Goal: Task Accomplishment & Management: Manage account settings

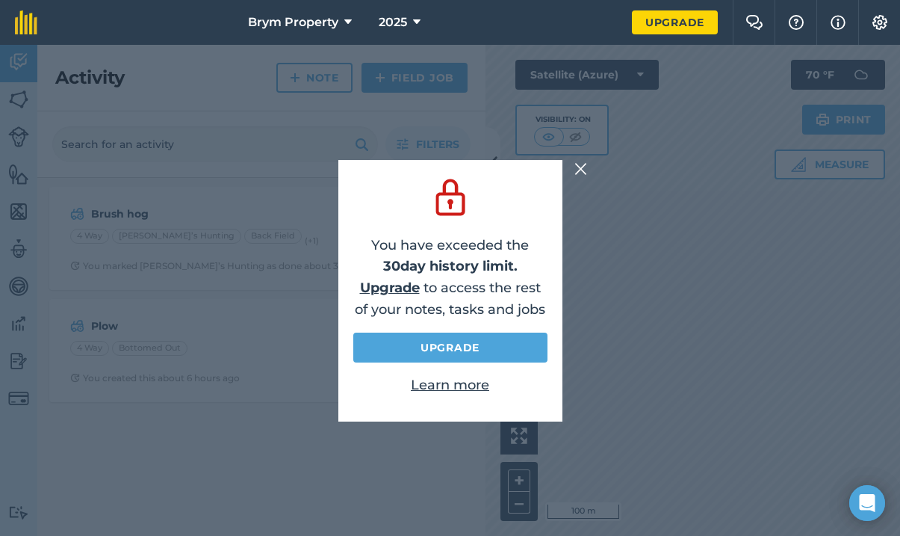
click at [582, 170] on img at bounding box center [581, 169] width 13 height 18
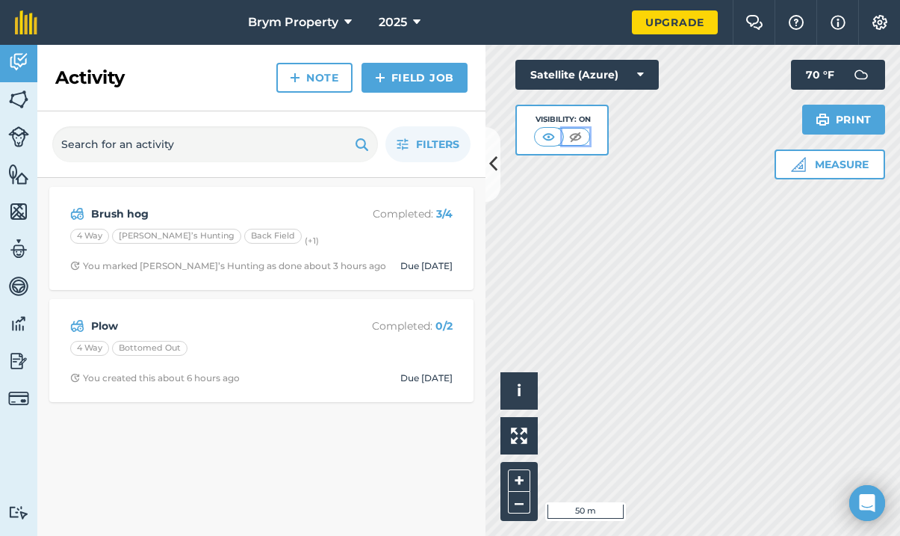
click at [563, 134] on button at bounding box center [576, 137] width 27 height 16
click at [566, 134] on button at bounding box center [576, 137] width 27 height 16
click at [548, 137] on img at bounding box center [549, 136] width 19 height 15
click at [487, 167] on button at bounding box center [493, 164] width 15 height 75
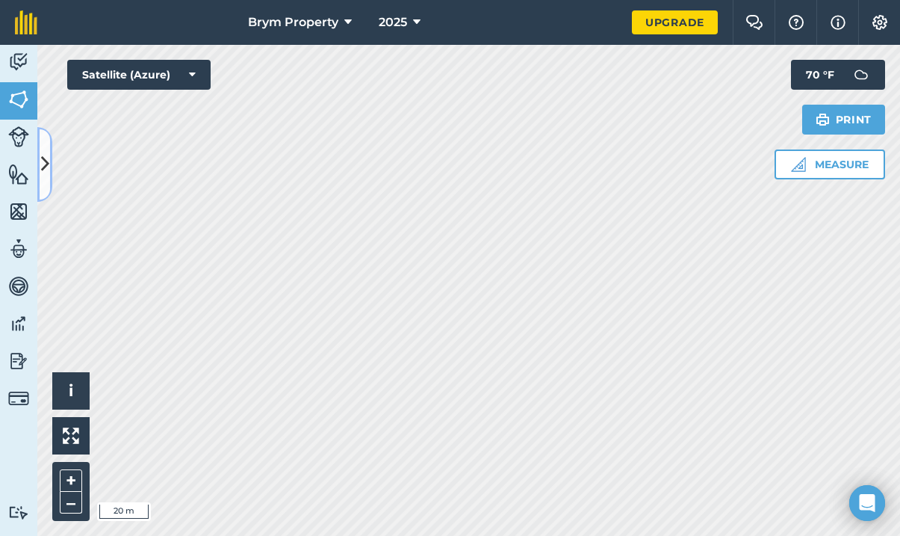
click at [41, 164] on icon at bounding box center [45, 164] width 8 height 26
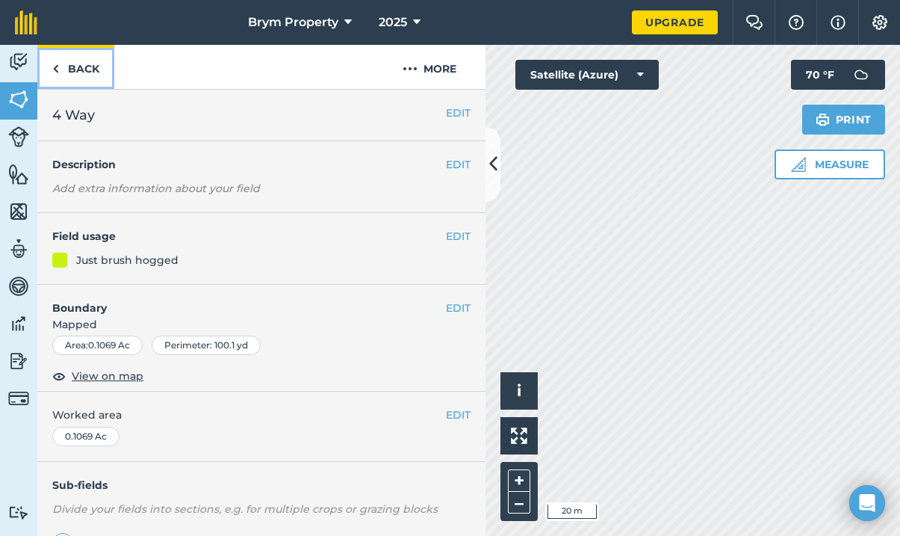
click at [81, 62] on link "Back" at bounding box center [75, 67] width 77 height 44
click at [84, 64] on link "Back" at bounding box center [75, 67] width 77 height 44
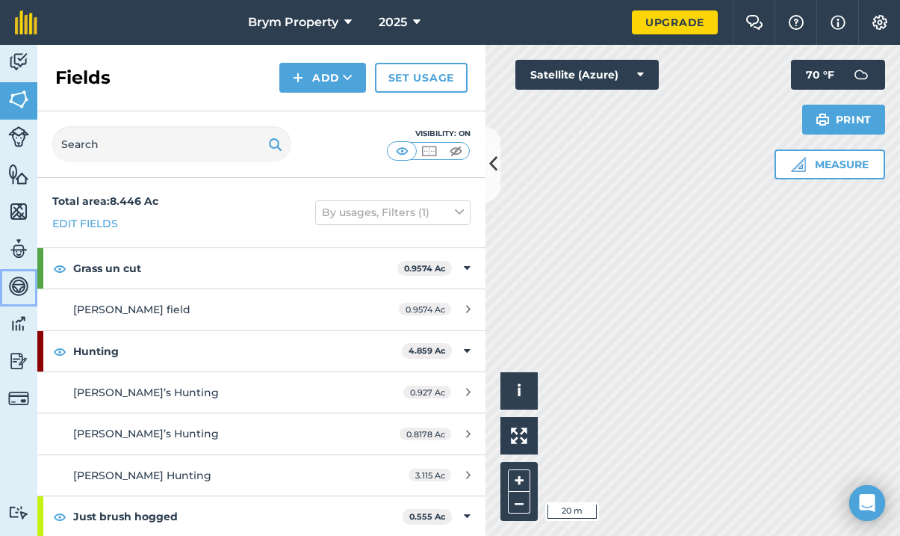
click at [19, 281] on img at bounding box center [18, 286] width 21 height 22
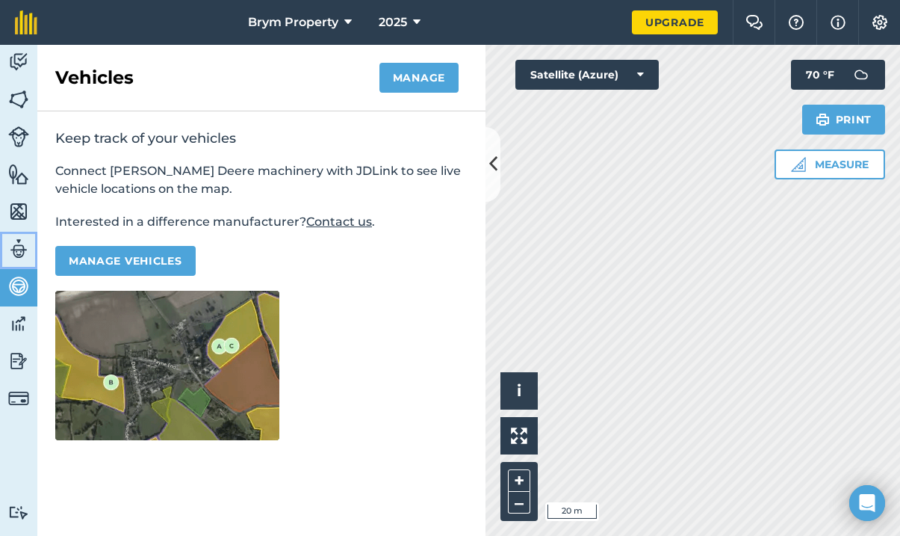
click at [19, 249] on img at bounding box center [18, 249] width 21 height 22
select select "MEMBER"
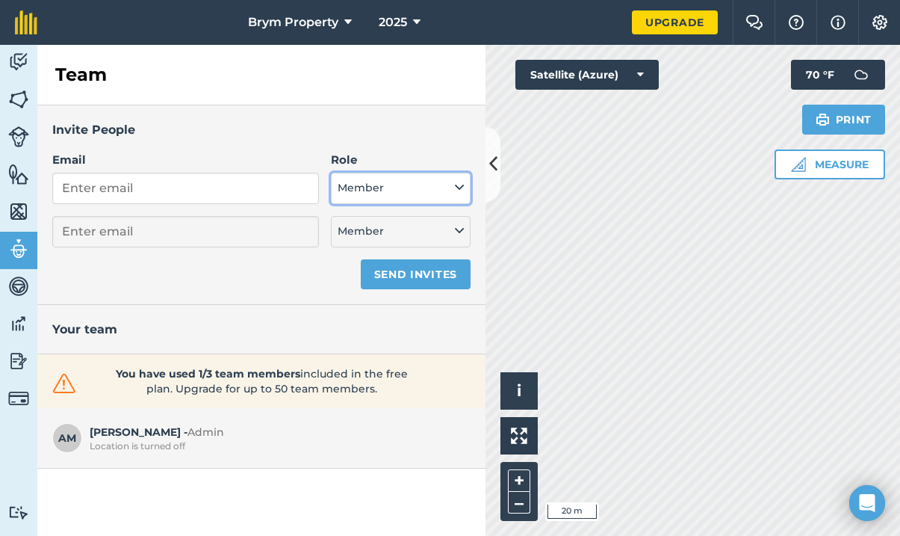
click at [461, 189] on icon at bounding box center [459, 187] width 9 height 16
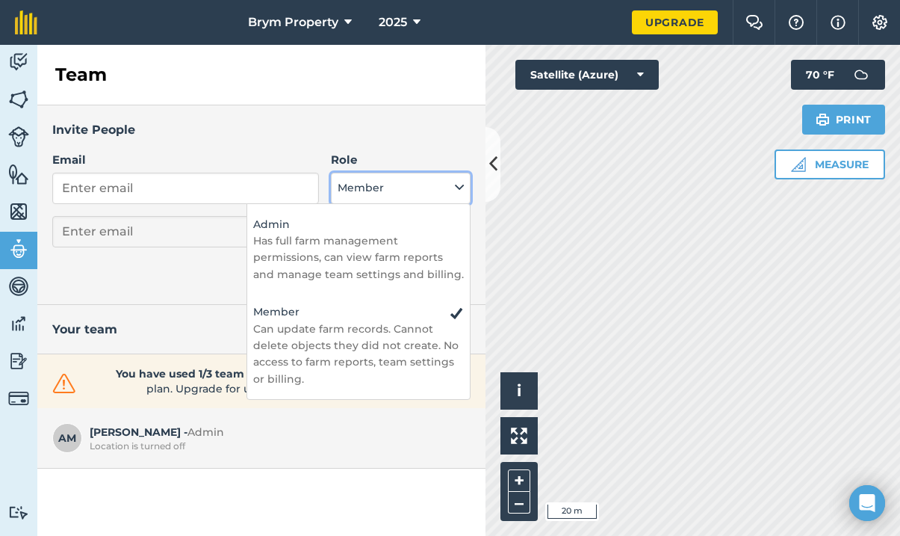
click at [464, 189] on button "Member" at bounding box center [401, 188] width 140 height 31
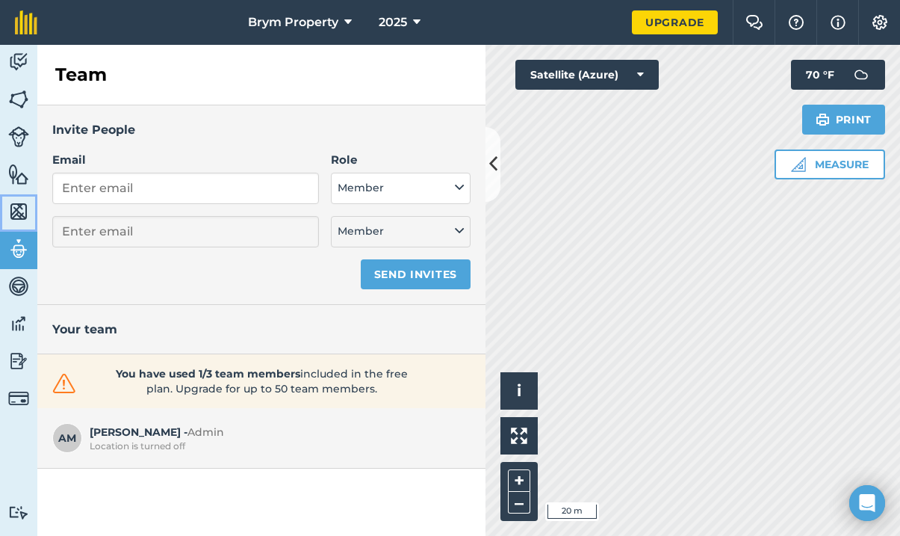
click at [20, 205] on img at bounding box center [18, 211] width 21 height 22
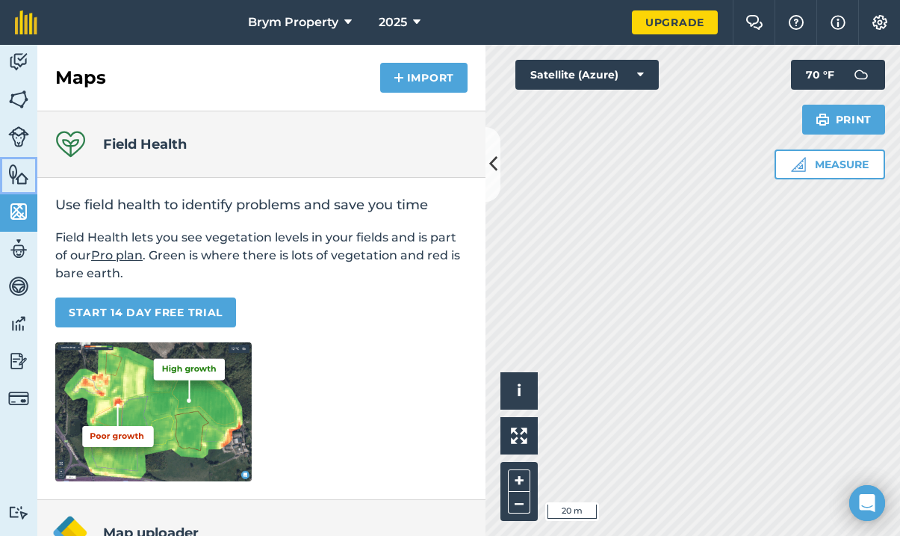
click at [16, 183] on img at bounding box center [18, 174] width 21 height 22
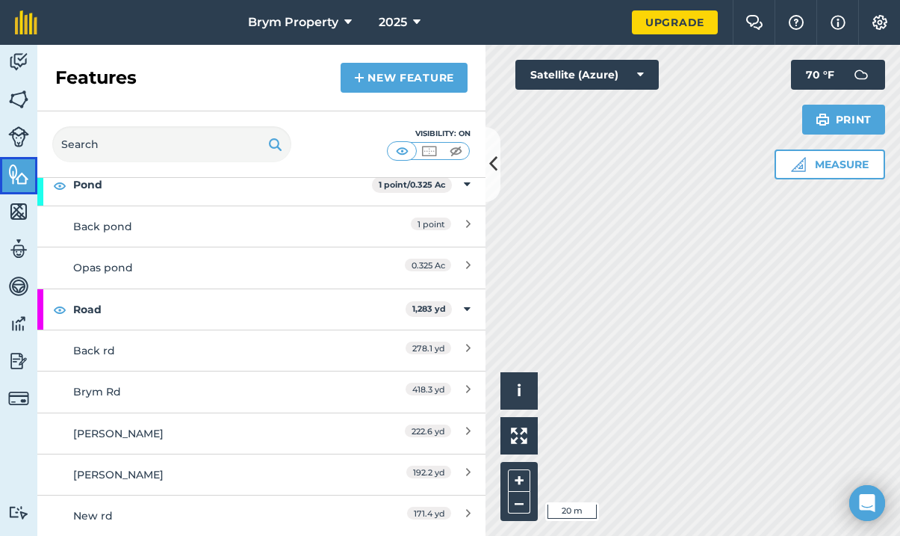
scroll to position [309, 0]
click at [490, 159] on icon at bounding box center [493, 164] width 8 height 26
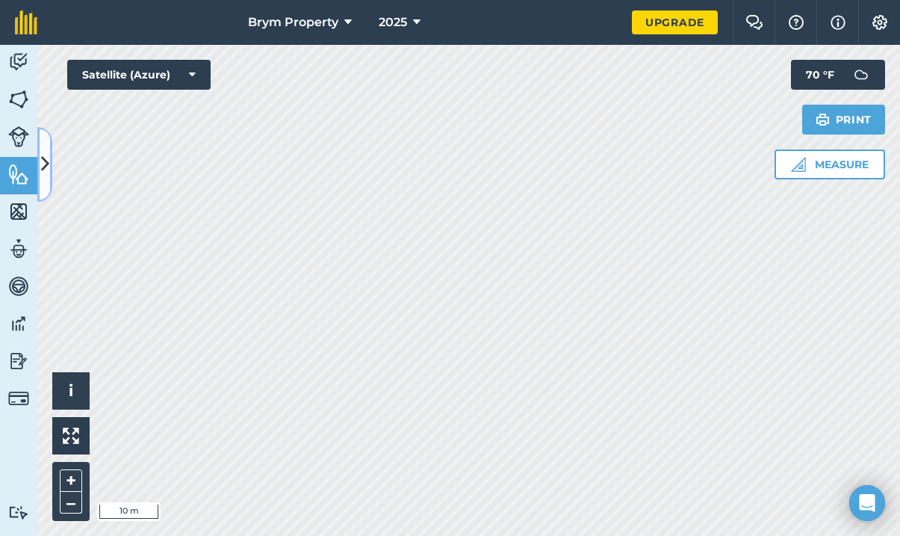
click at [39, 148] on button at bounding box center [44, 164] width 15 height 75
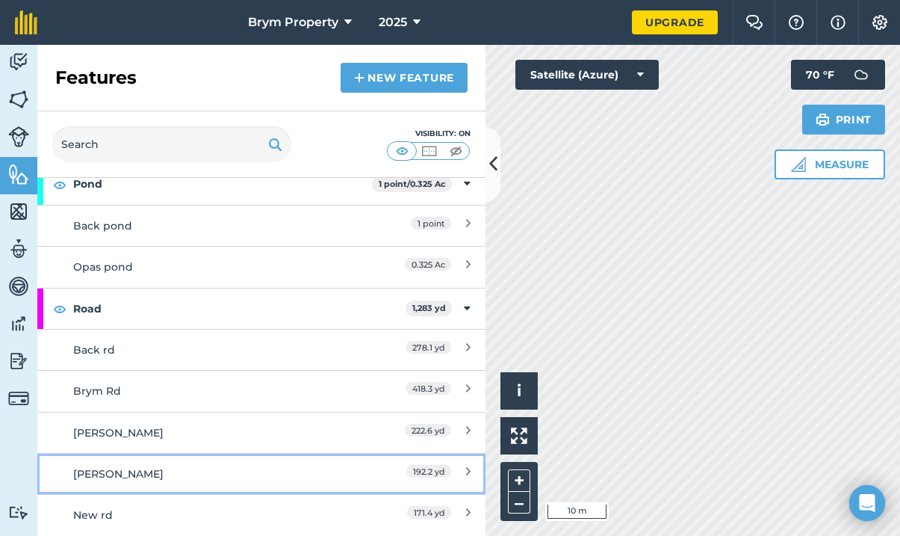
click at [225, 468] on div "[PERSON_NAME]" at bounding box center [205, 473] width 265 height 16
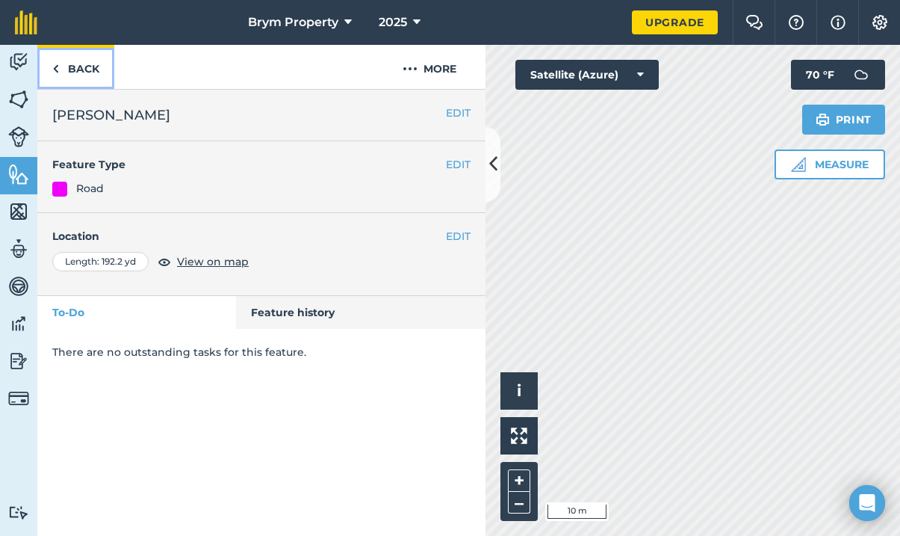
click at [67, 69] on link "Back" at bounding box center [75, 67] width 77 height 44
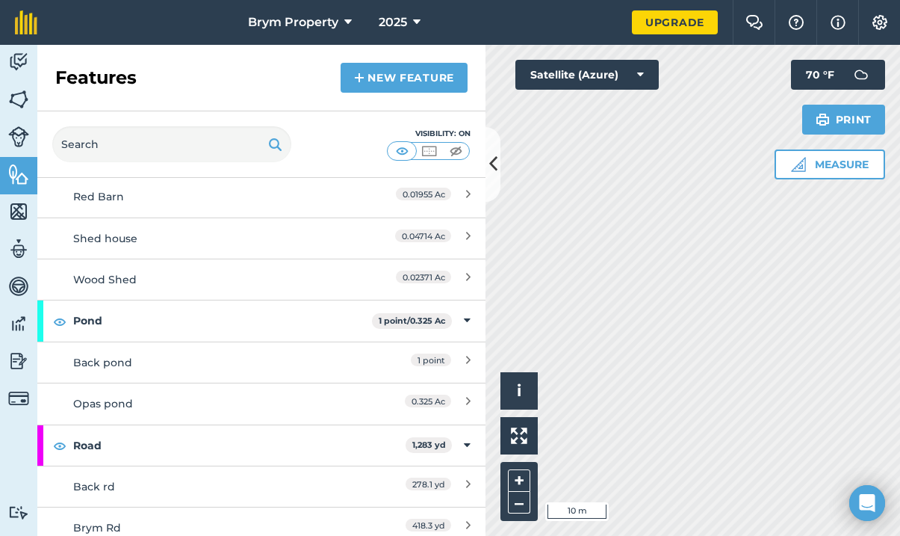
scroll to position [309, 0]
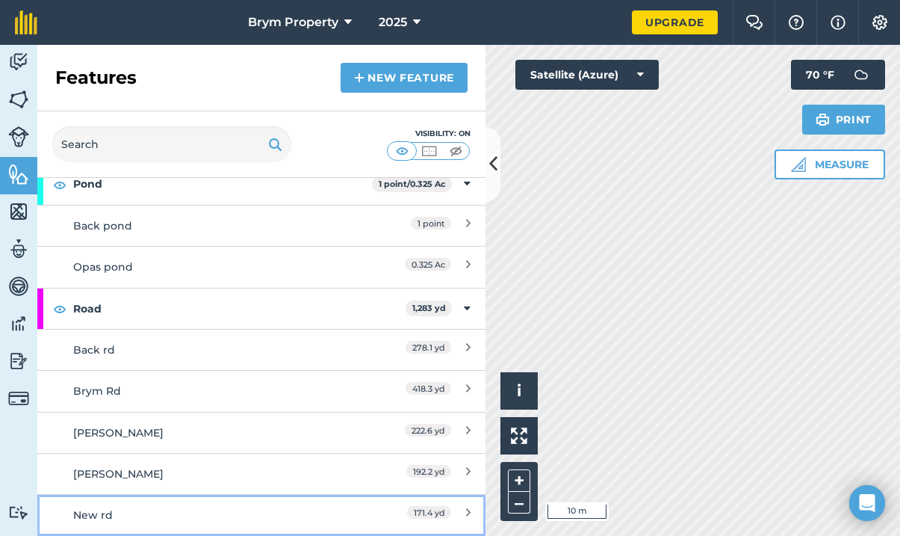
click at [113, 507] on div "New rd" at bounding box center [205, 515] width 265 height 16
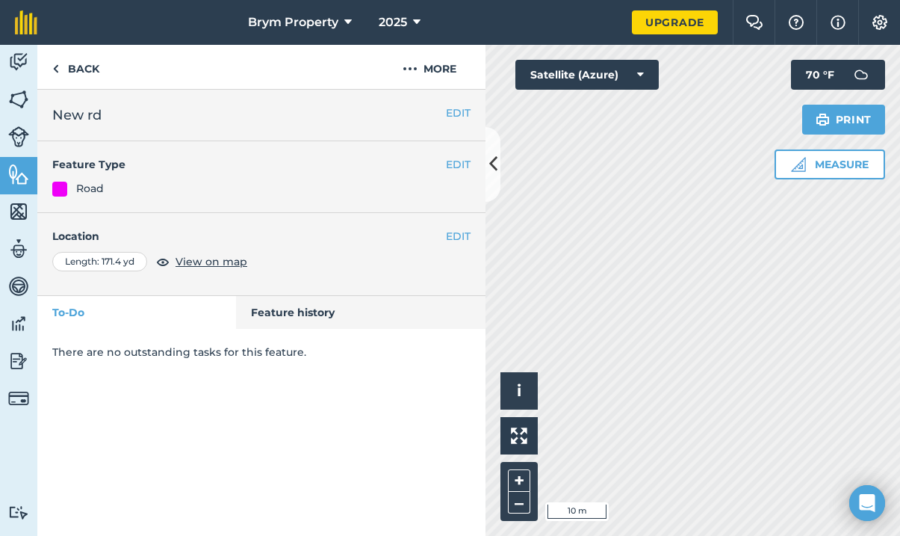
click at [117, 480] on div "EDIT New rd EDIT Feature Type Road EDIT Location Length : 171.4 yd View on map …" at bounding box center [261, 313] width 448 height 446
click at [62, 70] on link "Back" at bounding box center [75, 67] width 77 height 44
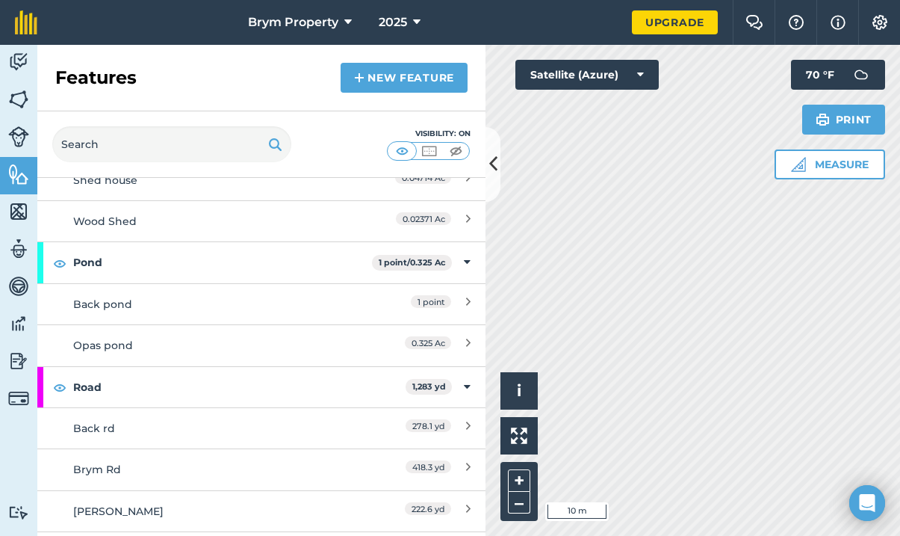
scroll to position [309, 0]
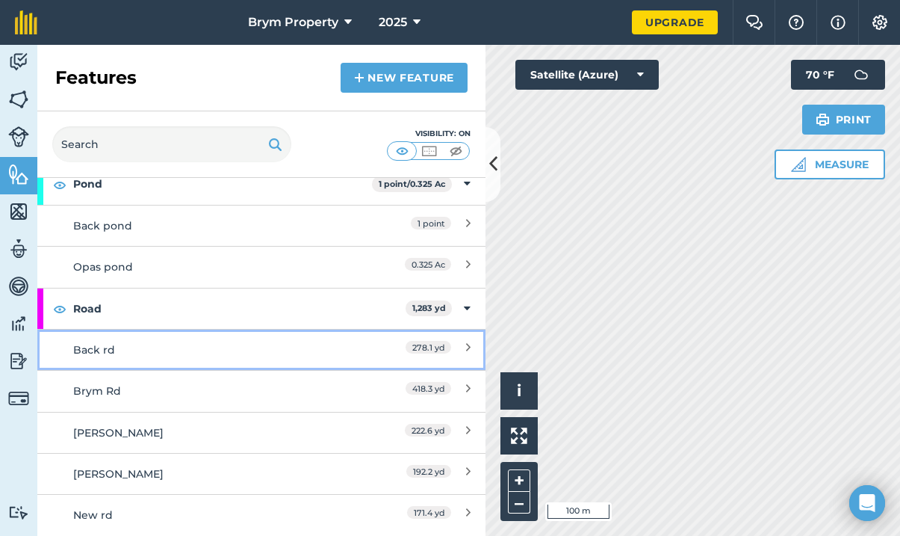
click at [102, 351] on div "Back rd" at bounding box center [205, 349] width 265 height 16
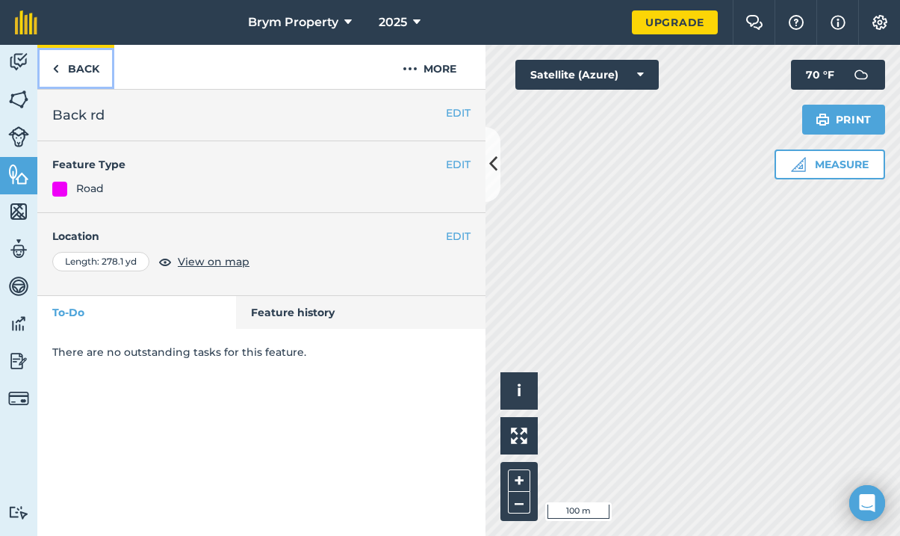
click at [61, 70] on link "Back" at bounding box center [75, 67] width 77 height 44
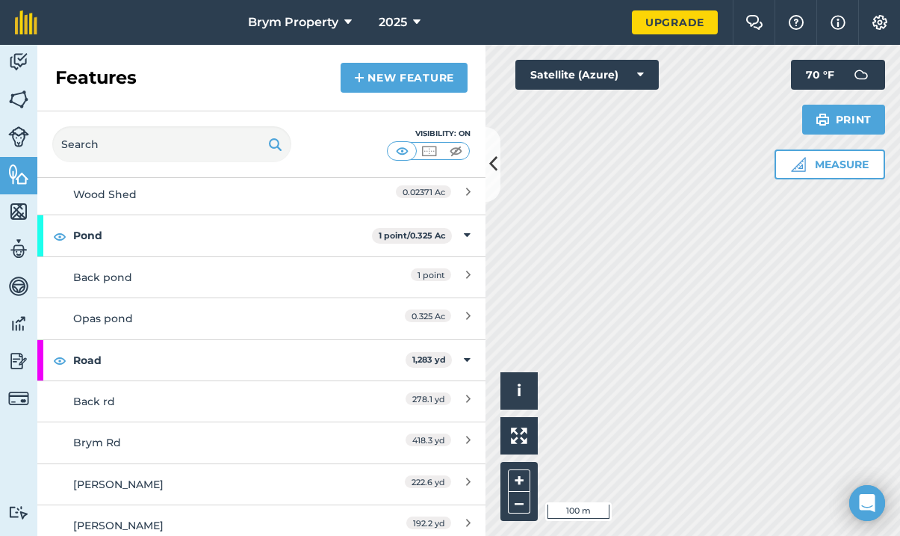
scroll to position [309, 0]
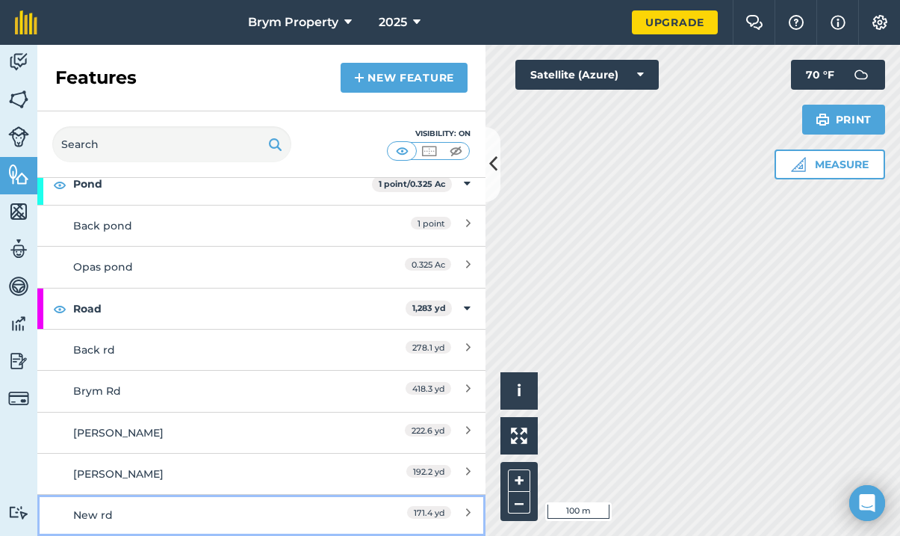
click at [105, 507] on div "New rd" at bounding box center [205, 515] width 265 height 16
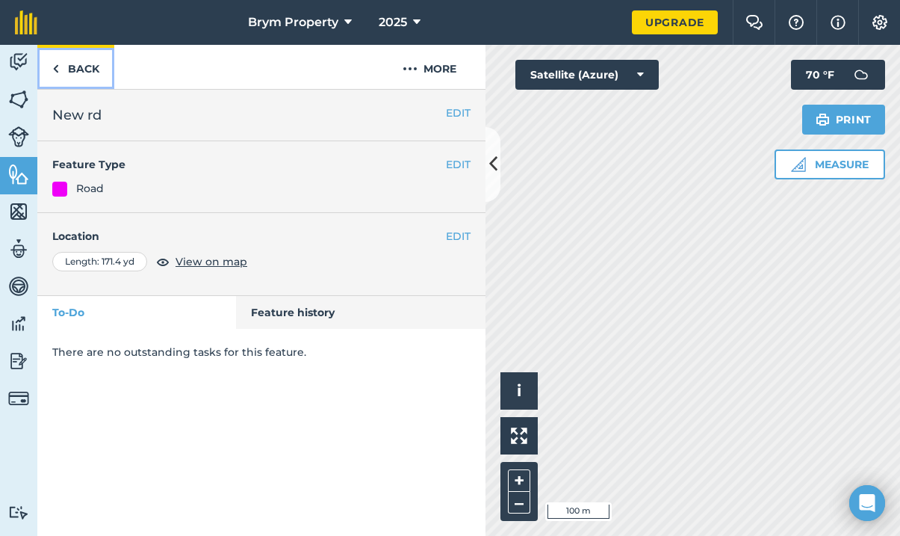
click at [56, 64] on img at bounding box center [55, 69] width 7 height 18
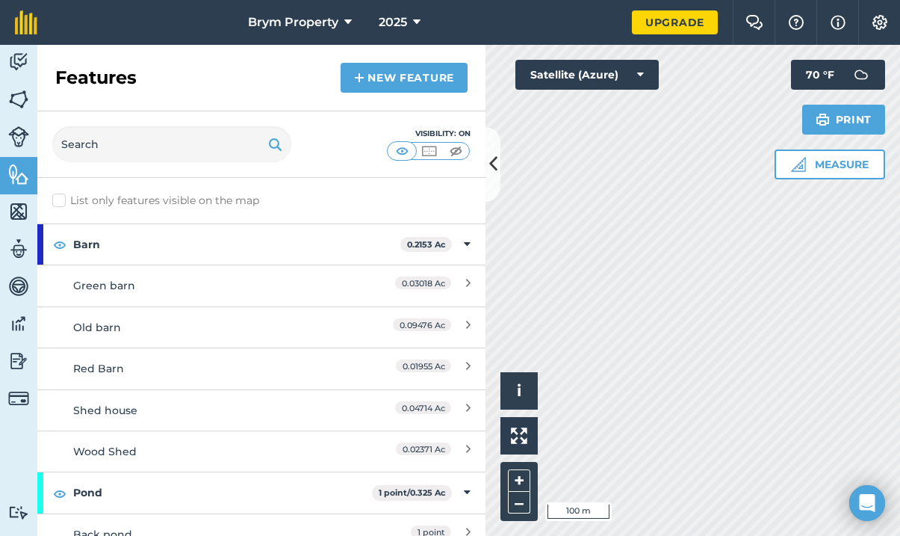
scroll to position [309, 0]
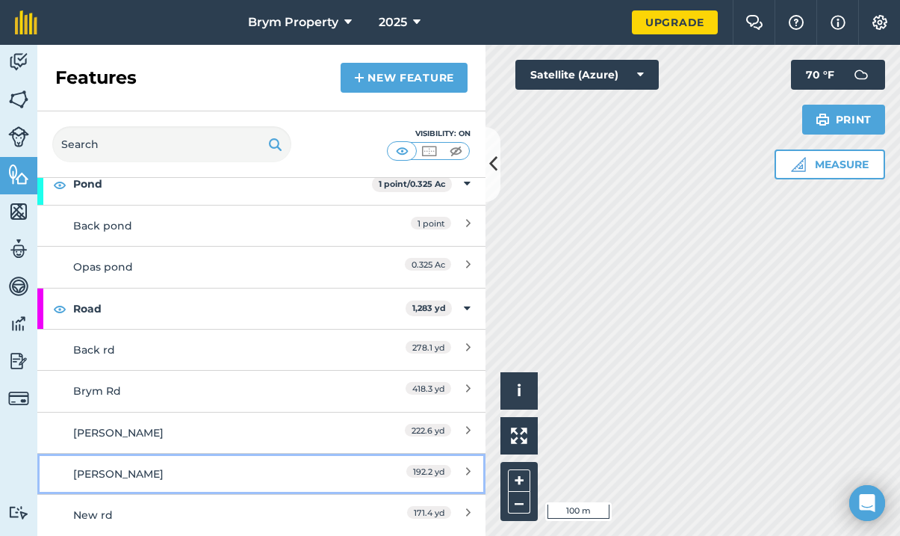
click at [120, 473] on div "[PERSON_NAME]" at bounding box center [205, 473] width 265 height 16
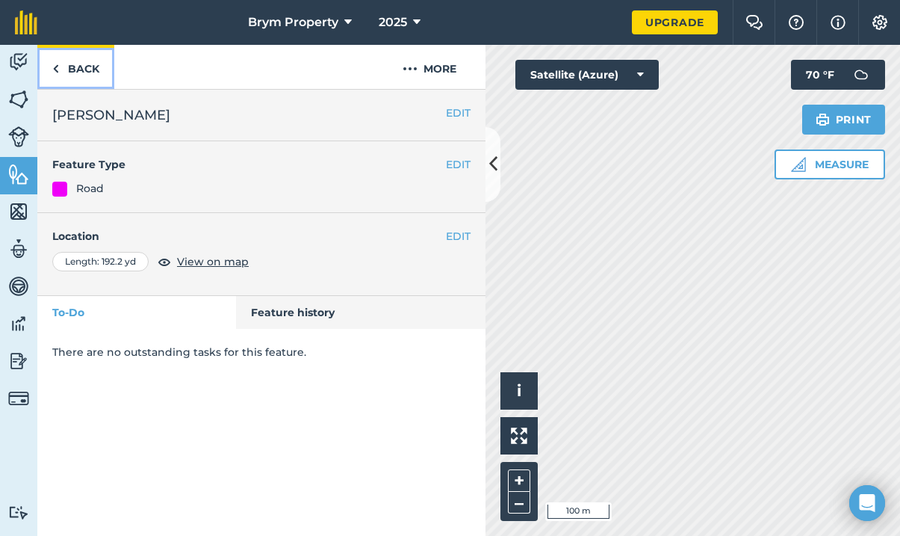
click at [75, 63] on link "Back" at bounding box center [75, 67] width 77 height 44
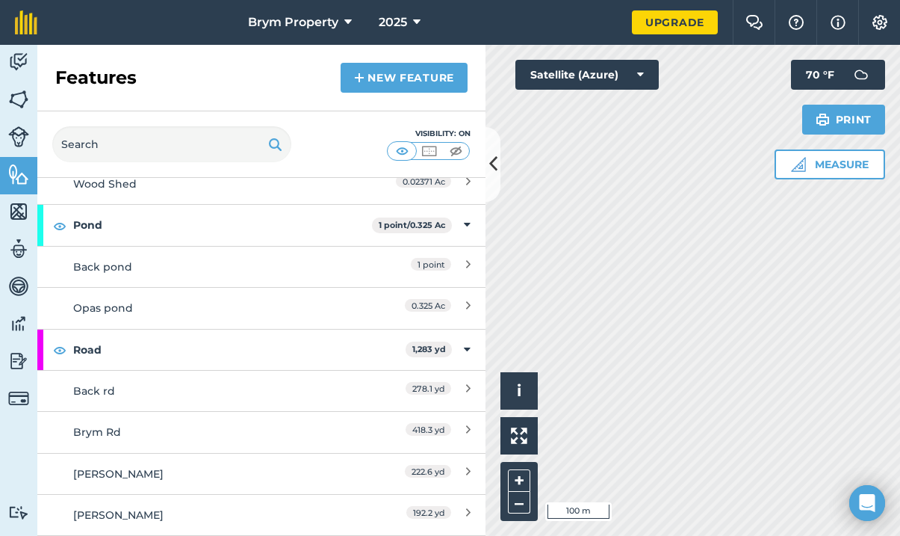
scroll to position [309, 0]
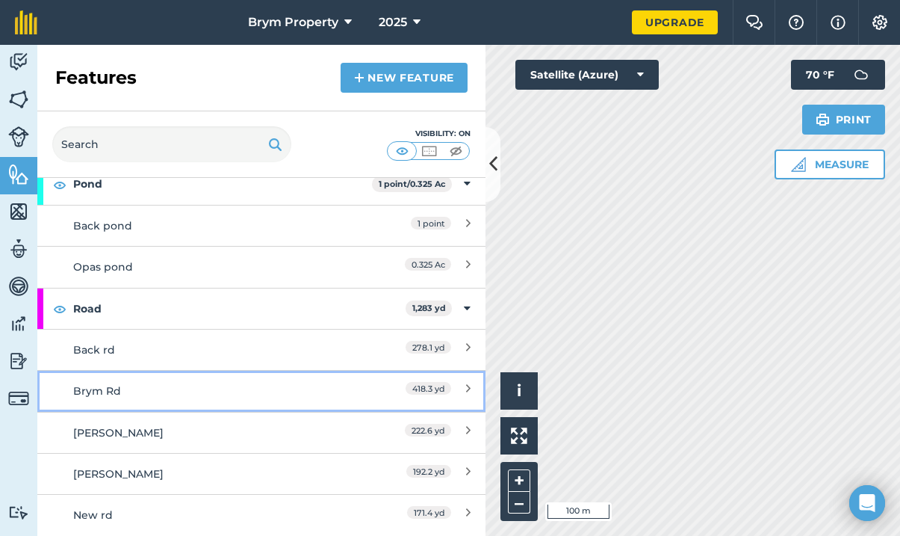
click at [120, 393] on div "Brym Rd" at bounding box center [205, 391] width 265 height 16
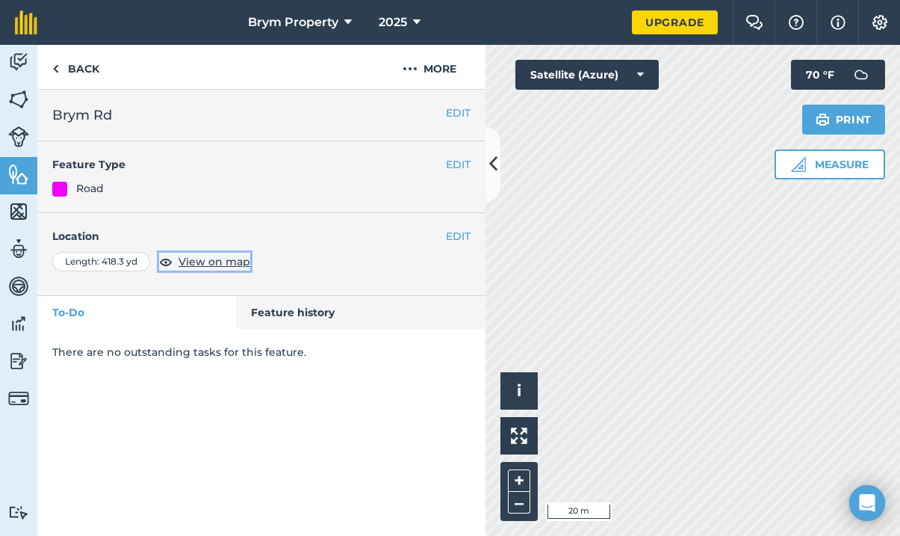
click at [194, 258] on span "View on map" at bounding box center [215, 261] width 72 height 16
click at [71, 68] on link "Back" at bounding box center [75, 67] width 77 height 44
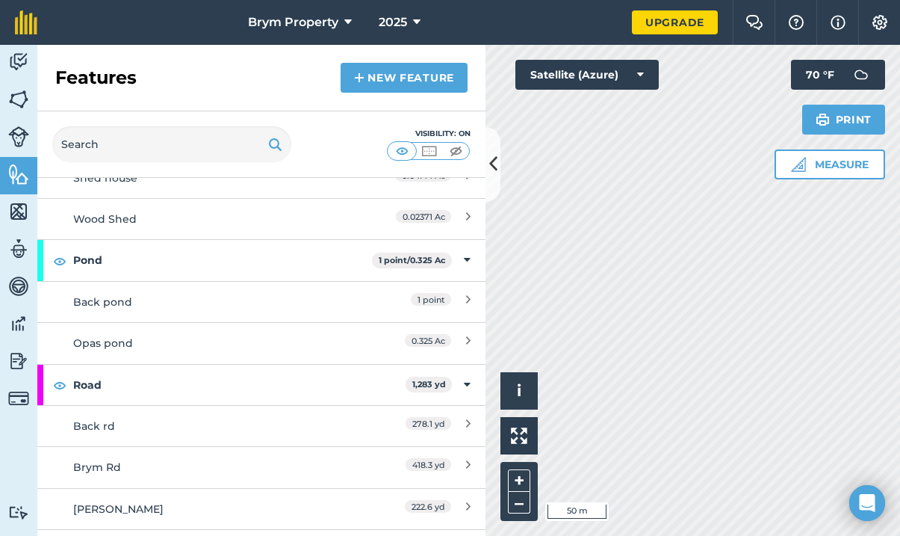
scroll to position [309, 0]
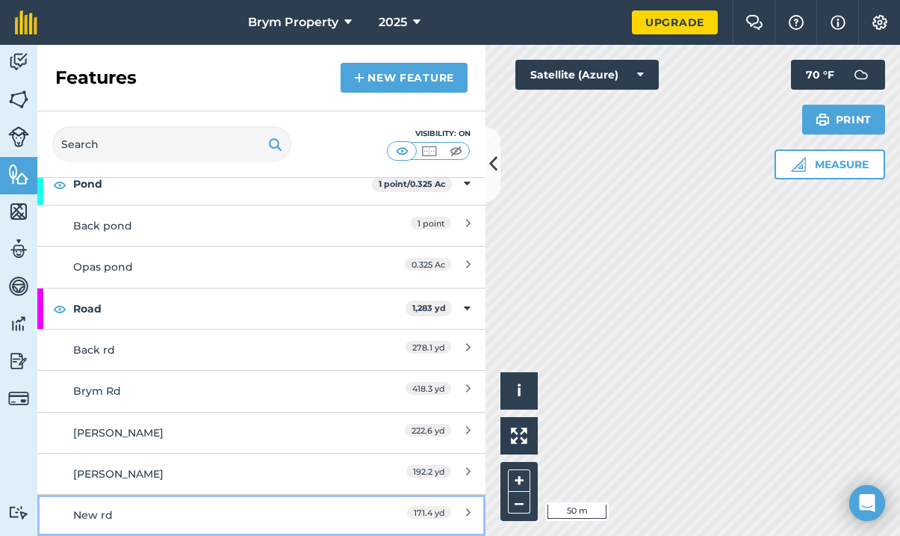
click at [119, 511] on div "New rd" at bounding box center [205, 515] width 265 height 16
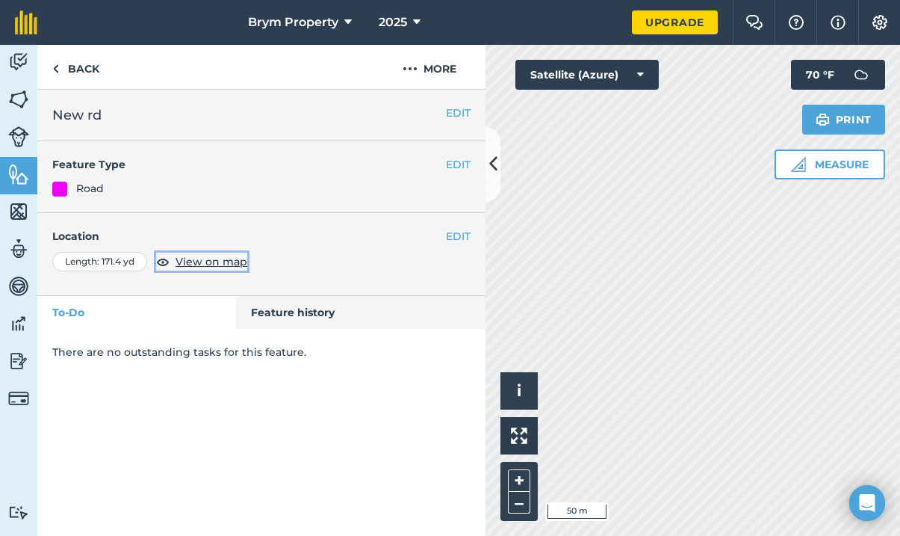
click at [188, 261] on span "View on map" at bounding box center [212, 261] width 72 height 16
click at [454, 235] on button "EDIT" at bounding box center [458, 236] width 25 height 16
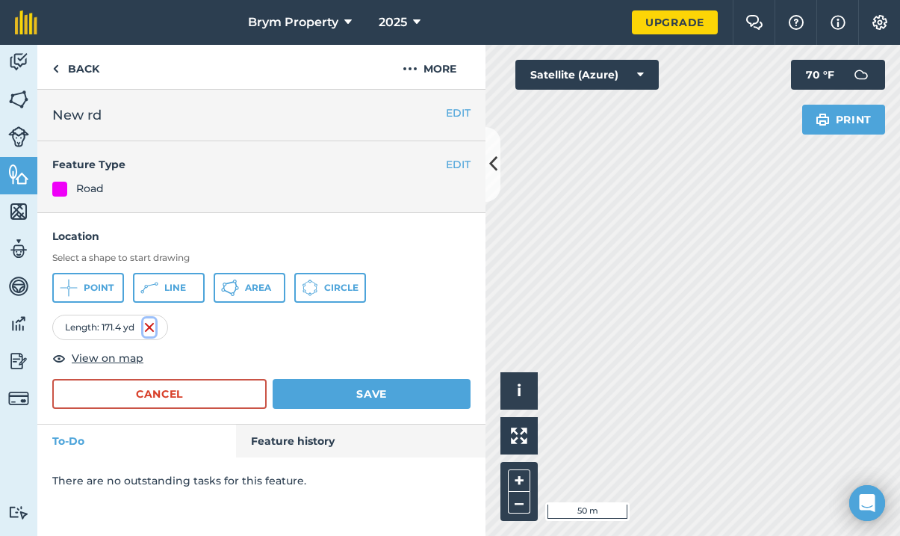
click at [155, 327] on img at bounding box center [149, 327] width 12 height 18
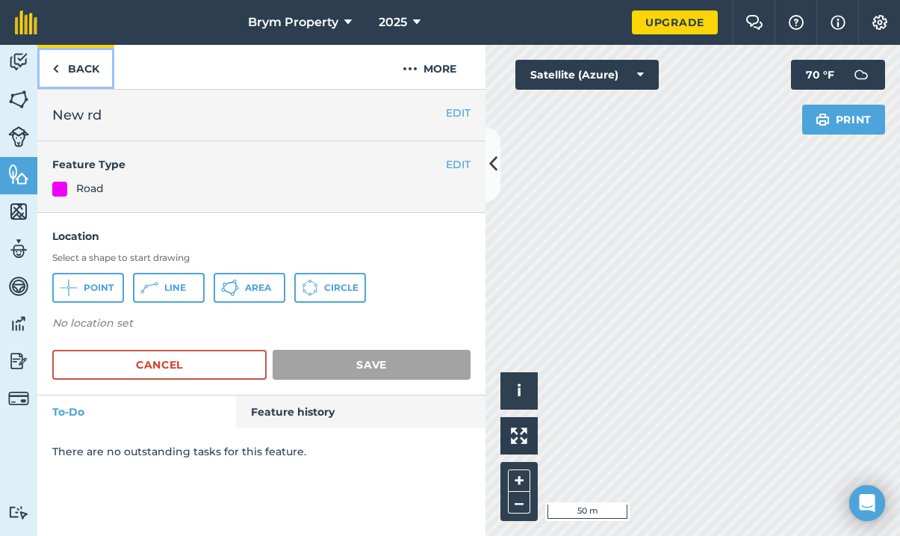
click at [68, 78] on link "Back" at bounding box center [75, 67] width 77 height 44
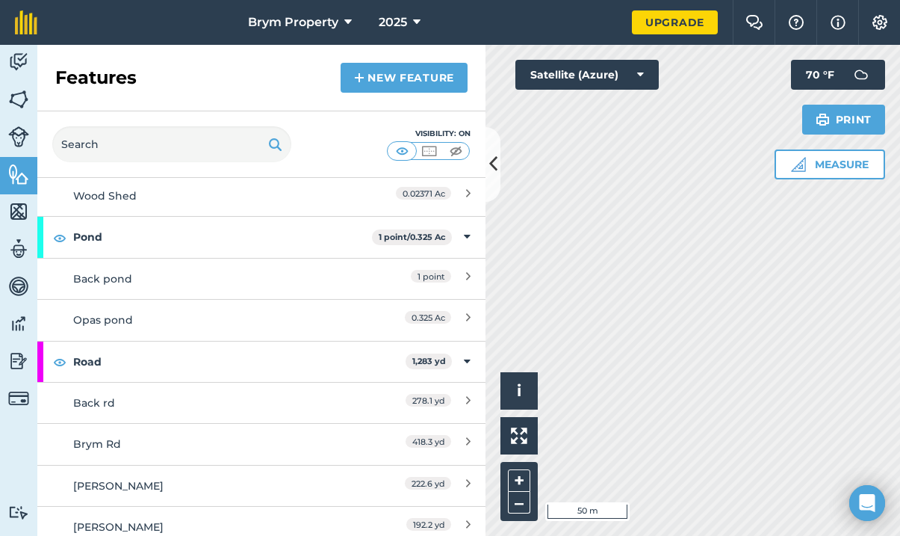
scroll to position [309, 0]
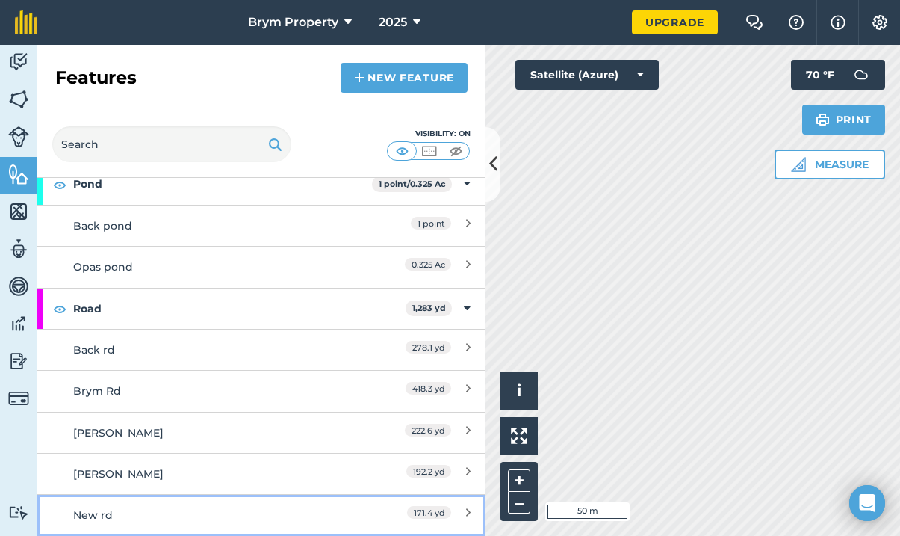
click at [150, 511] on div "New rd" at bounding box center [205, 515] width 265 height 16
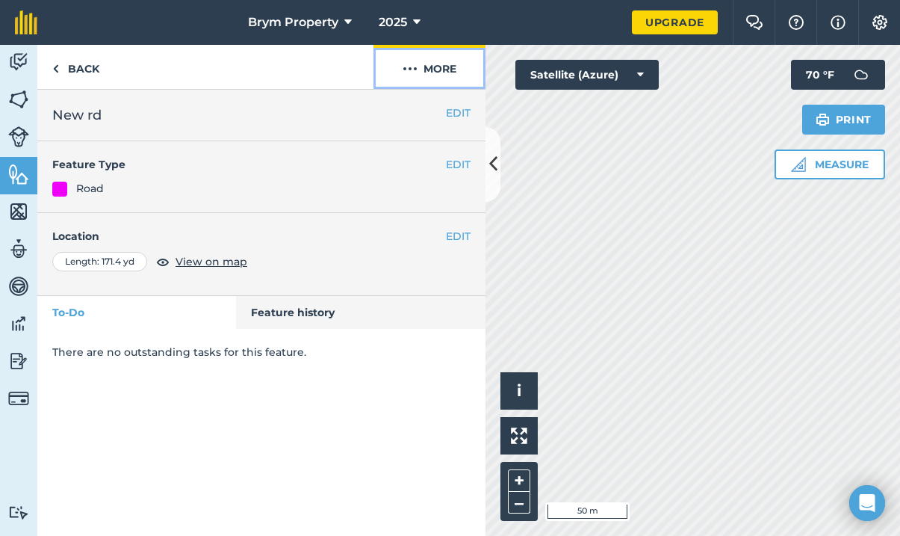
click at [438, 69] on button "More" at bounding box center [430, 67] width 112 height 44
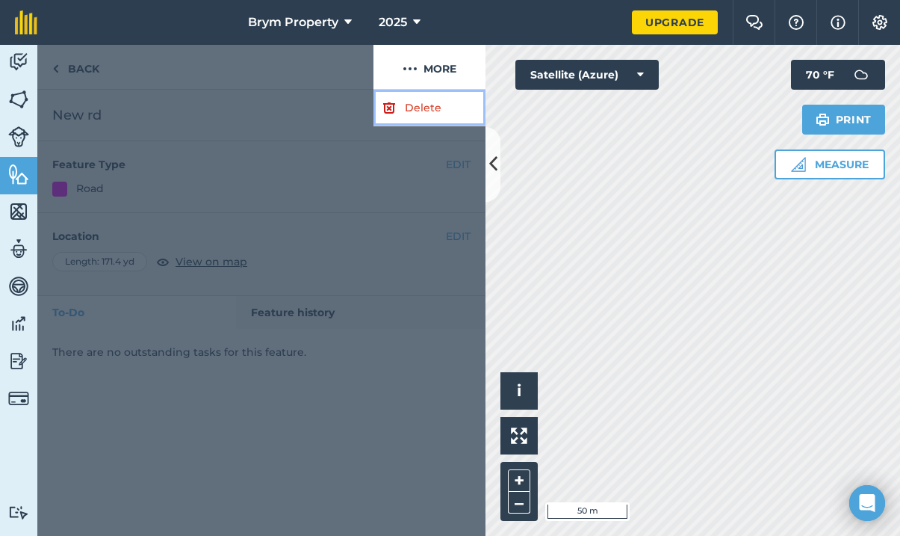
click at [434, 115] on link "Delete" at bounding box center [430, 108] width 112 height 37
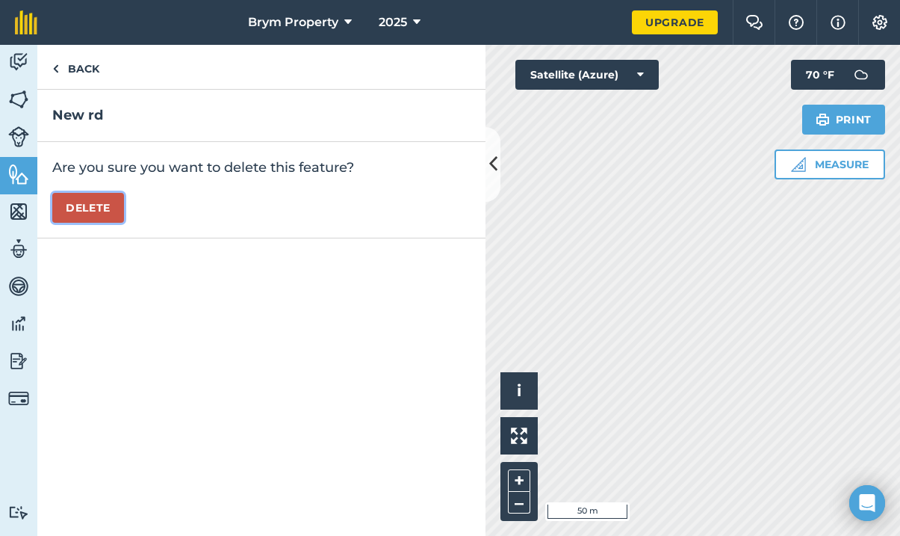
click at [104, 203] on button "Delete" at bounding box center [88, 208] width 72 height 30
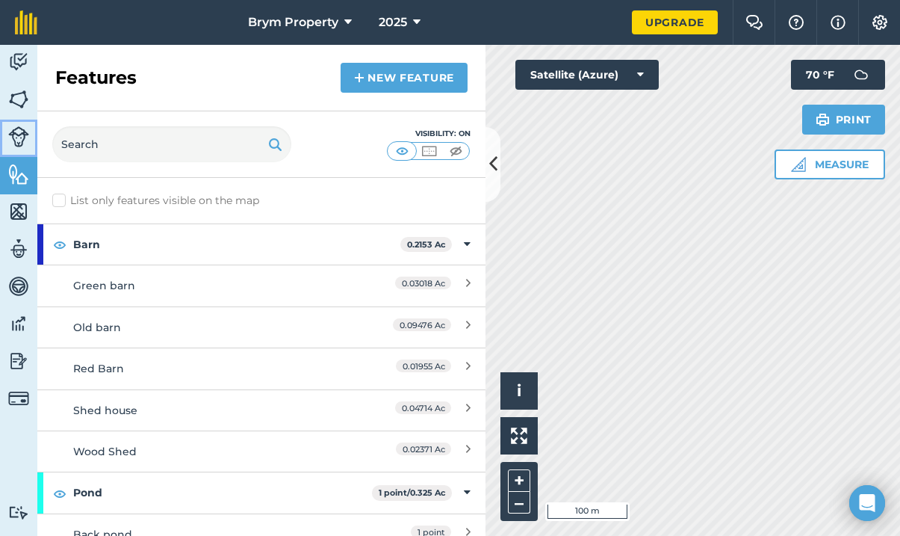
click at [14, 125] on link "Livestock" at bounding box center [18, 138] width 37 height 37
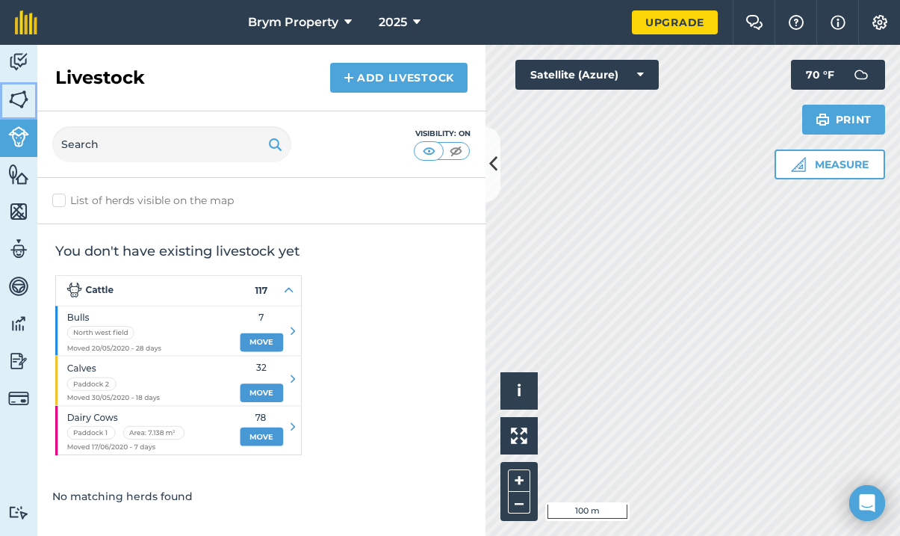
click at [16, 95] on img at bounding box center [18, 99] width 21 height 22
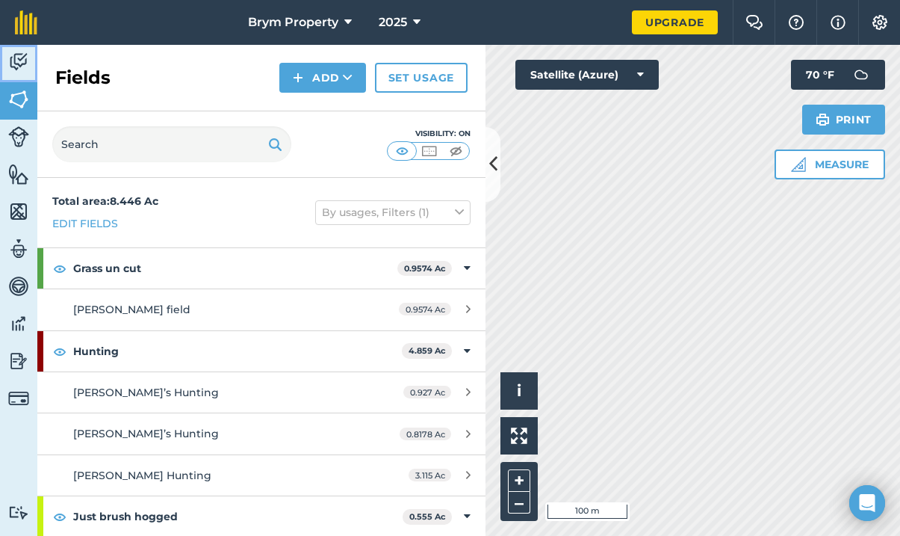
click at [33, 62] on link "Activity" at bounding box center [18, 63] width 37 height 37
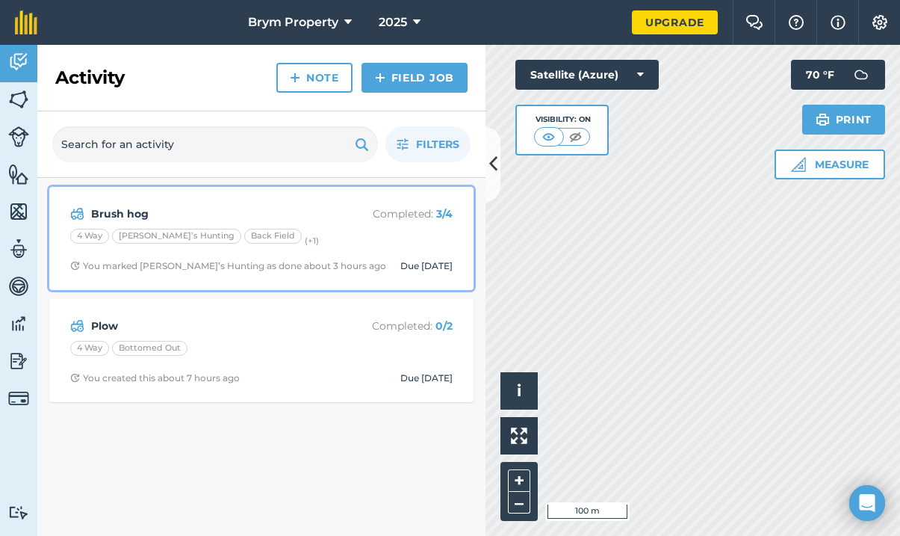
click at [321, 243] on div "4 Way [PERSON_NAME]’s Hunting Back Field (+ 1 )" at bounding box center [261, 238] width 383 height 19
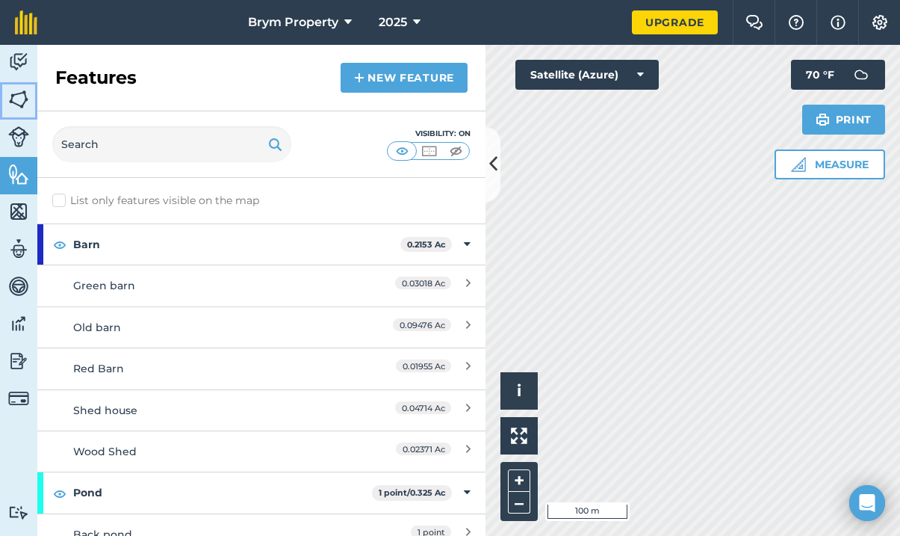
click at [35, 92] on link "Fields" at bounding box center [18, 100] width 37 height 37
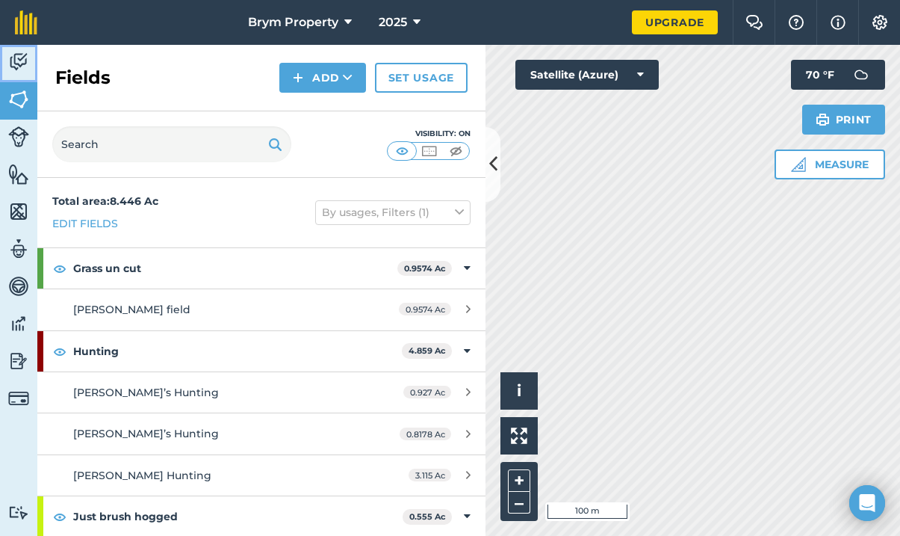
click at [22, 67] on img at bounding box center [18, 62] width 21 height 22
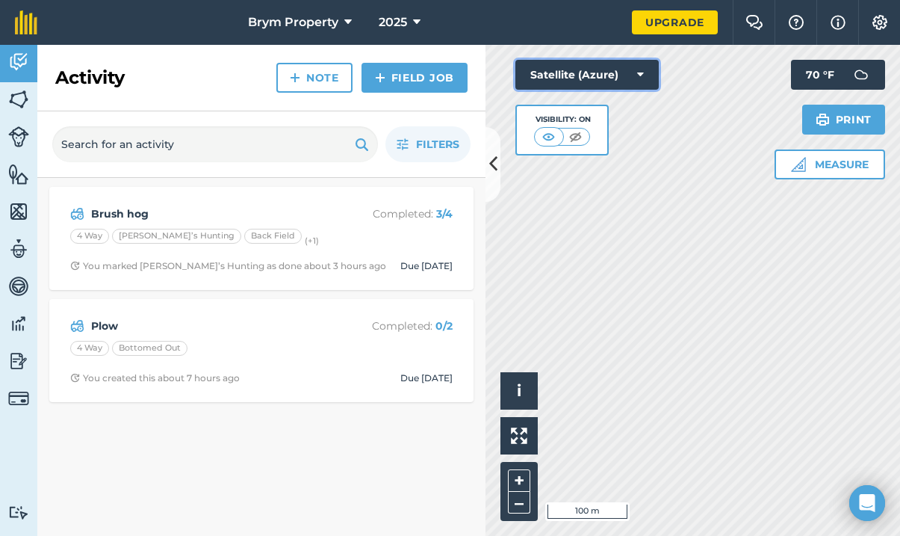
click at [640, 74] on icon at bounding box center [640, 74] width 7 height 15
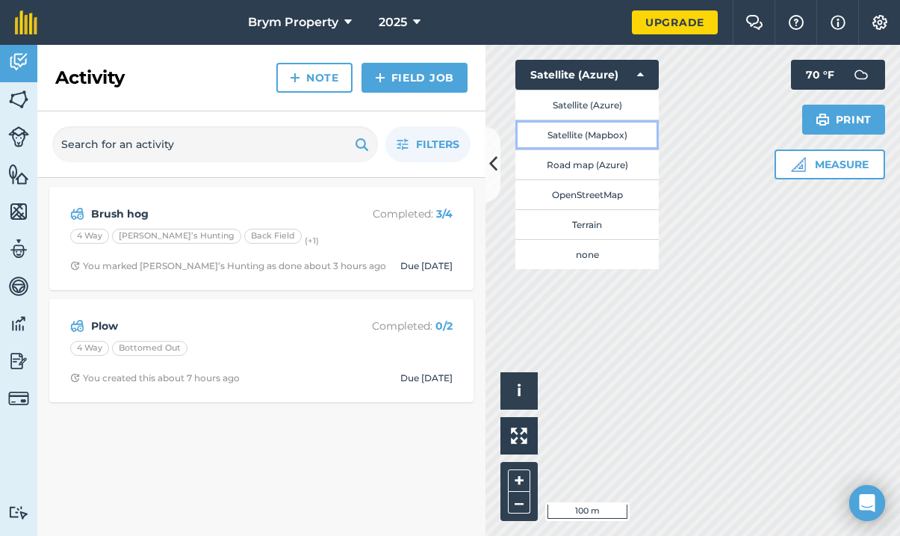
click at [639, 132] on button "Satellite (Mapbox)" at bounding box center [587, 135] width 143 height 30
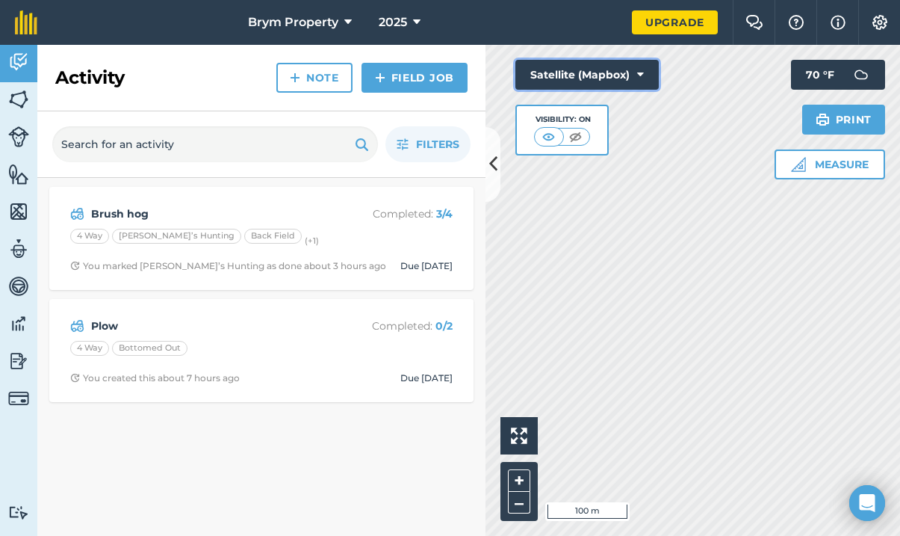
click at [645, 72] on button "Satellite (Mapbox)" at bounding box center [587, 75] width 143 height 30
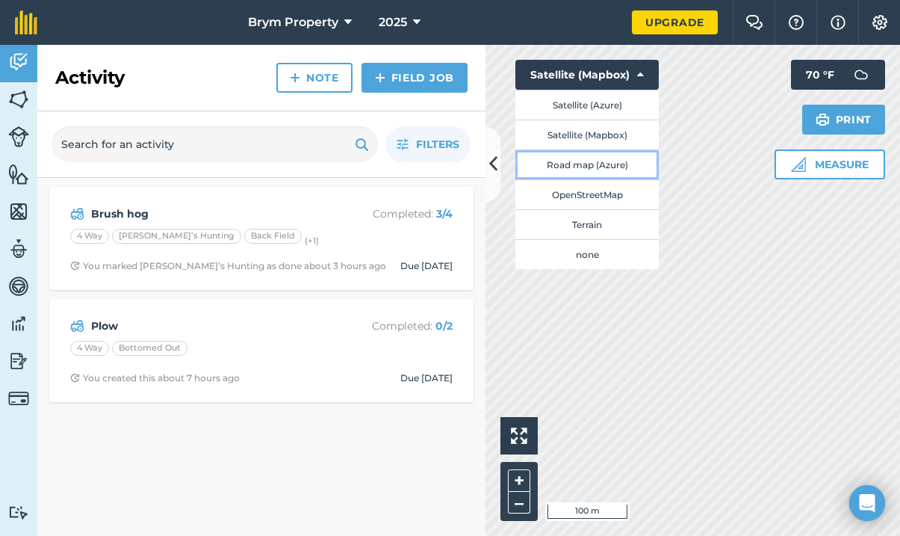
click at [619, 167] on button "Road map (Azure)" at bounding box center [587, 164] width 143 height 30
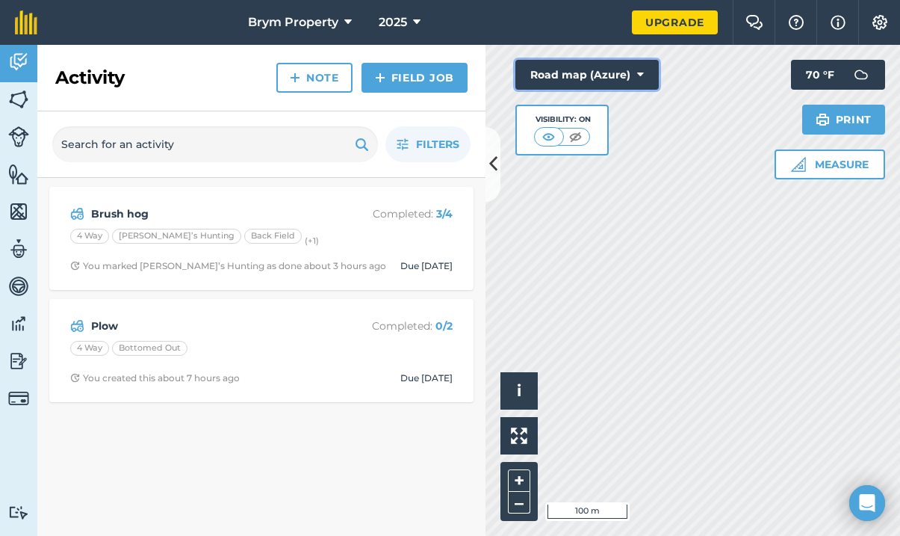
click at [642, 69] on icon at bounding box center [640, 74] width 7 height 15
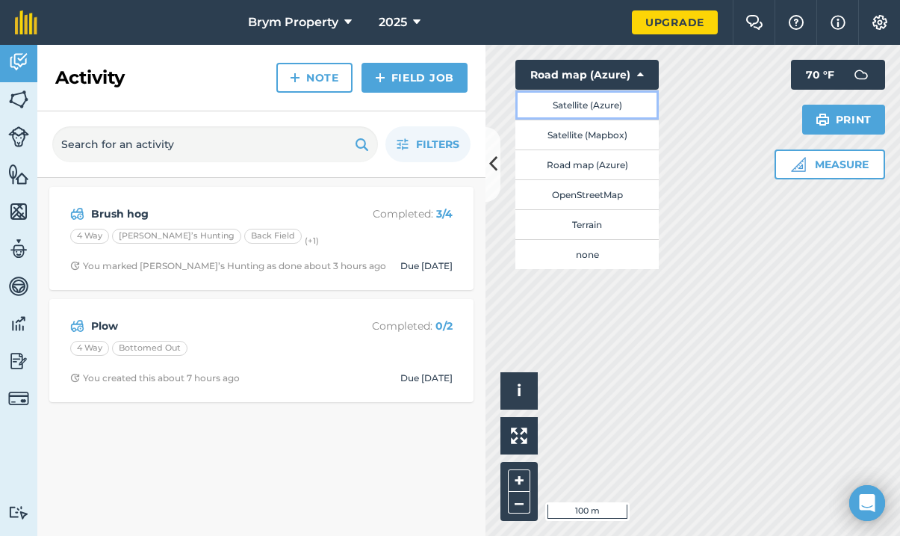
click at [617, 107] on button "Satellite (Azure)" at bounding box center [587, 105] width 143 height 30
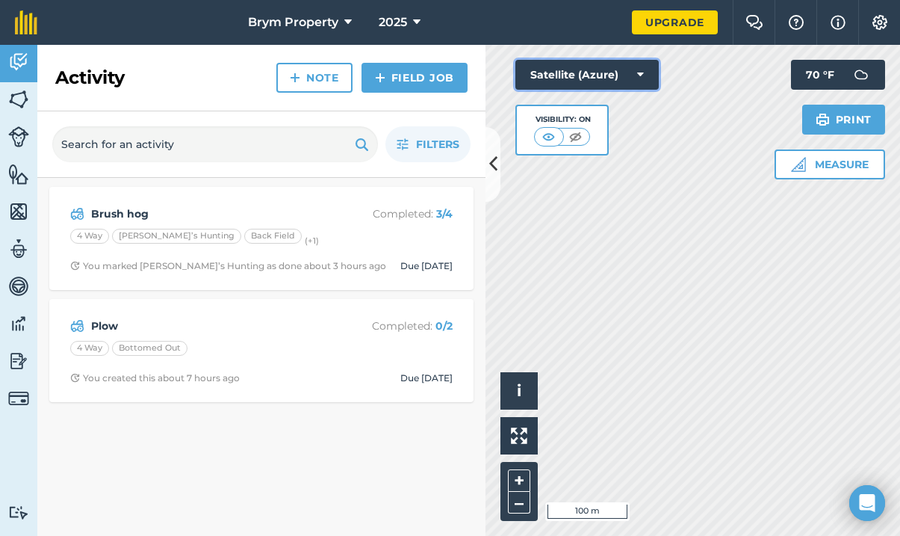
click at [642, 71] on icon at bounding box center [640, 74] width 7 height 15
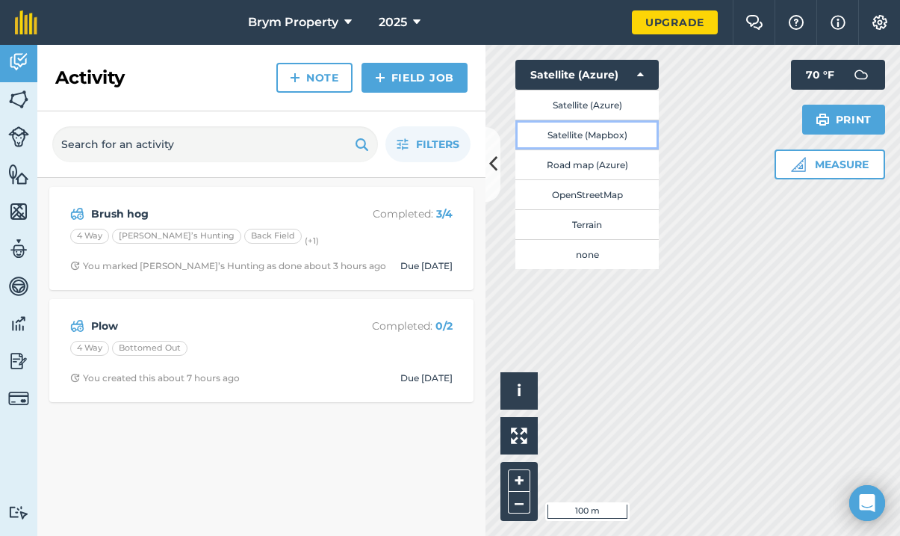
click at [630, 137] on button "Satellite (Mapbox)" at bounding box center [587, 135] width 143 height 30
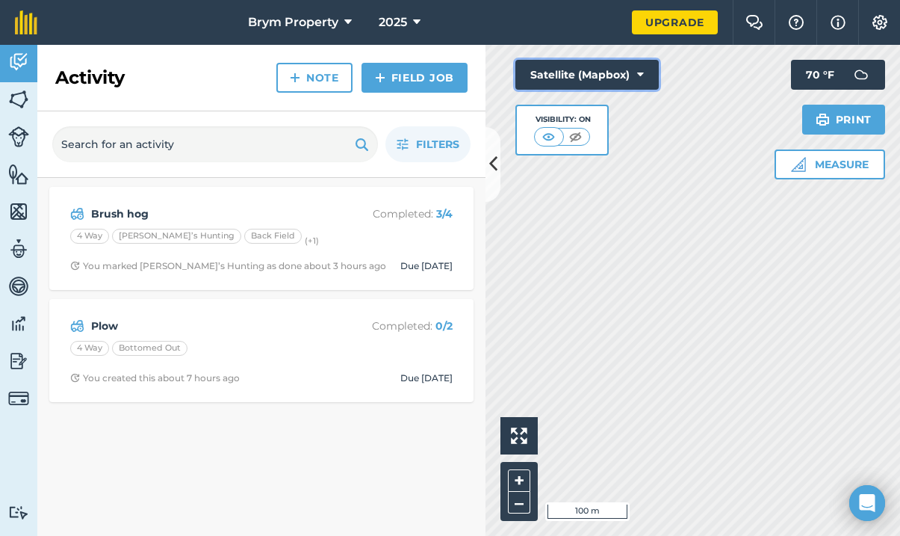
click at [650, 75] on button "Satellite (Mapbox)" at bounding box center [587, 75] width 143 height 30
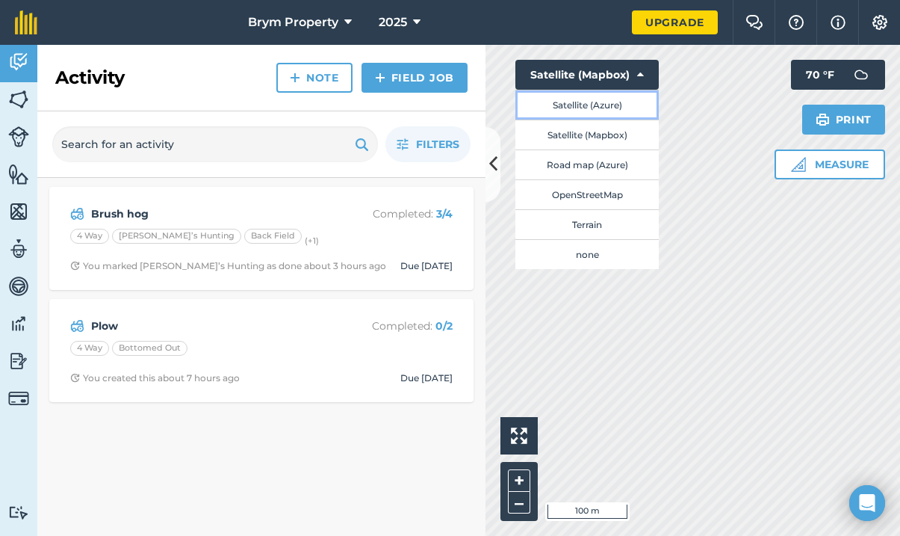
click at [637, 103] on button "Satellite (Azure)" at bounding box center [587, 105] width 143 height 30
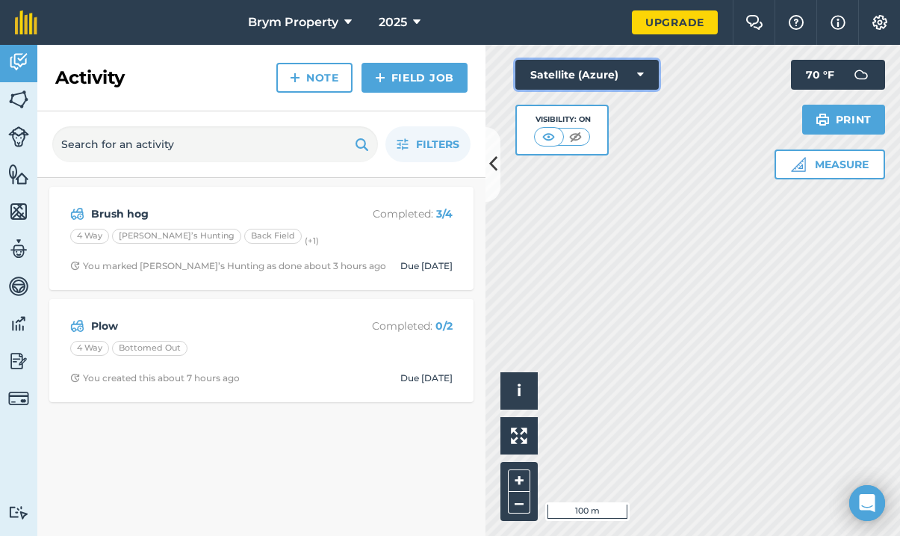
click at [643, 80] on icon at bounding box center [640, 74] width 7 height 15
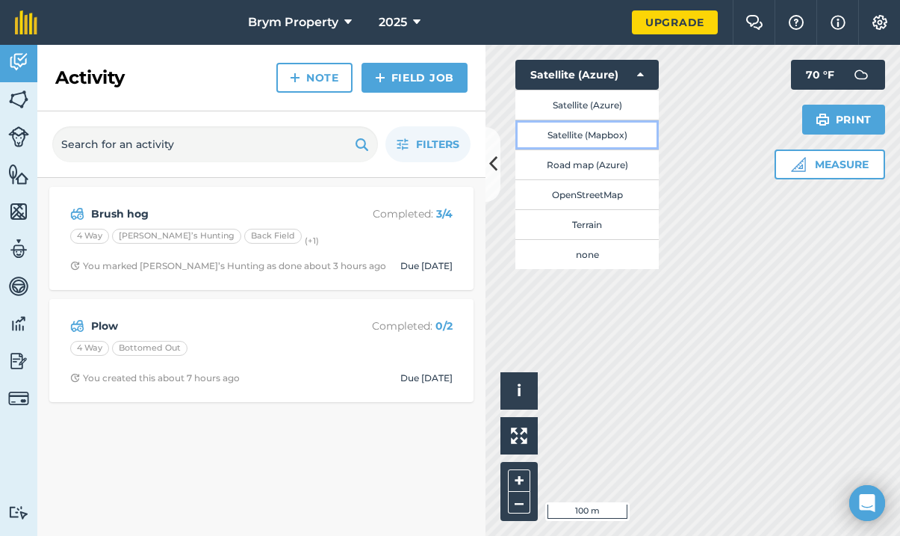
click at [628, 129] on button "Satellite (Mapbox)" at bounding box center [587, 135] width 143 height 30
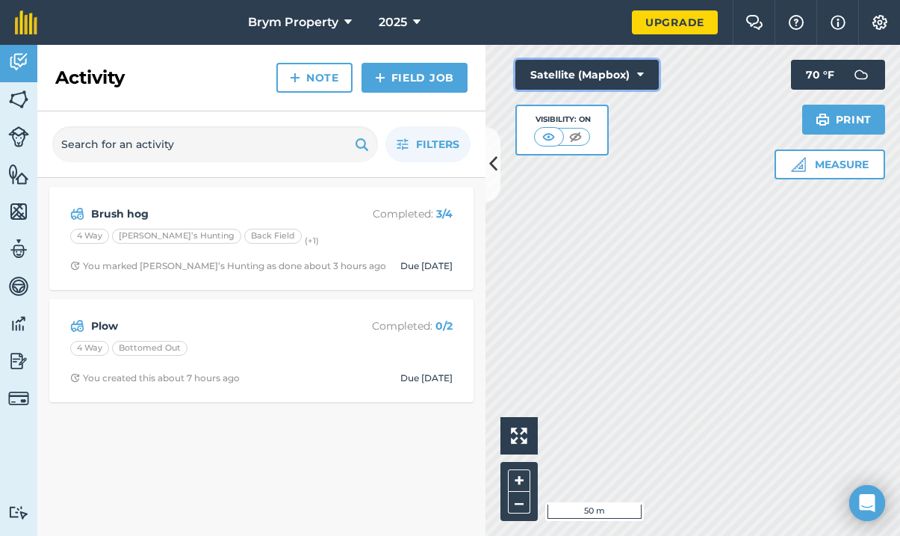
click at [649, 74] on button "Satellite (Mapbox)" at bounding box center [587, 75] width 143 height 30
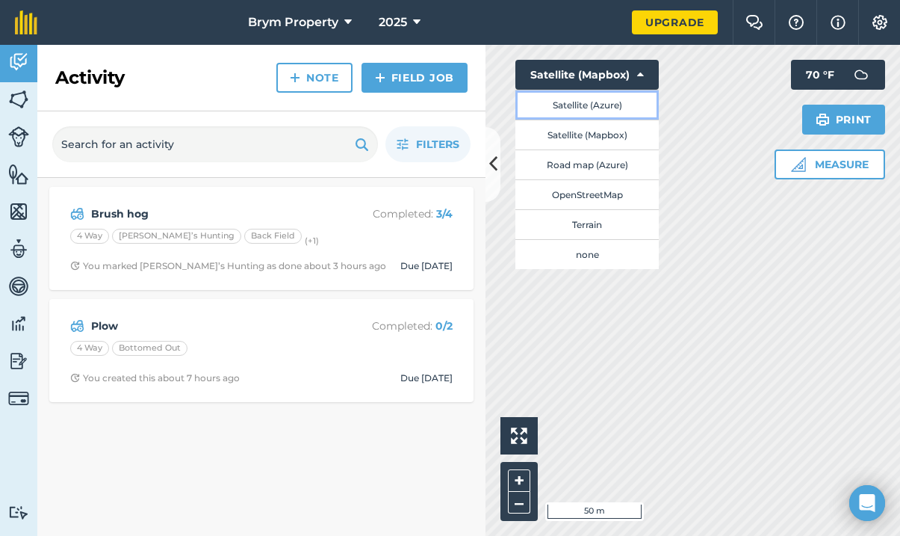
click at [630, 105] on button "Satellite (Azure)" at bounding box center [587, 105] width 143 height 30
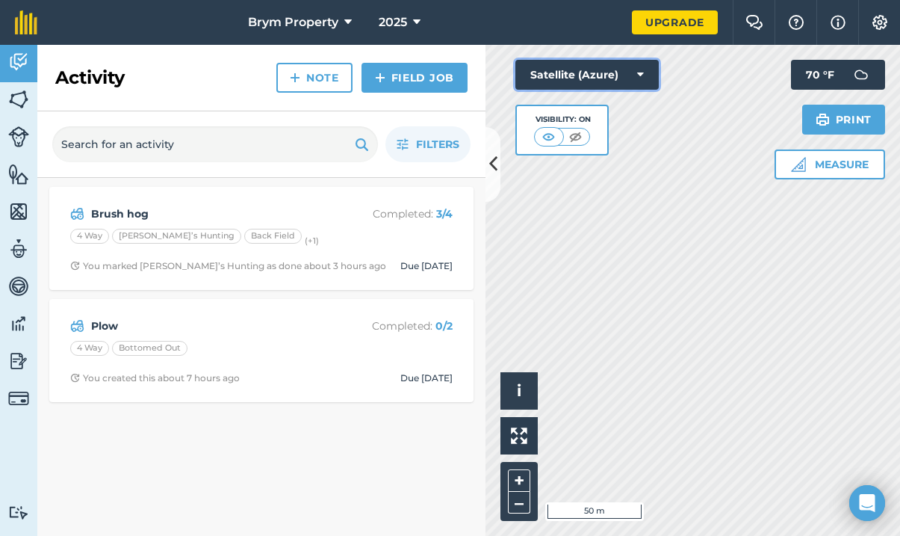
click at [638, 74] on icon at bounding box center [640, 74] width 7 height 15
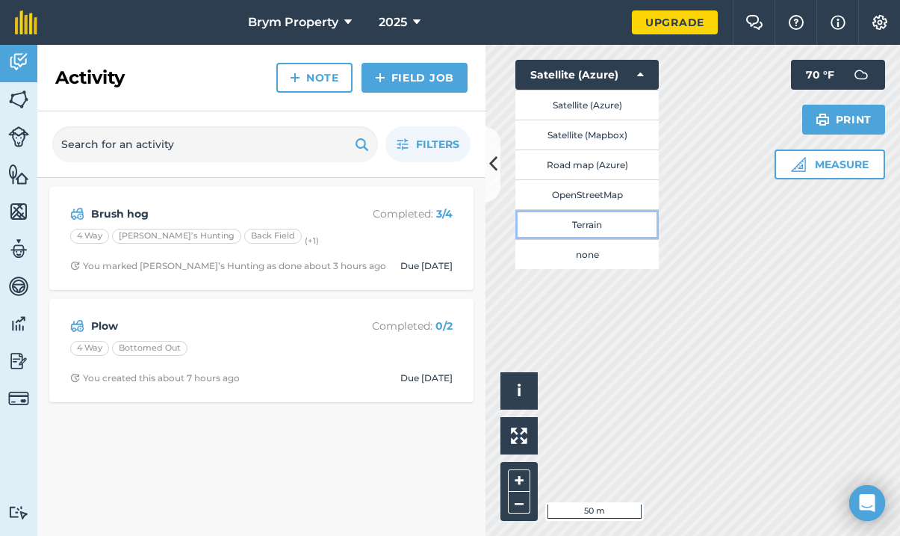
click at [613, 218] on button "Terrain" at bounding box center [587, 224] width 143 height 30
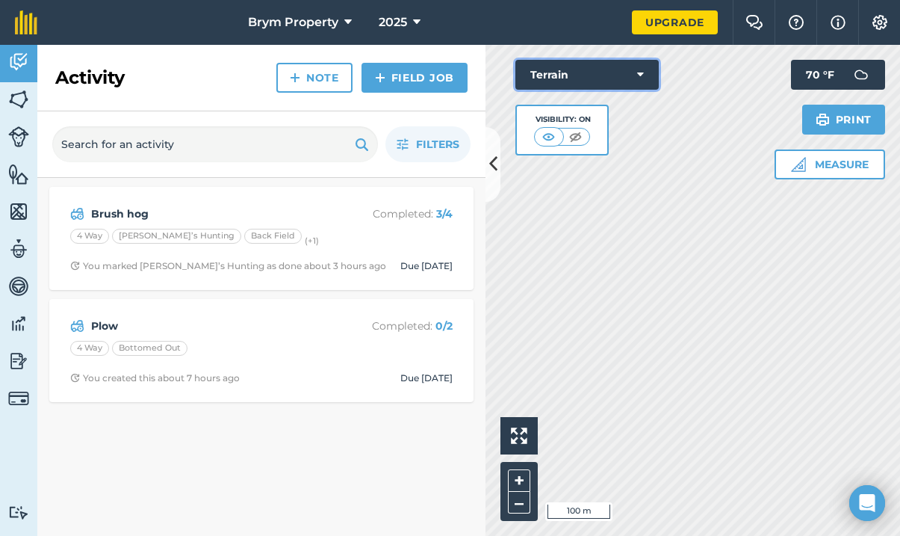
click at [645, 69] on button "Terrain" at bounding box center [587, 75] width 143 height 30
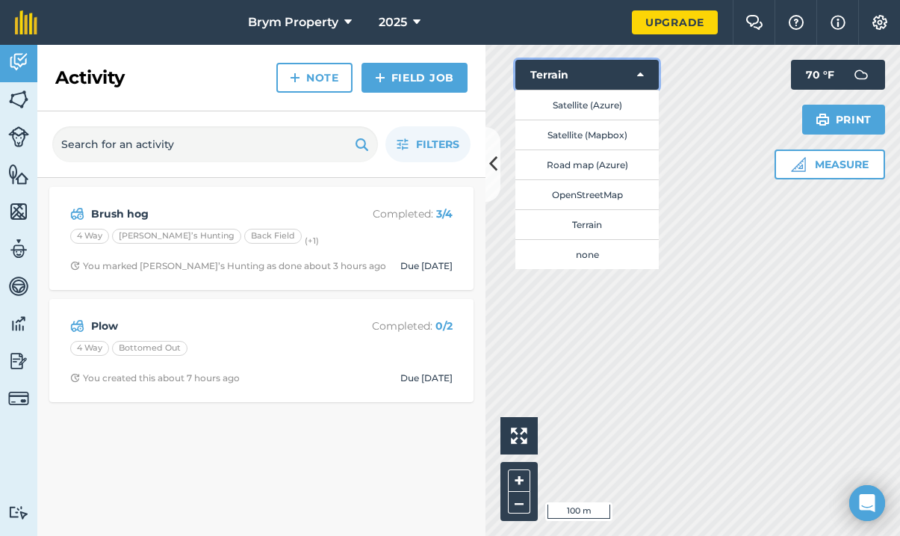
click at [645, 69] on button "Terrain" at bounding box center [587, 75] width 143 height 30
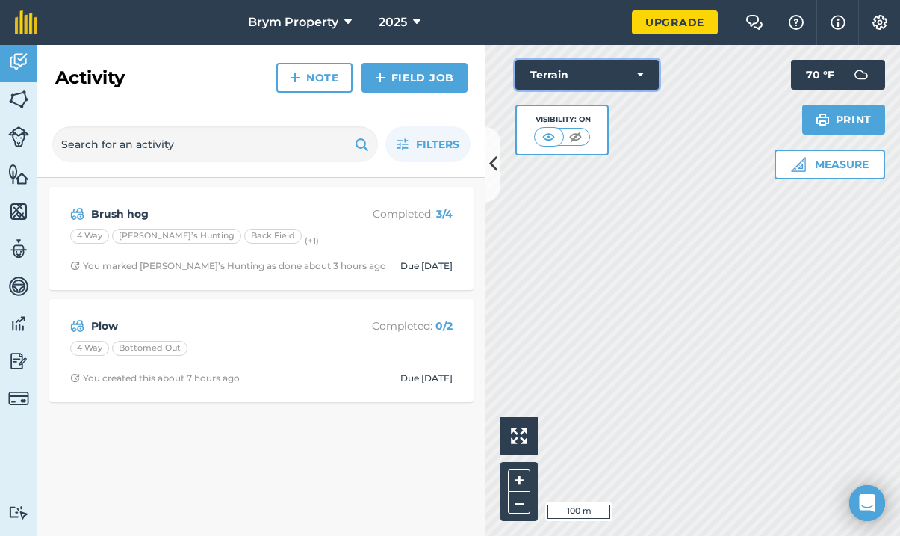
click at [645, 69] on button "Terrain" at bounding box center [587, 75] width 143 height 30
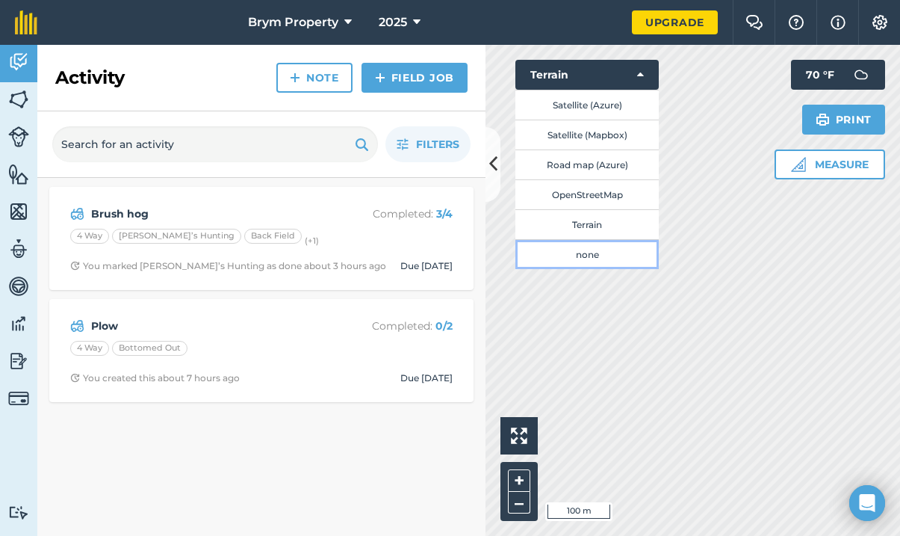
click at [597, 254] on button "none" at bounding box center [587, 254] width 143 height 30
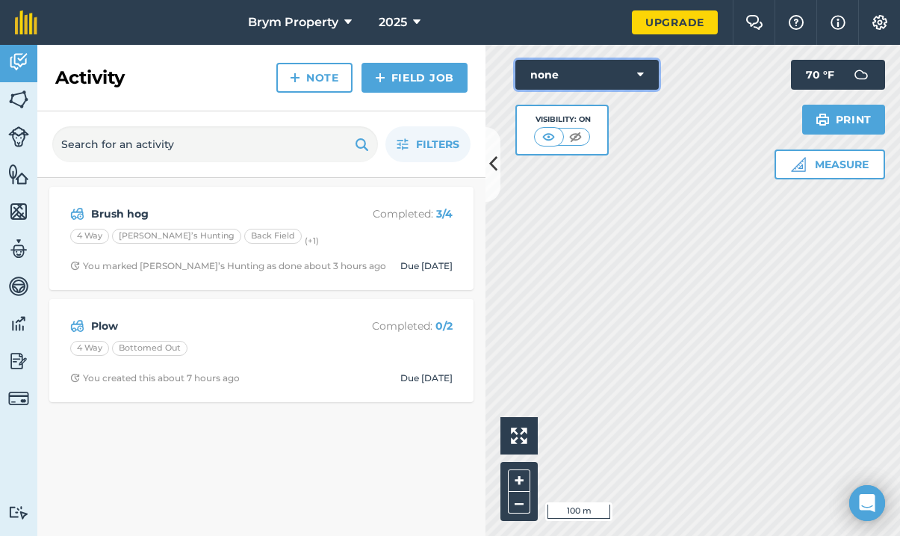
click at [652, 66] on button "none" at bounding box center [587, 75] width 143 height 30
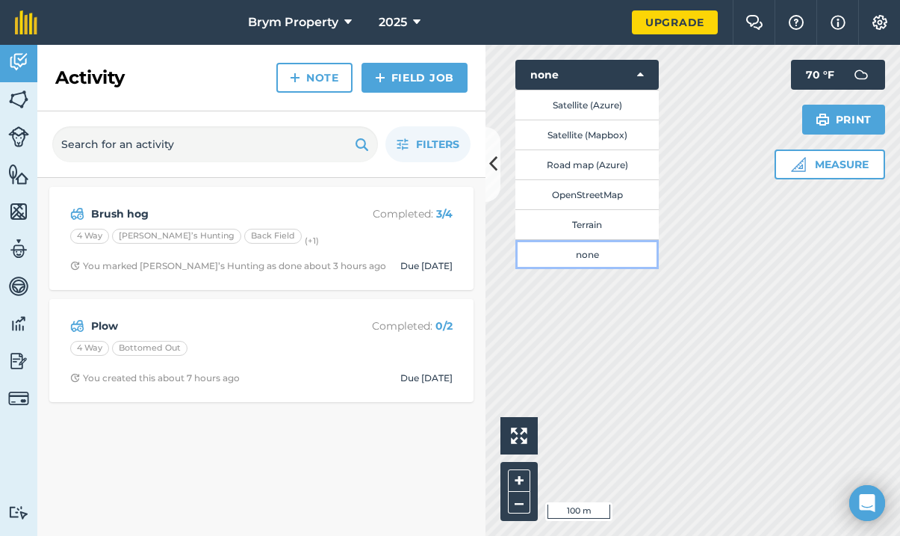
click at [590, 254] on button "none" at bounding box center [587, 254] width 143 height 30
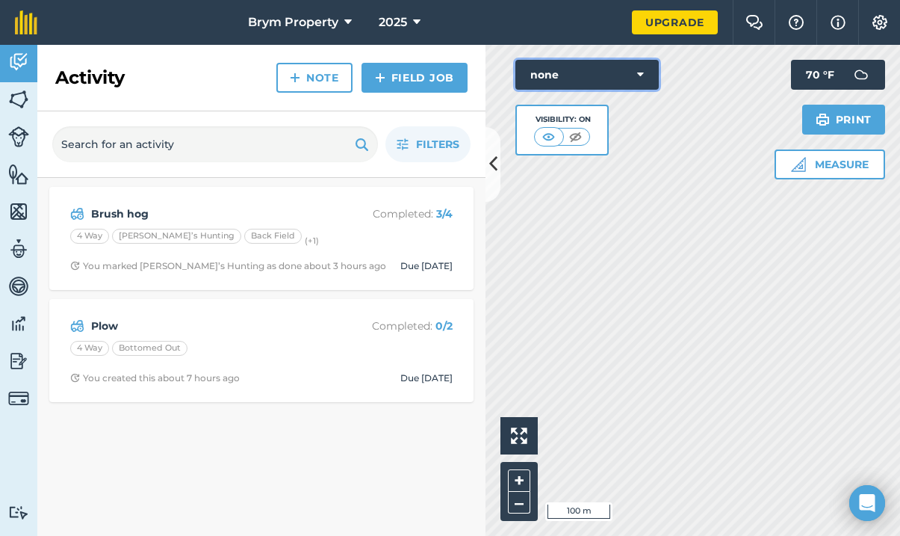
click at [649, 71] on button "none" at bounding box center [587, 75] width 143 height 30
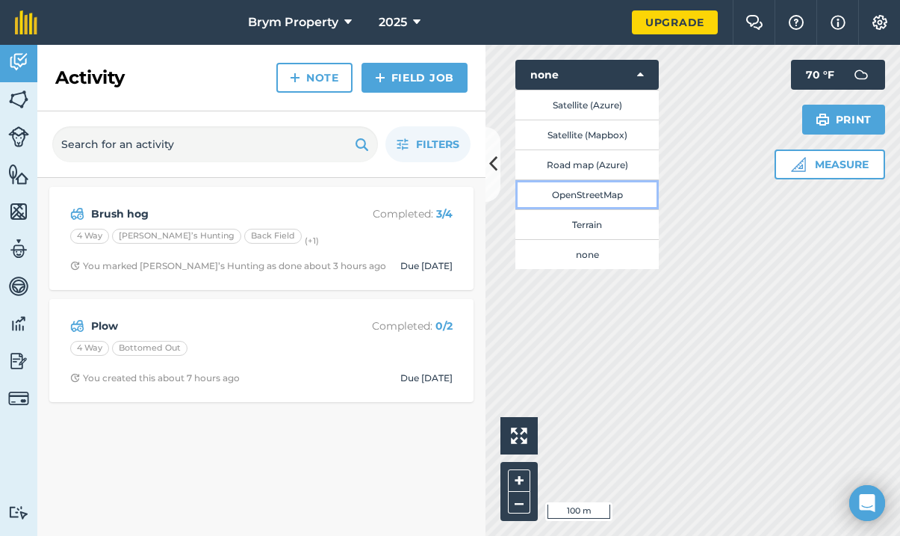
click at [619, 197] on button "OpenStreetMap" at bounding box center [587, 194] width 143 height 30
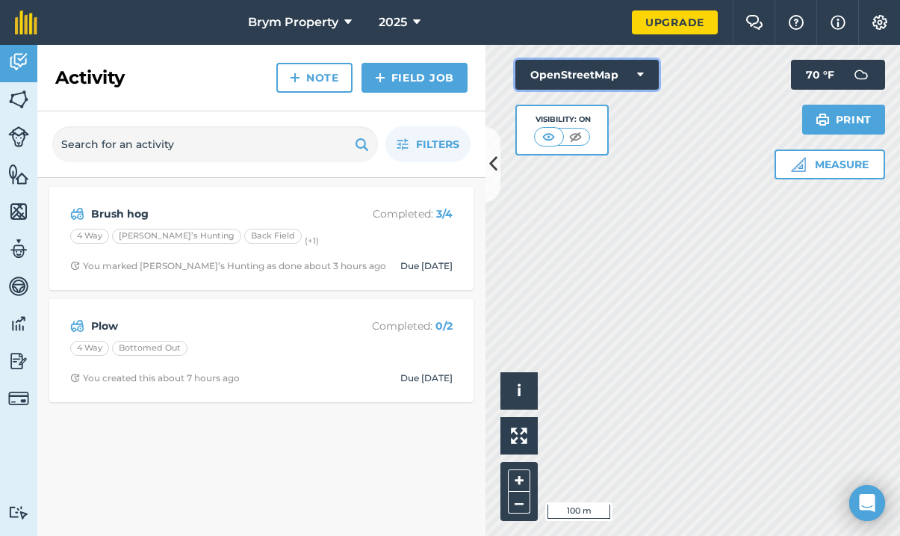
click at [646, 74] on button "OpenStreetMap" at bounding box center [587, 75] width 143 height 30
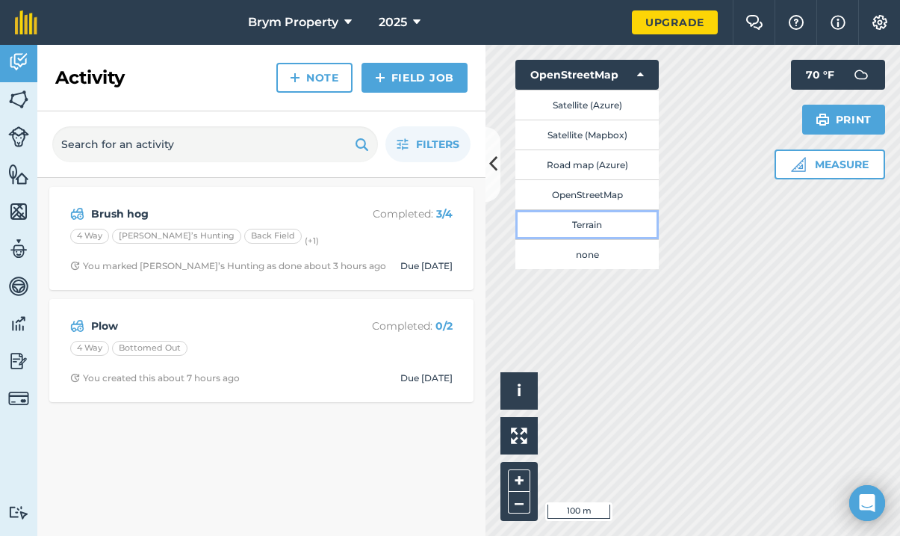
click at [611, 220] on button "Terrain" at bounding box center [587, 224] width 143 height 30
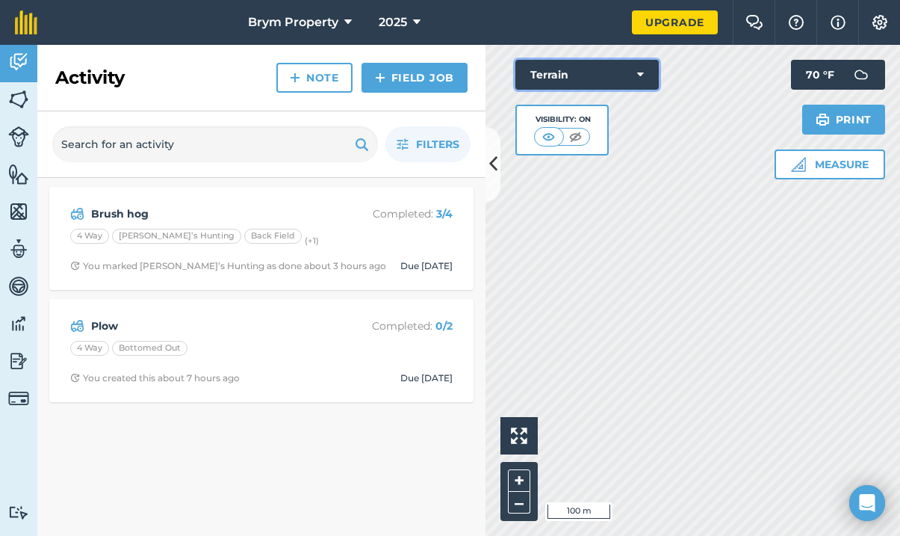
click at [646, 71] on button "Terrain" at bounding box center [587, 75] width 143 height 30
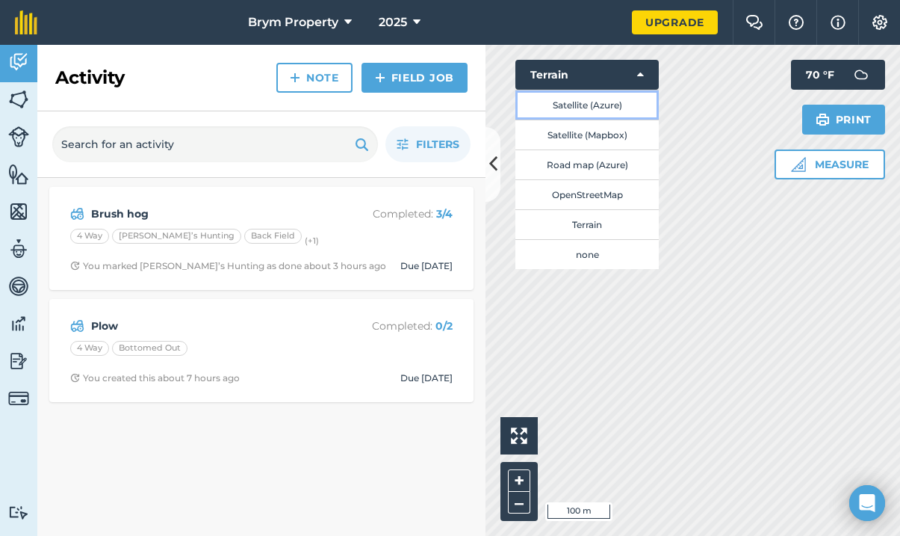
click at [618, 108] on button "Satellite (Azure)" at bounding box center [587, 105] width 143 height 30
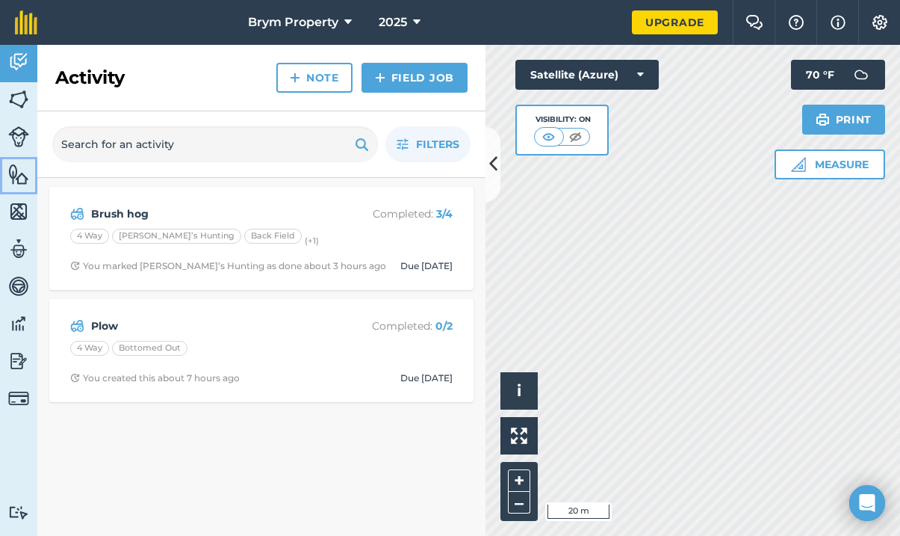
click at [16, 166] on img at bounding box center [18, 174] width 21 height 22
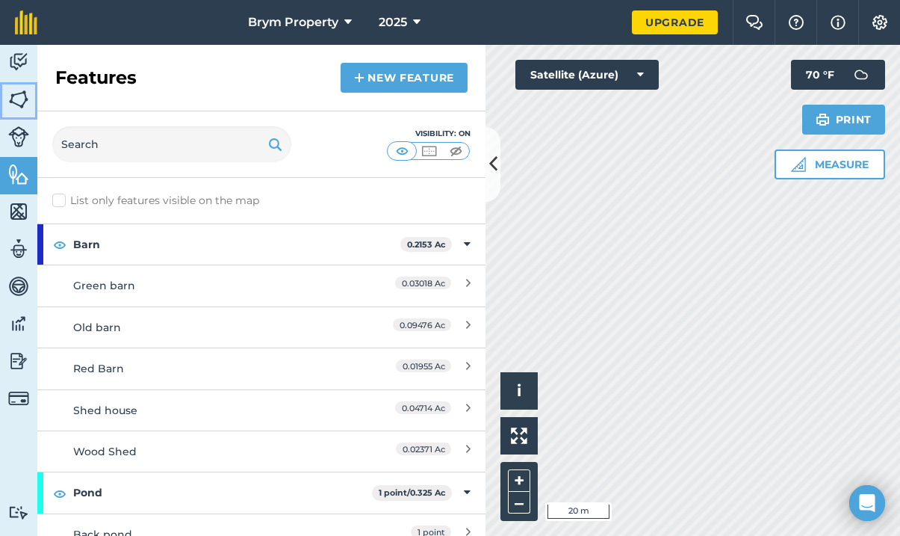
click at [21, 95] on img at bounding box center [18, 99] width 21 height 22
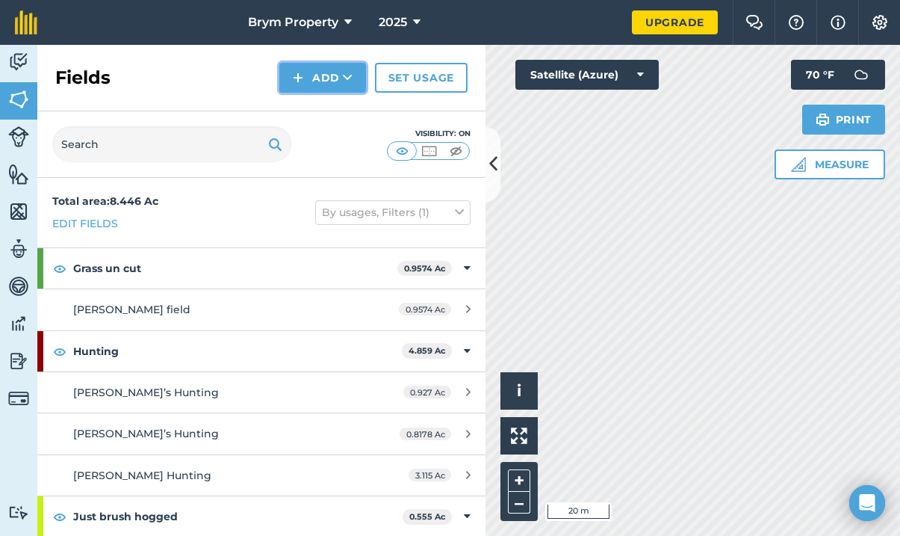
click at [344, 72] on icon at bounding box center [348, 77] width 10 height 15
click at [387, 75] on link "Set usage" at bounding box center [421, 78] width 93 height 30
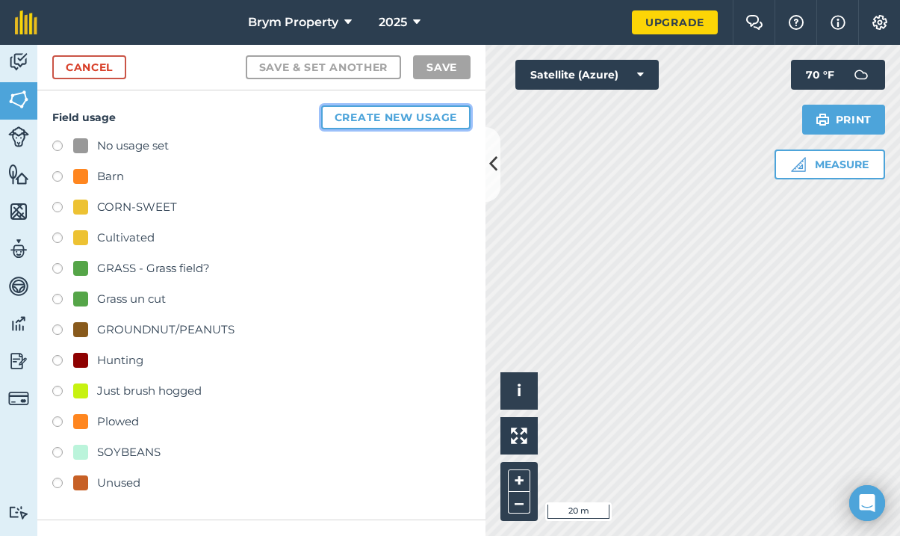
click at [352, 126] on button "Create new usage" at bounding box center [395, 117] width 149 height 24
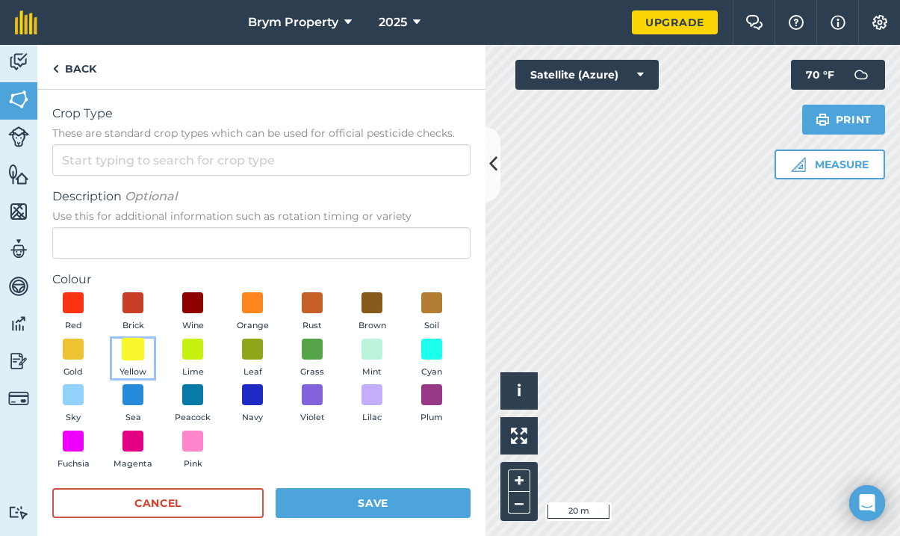
click at [145, 350] on span at bounding box center [133, 348] width 23 height 23
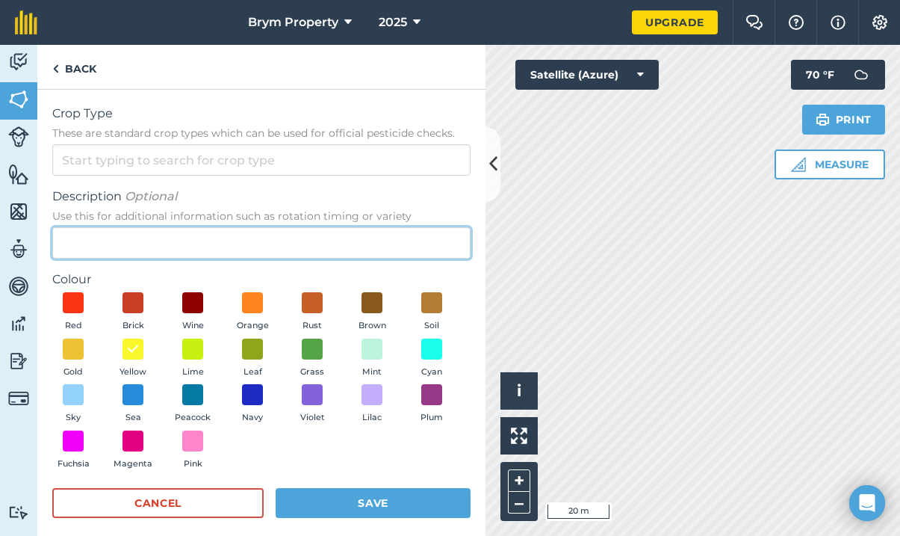
click at [223, 238] on input "Description Optional Use this for additional information such as rotation timin…" at bounding box center [261, 242] width 418 height 31
type input "s"
type input "Sun Flowers"
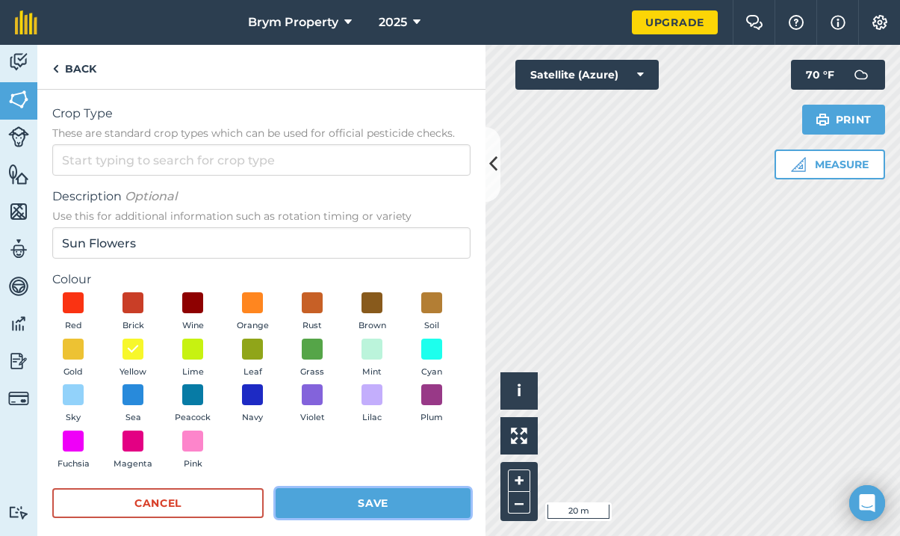
click at [405, 490] on button "Save" at bounding box center [373, 503] width 195 height 30
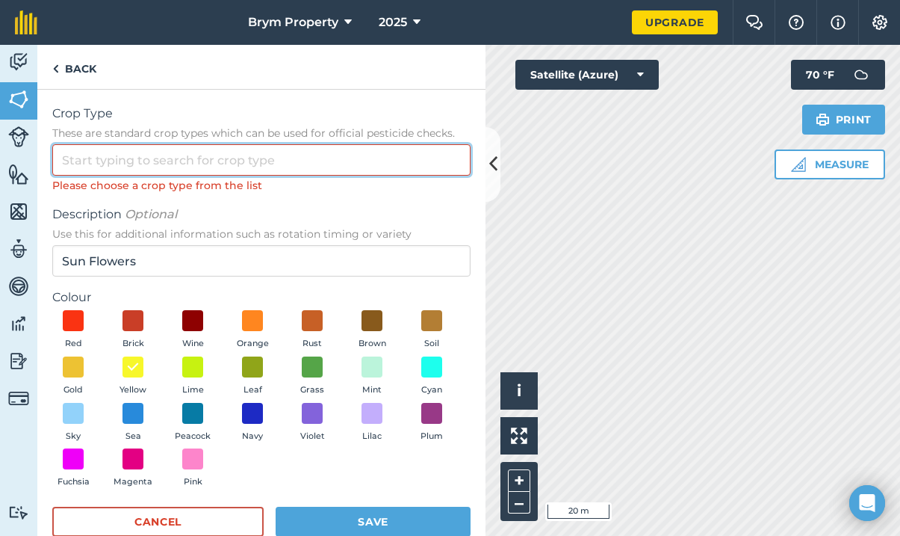
click at [264, 160] on input "Crop Type These are standard crop types which can be used for official pesticid…" at bounding box center [261, 159] width 418 height 31
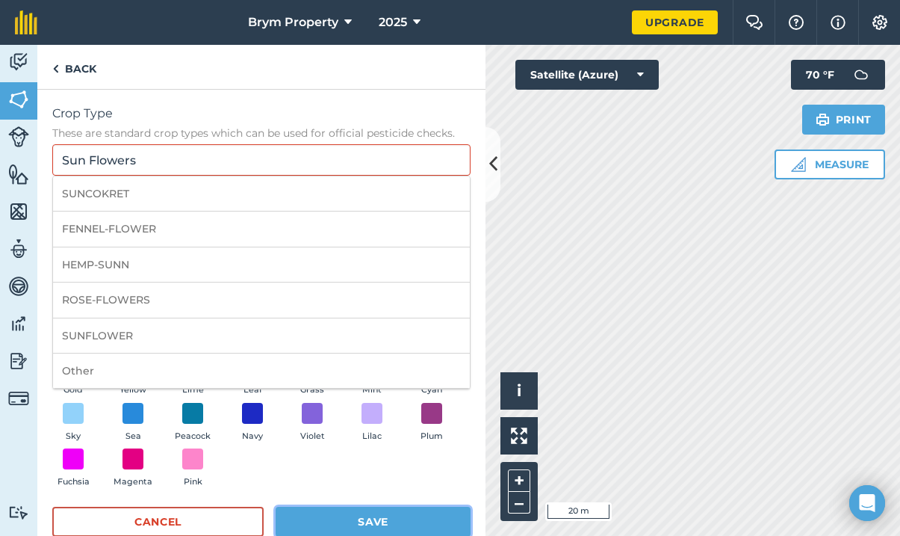
click at [335, 513] on button "Save" at bounding box center [373, 522] width 195 height 30
click at [247, 167] on input "Sun Flowers" at bounding box center [261, 159] width 418 height 31
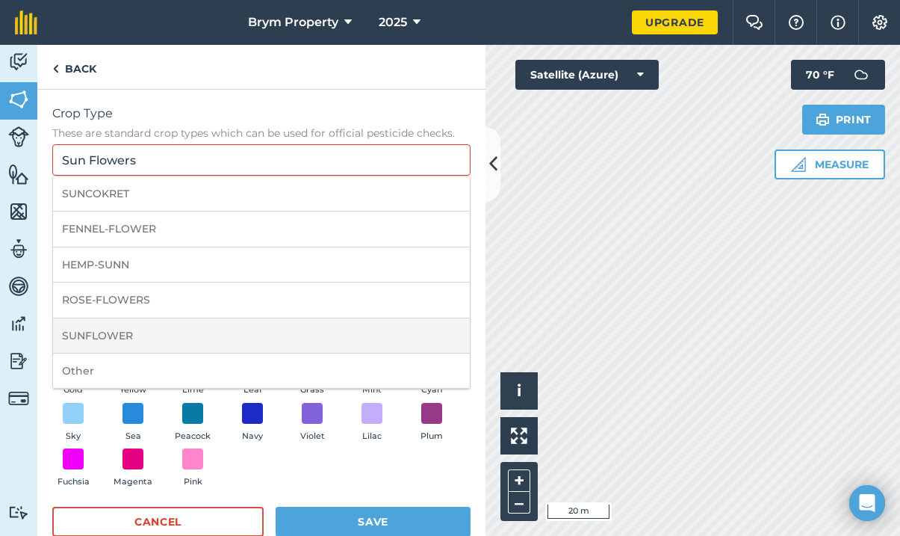
click at [276, 329] on li "SUNFLOWER" at bounding box center [261, 335] width 417 height 35
type input "SUNFLOWER"
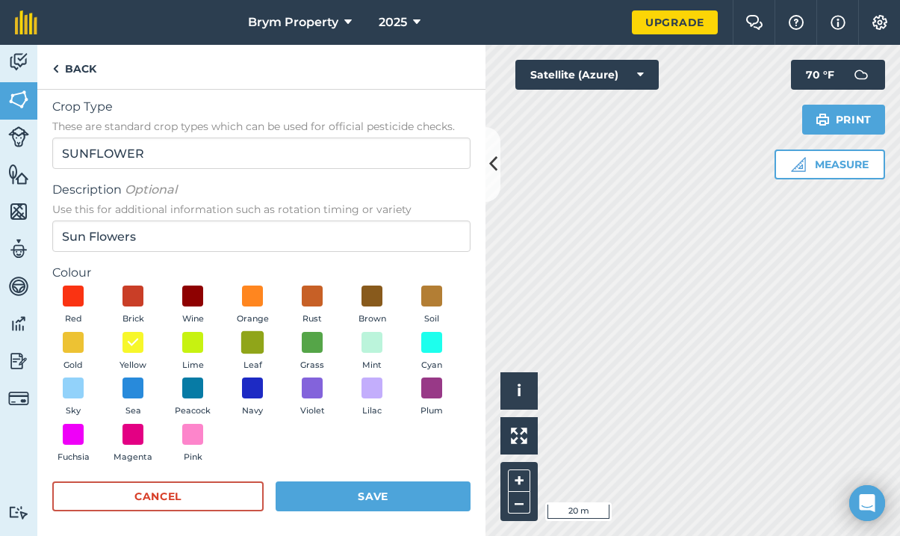
scroll to position [13, 0]
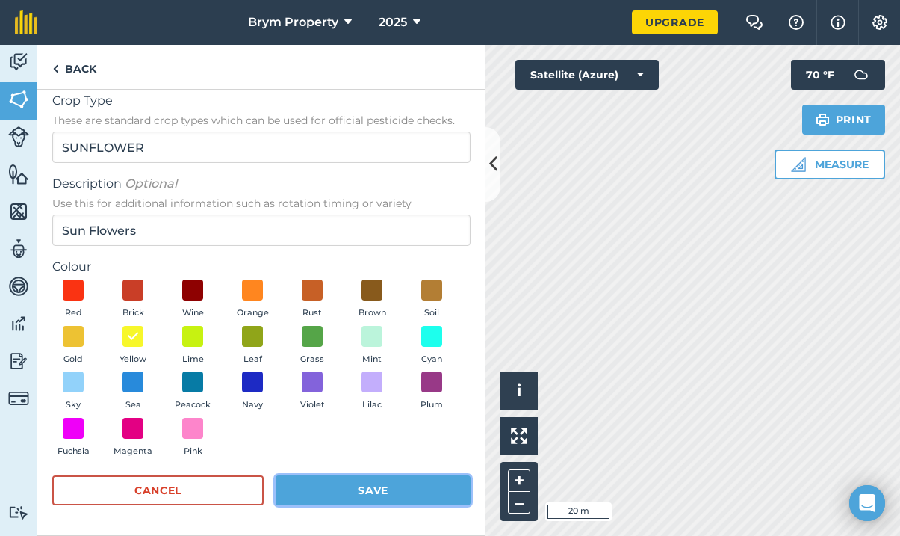
click at [368, 488] on button "Save" at bounding box center [373, 490] width 195 height 30
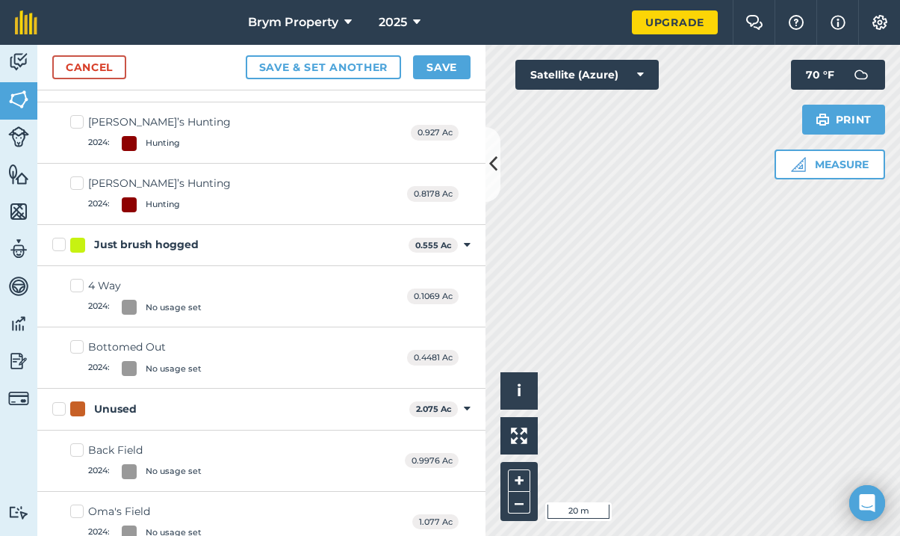
scroll to position [370, 0]
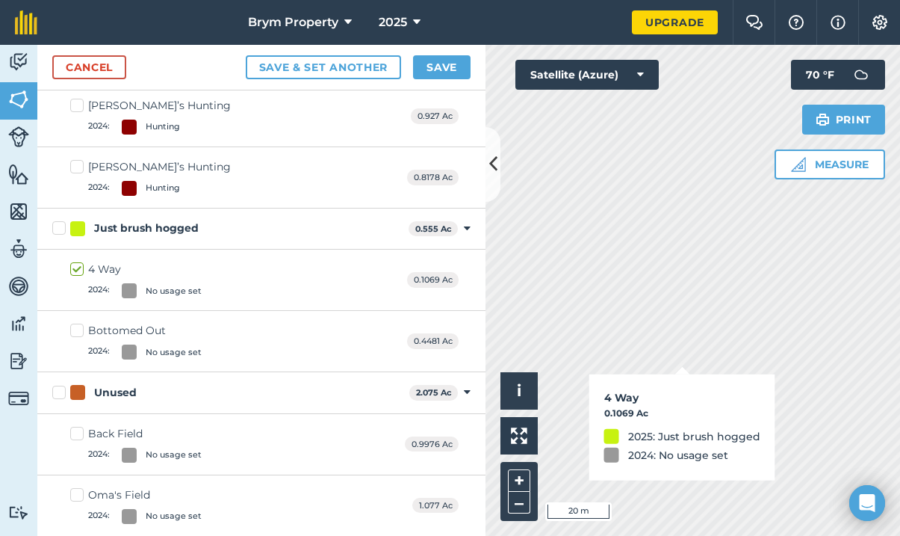
checkbox input "true"
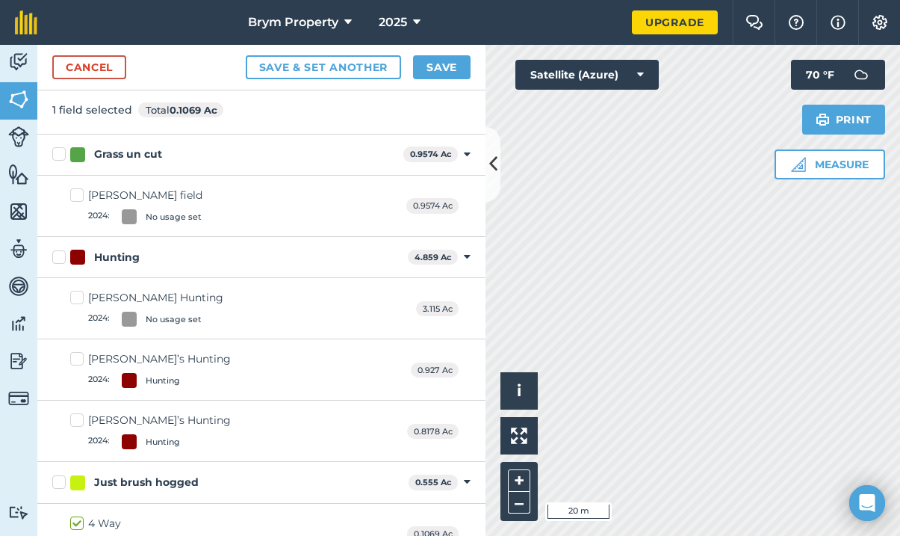
scroll to position [0, 0]
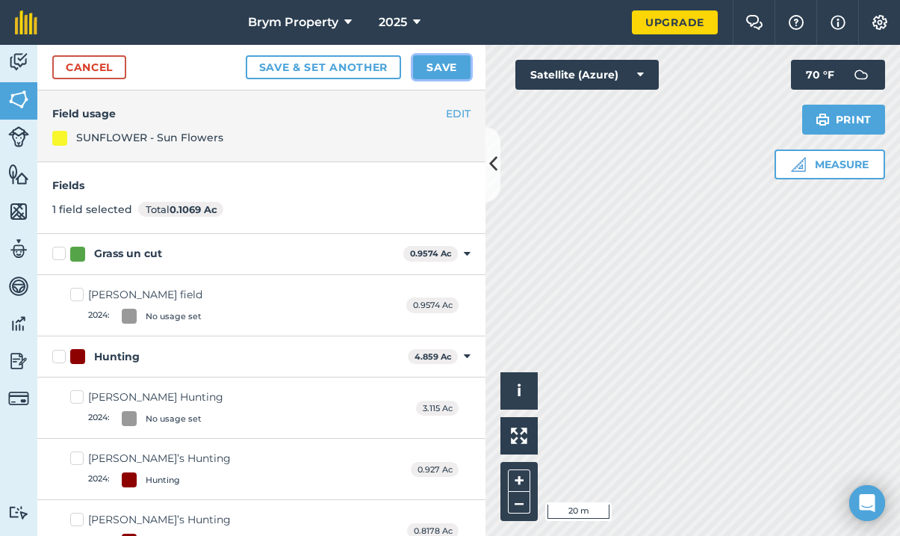
click at [441, 63] on button "Save" at bounding box center [442, 67] width 58 height 24
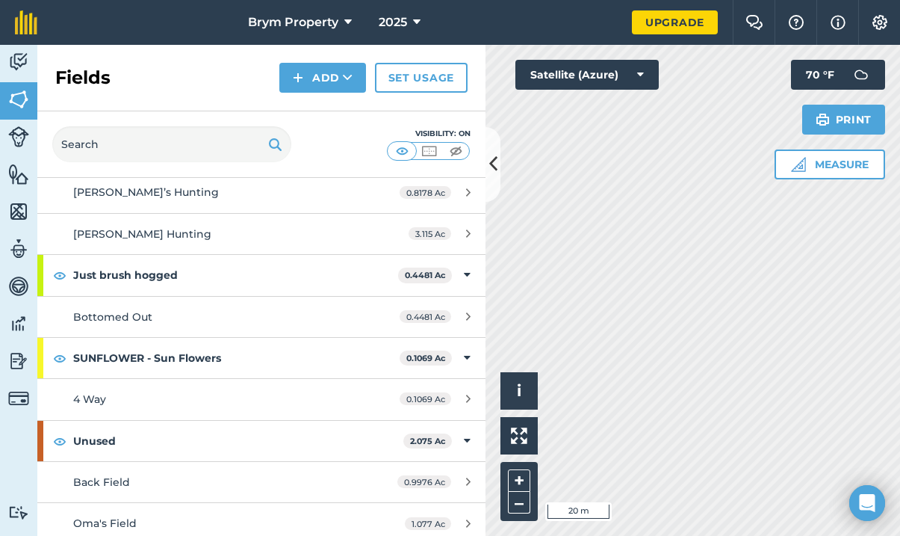
scroll to position [250, 0]
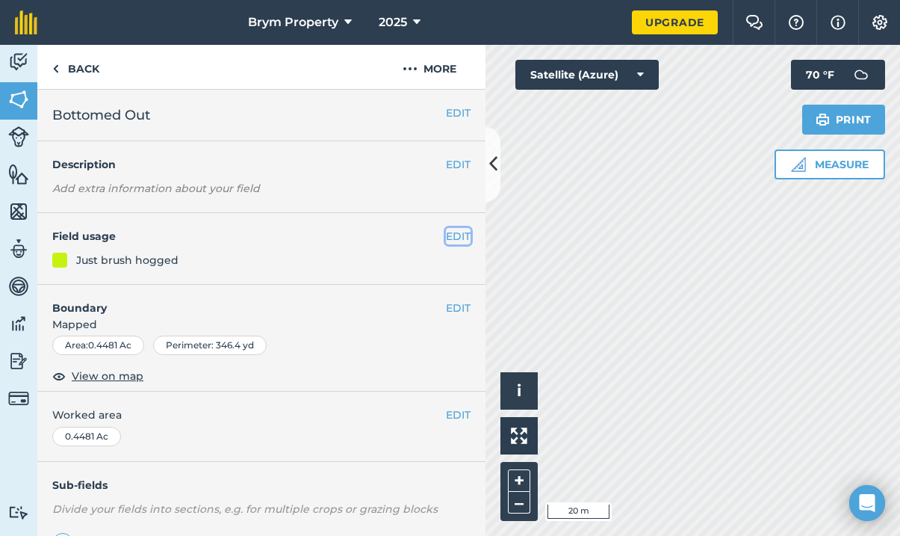
click at [446, 233] on button "EDIT" at bounding box center [458, 236] width 25 height 16
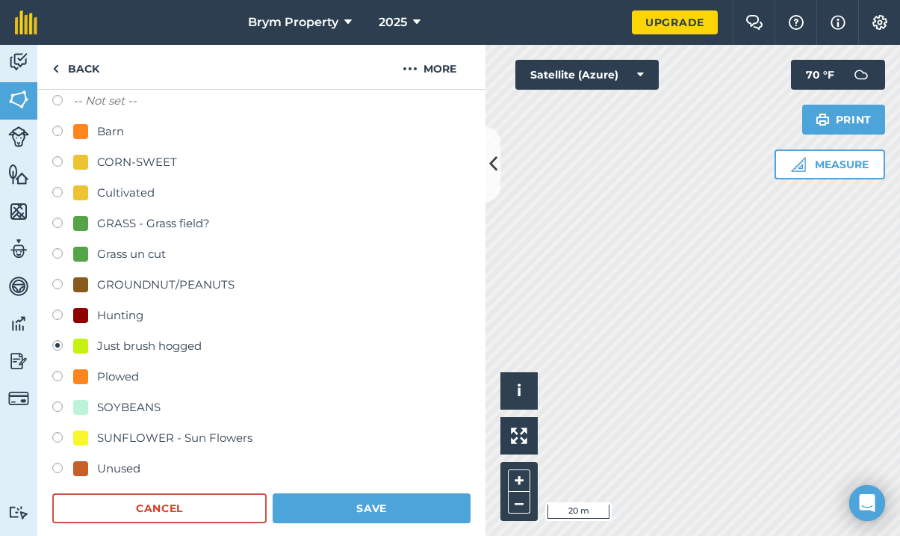
scroll to position [149, 0]
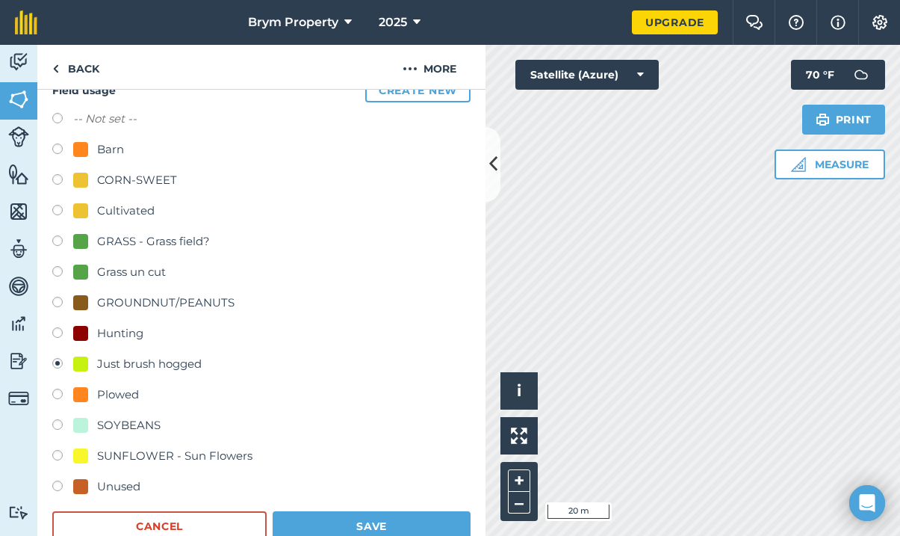
click at [124, 303] on div "GROUNDNUT/PEANUTS" at bounding box center [165, 303] width 137 height 18
radio input "true"
radio input "false"
drag, startPoint x: 124, startPoint y: 303, endPoint x: 110, endPoint y: 305, distance: 14.3
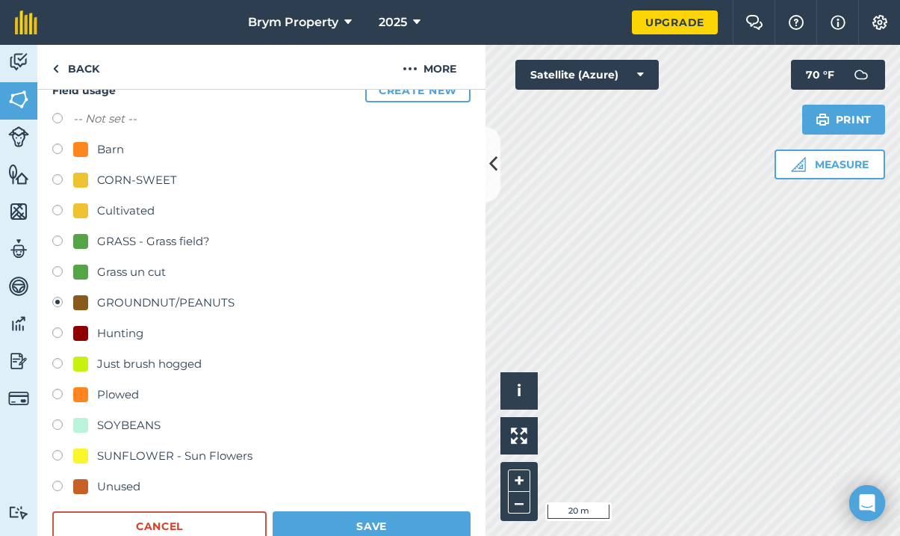
click at [110, 305] on div "GROUNDNUT/PEANUTS" at bounding box center [165, 303] width 137 height 18
click at [432, 63] on button "More" at bounding box center [430, 67] width 112 height 44
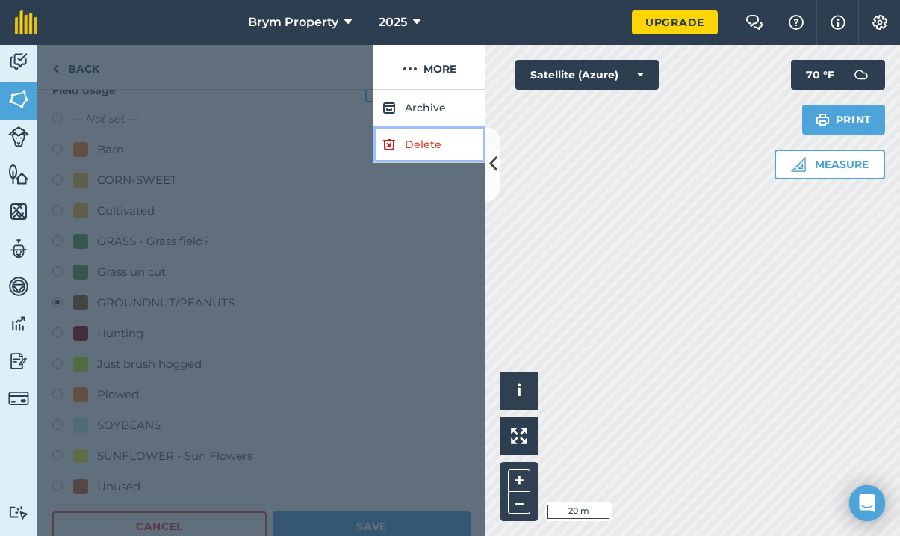
click at [418, 145] on link "Delete" at bounding box center [430, 144] width 112 height 37
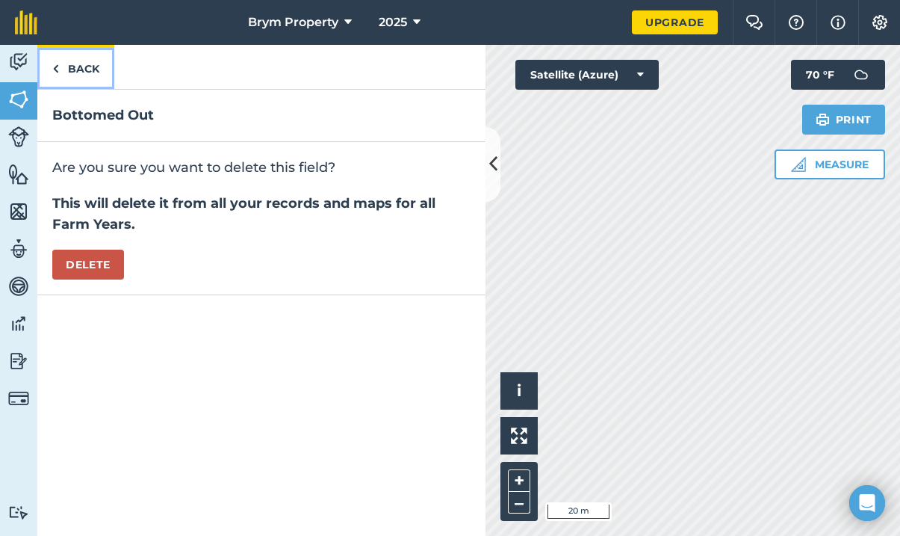
click at [93, 72] on link "Back" at bounding box center [75, 67] width 77 height 44
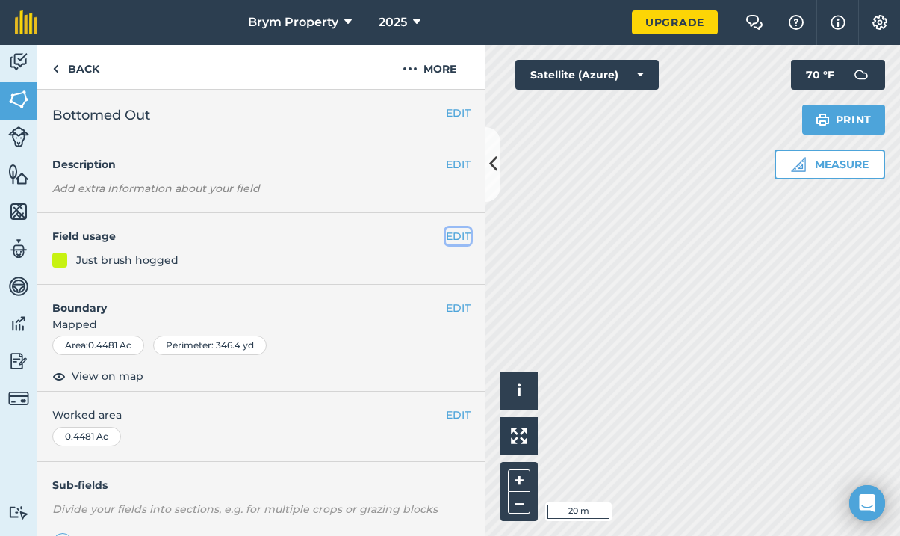
click at [447, 234] on button "EDIT" at bounding box center [458, 236] width 25 height 16
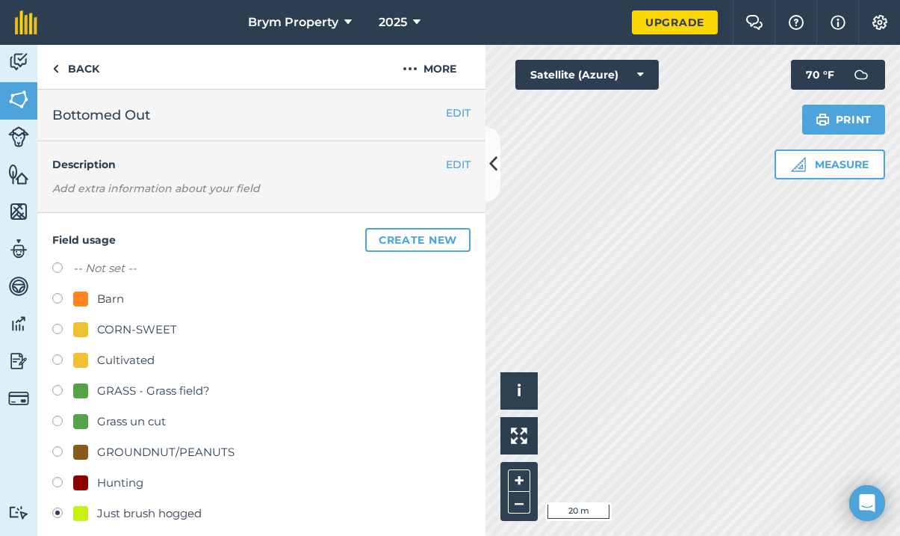
click at [162, 329] on div "CORN-SWEET" at bounding box center [137, 330] width 80 height 18
radio input "true"
radio input "false"
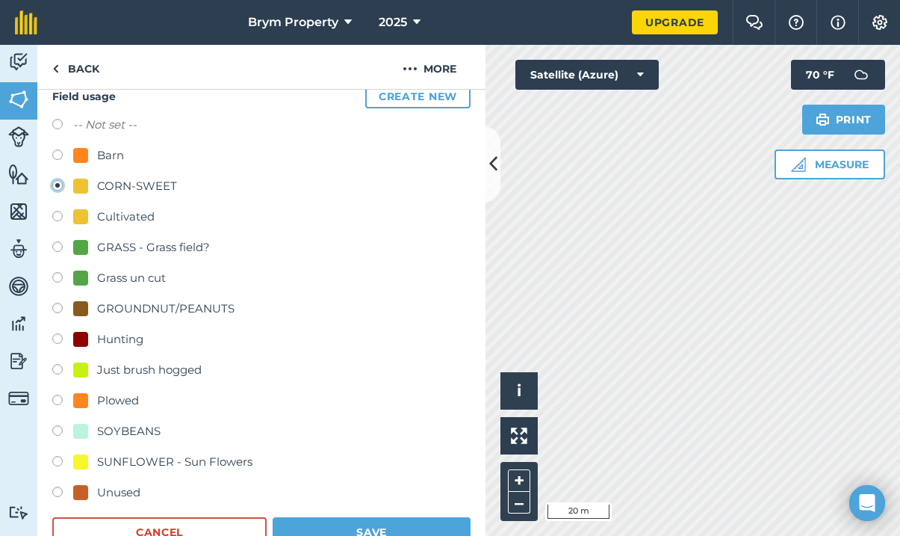
scroll to position [299, 0]
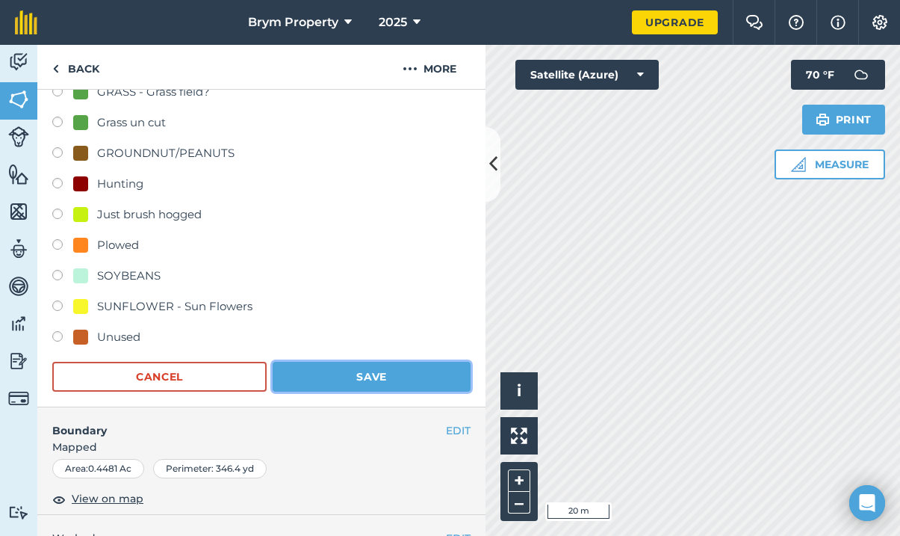
click at [370, 380] on button "Save" at bounding box center [372, 377] width 198 height 30
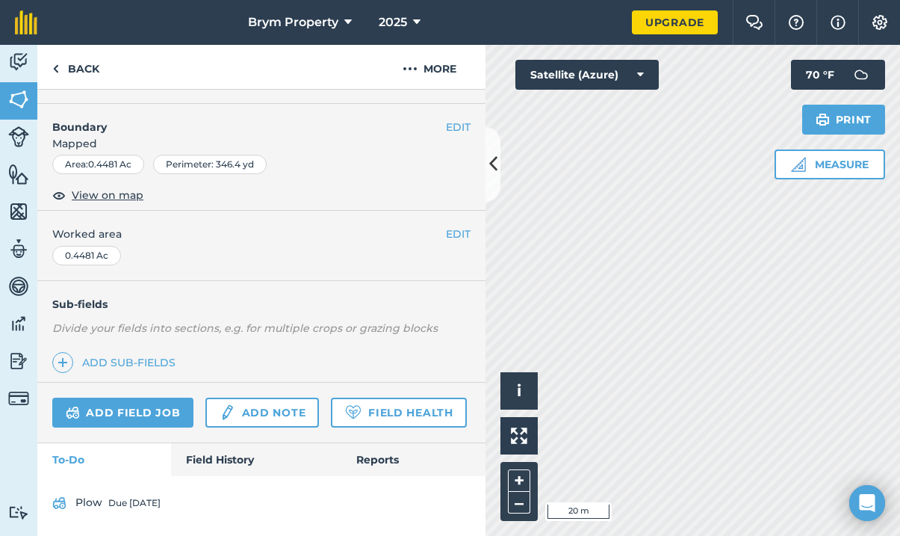
scroll to position [222, 0]
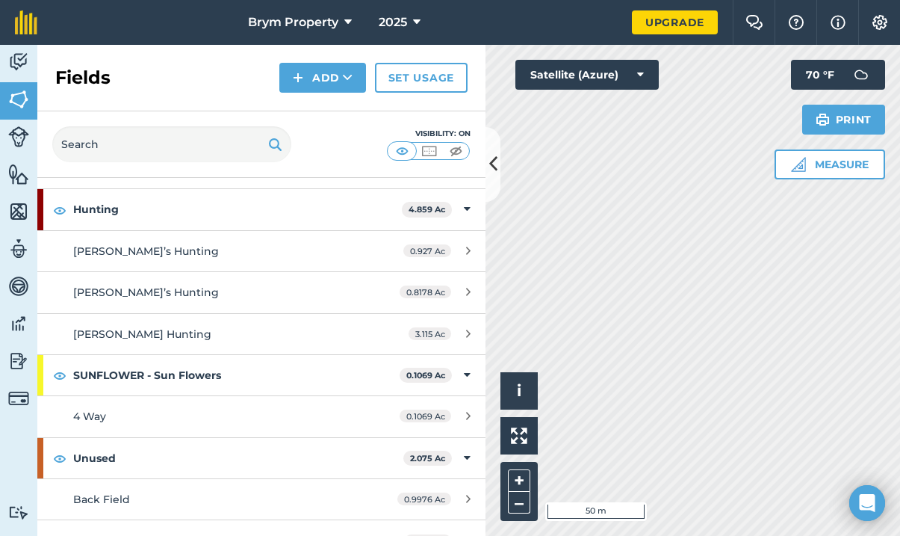
scroll to position [250, 0]
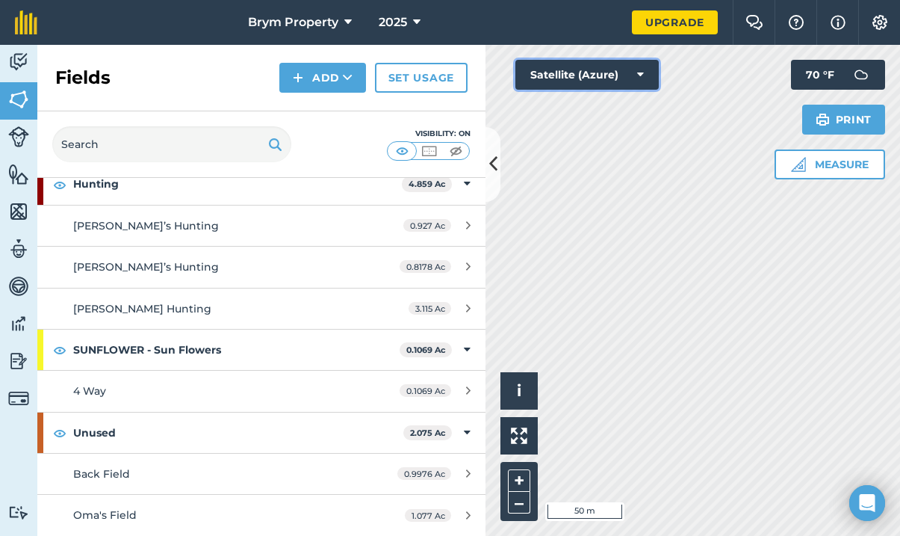
click at [641, 72] on icon at bounding box center [640, 74] width 7 height 15
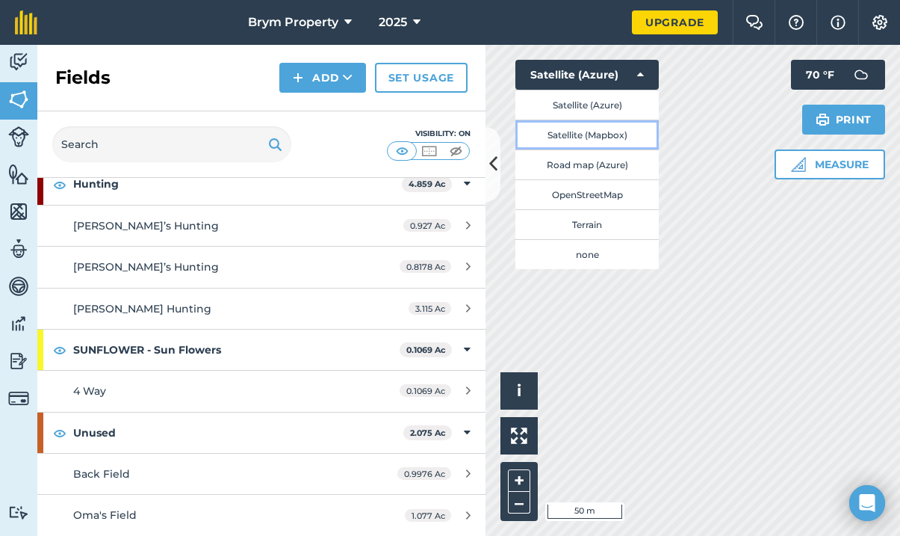
click at [614, 141] on button "Satellite (Mapbox)" at bounding box center [587, 135] width 143 height 30
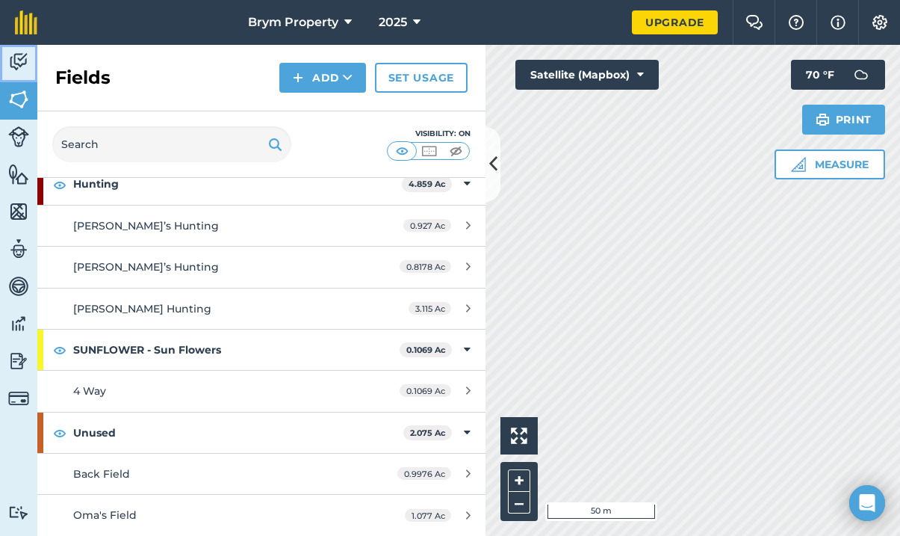
click at [20, 66] on img at bounding box center [18, 62] width 21 height 22
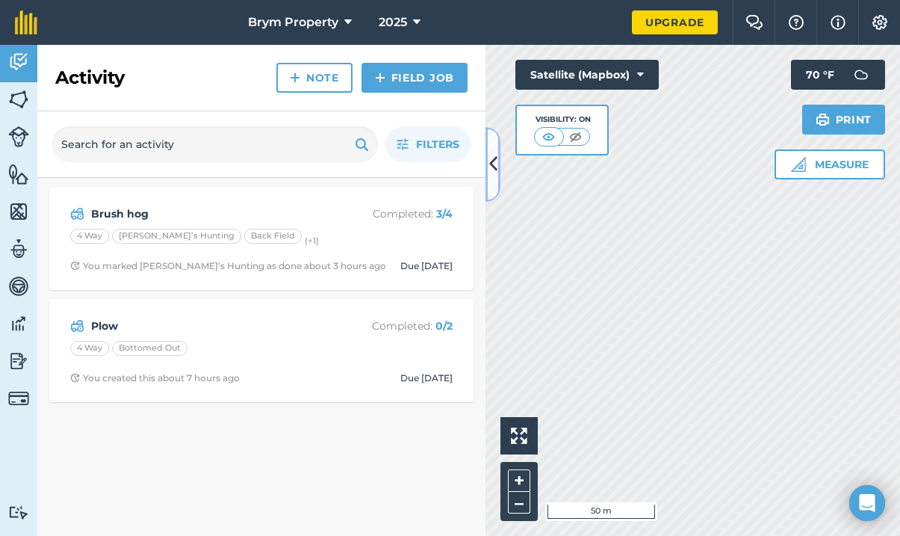
click at [488, 154] on button at bounding box center [493, 164] width 15 height 75
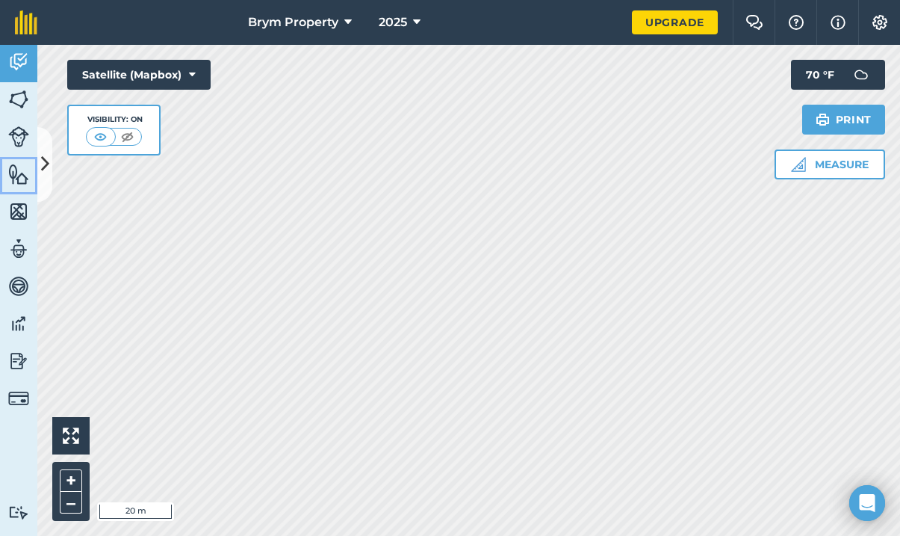
click at [7, 181] on link "Features" at bounding box center [18, 175] width 37 height 37
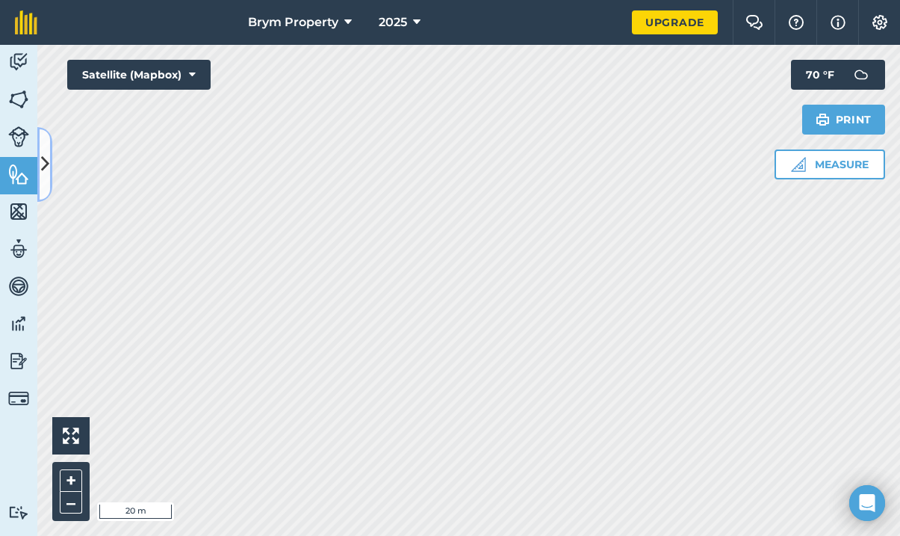
click at [48, 158] on icon at bounding box center [45, 164] width 8 height 26
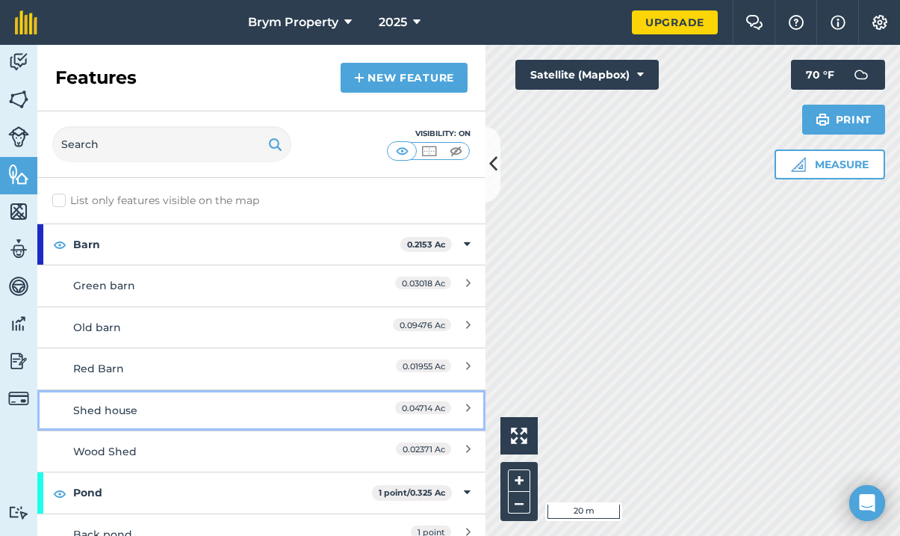
click at [452, 403] on div "0.04714 Ac" at bounding box center [404, 410] width 132 height 16
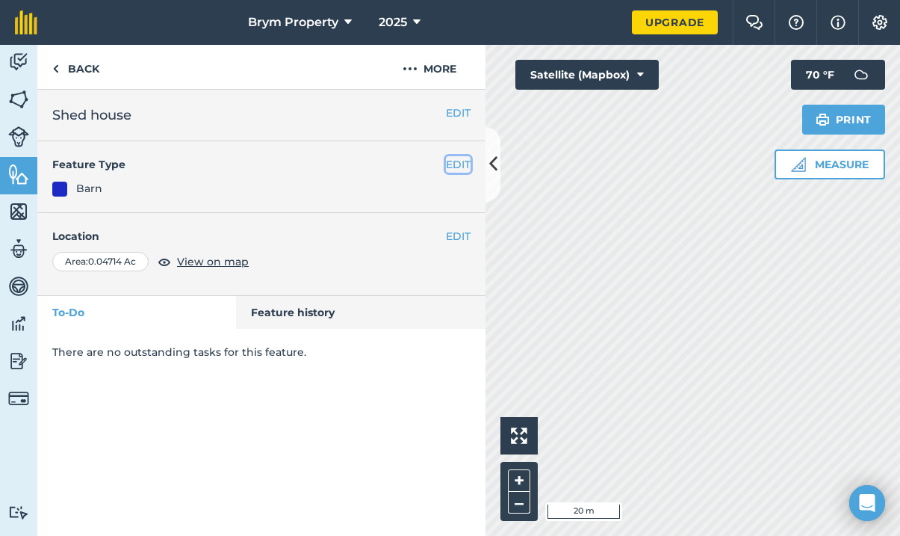
click at [454, 168] on button "EDIT" at bounding box center [458, 164] width 25 height 16
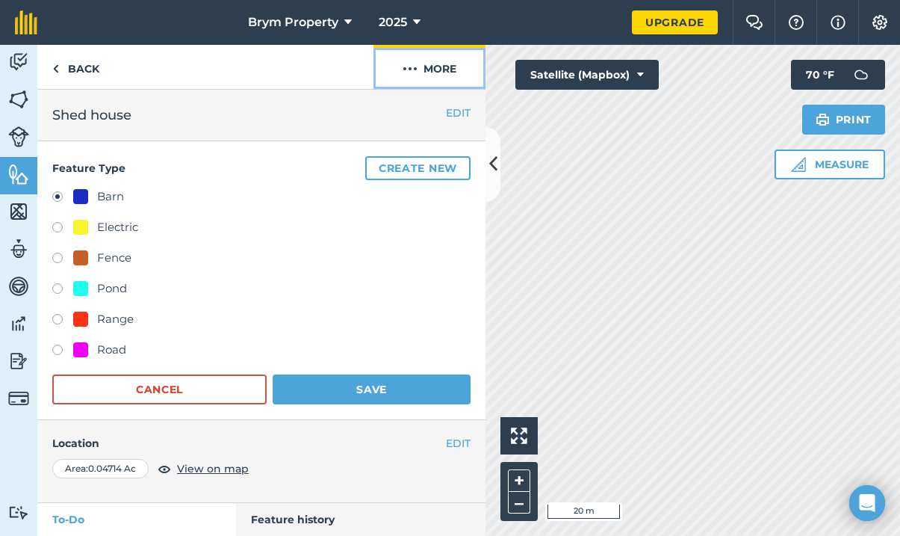
click at [429, 58] on button "More" at bounding box center [430, 67] width 112 height 44
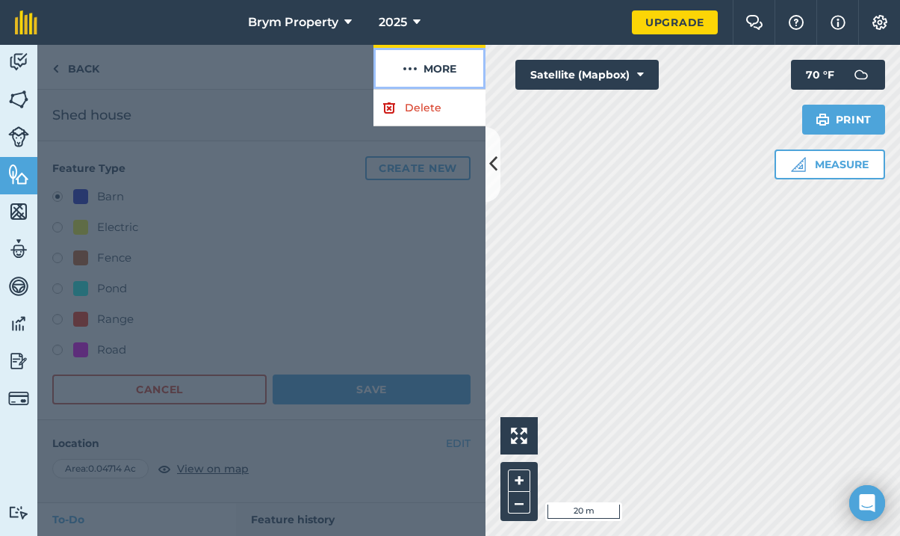
click at [435, 70] on button "More" at bounding box center [430, 67] width 112 height 44
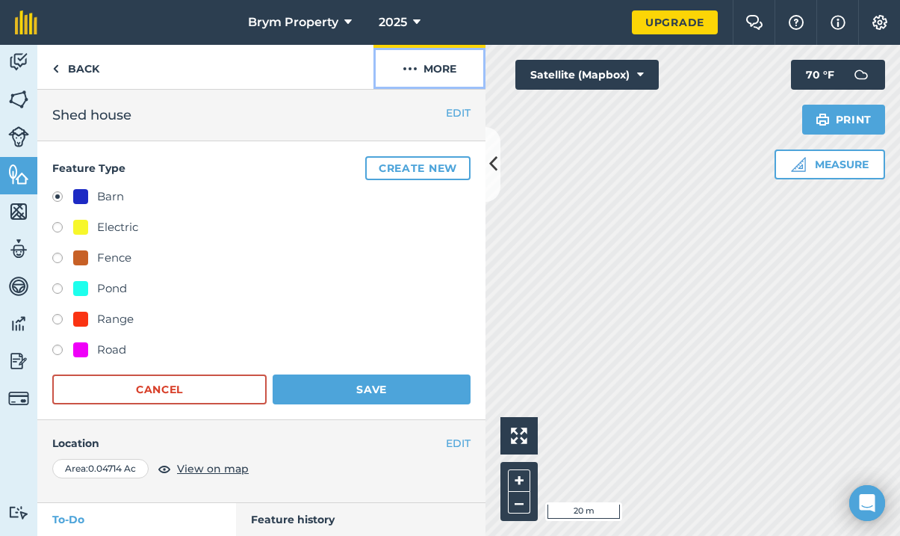
click at [436, 75] on button "More" at bounding box center [430, 67] width 112 height 44
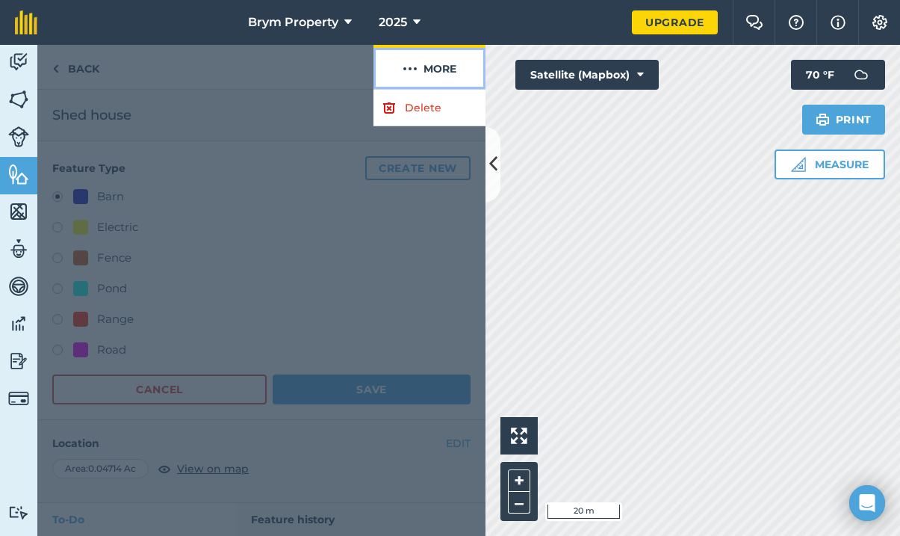
click at [436, 75] on button "More" at bounding box center [430, 67] width 112 height 44
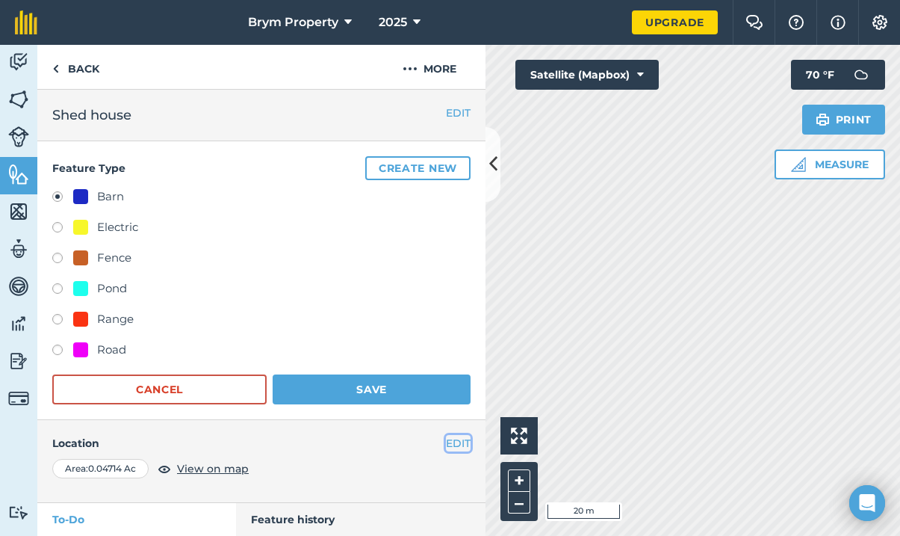
click at [446, 440] on button "EDIT" at bounding box center [458, 443] width 25 height 16
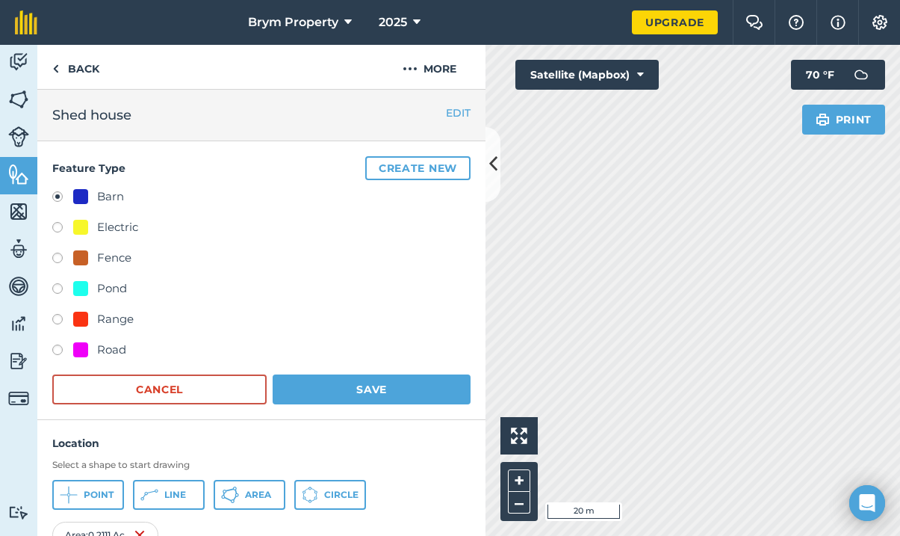
click at [900, 170] on html "Brym Property 2025 Upgrade Farm Chat Help Info Settings Map printing is not ava…" at bounding box center [450, 268] width 900 height 536
click at [364, 386] on button "Save" at bounding box center [372, 389] width 198 height 30
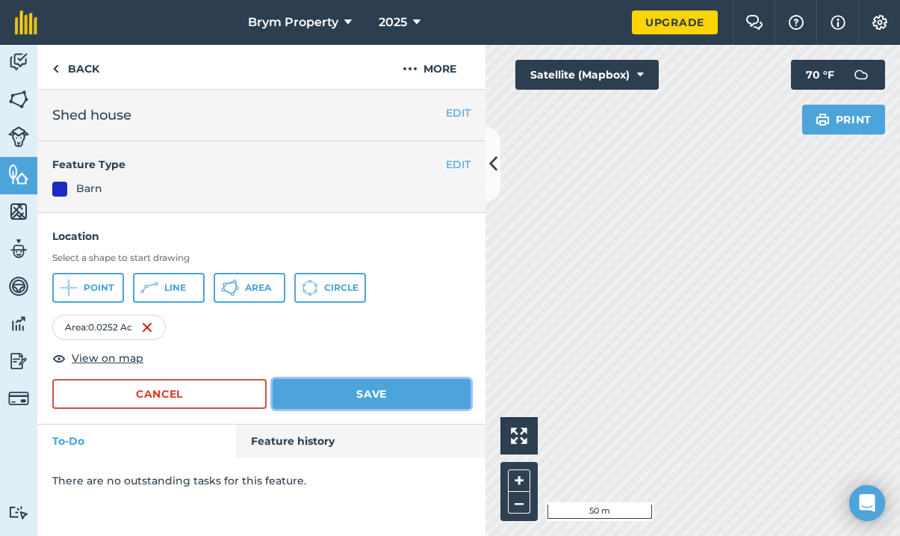
click at [427, 395] on button "Save" at bounding box center [372, 394] width 198 height 30
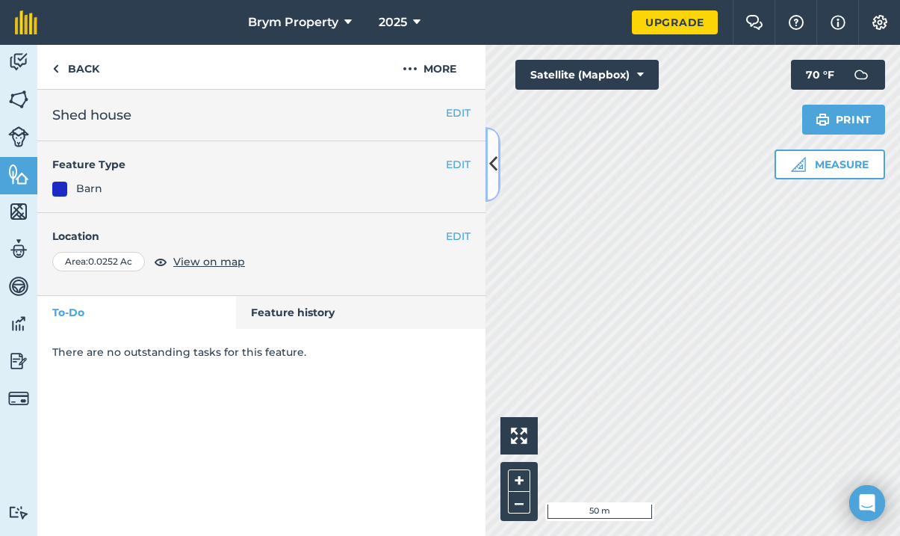
click at [492, 158] on icon at bounding box center [493, 164] width 8 height 26
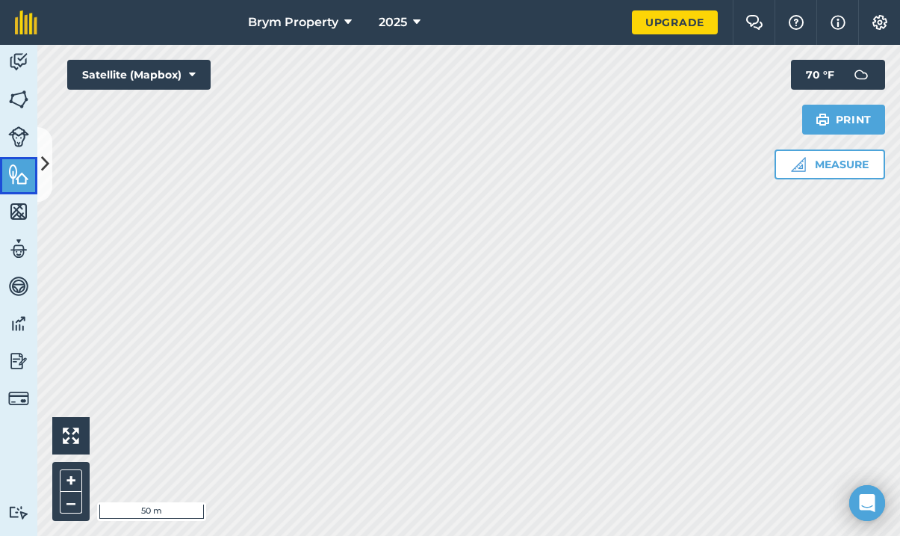
click at [23, 183] on img at bounding box center [18, 174] width 21 height 22
click at [26, 49] on link "Activity" at bounding box center [18, 63] width 37 height 37
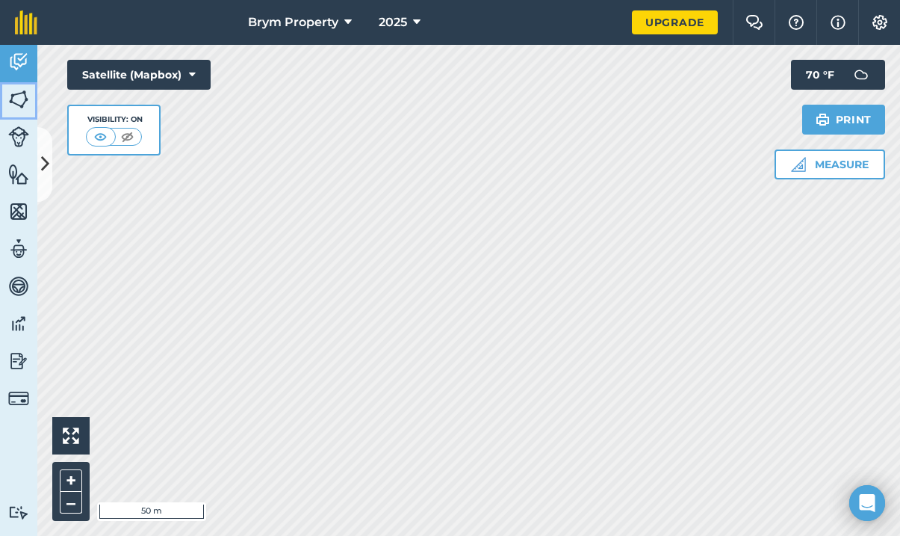
click at [22, 85] on link "Fields" at bounding box center [18, 100] width 37 height 37
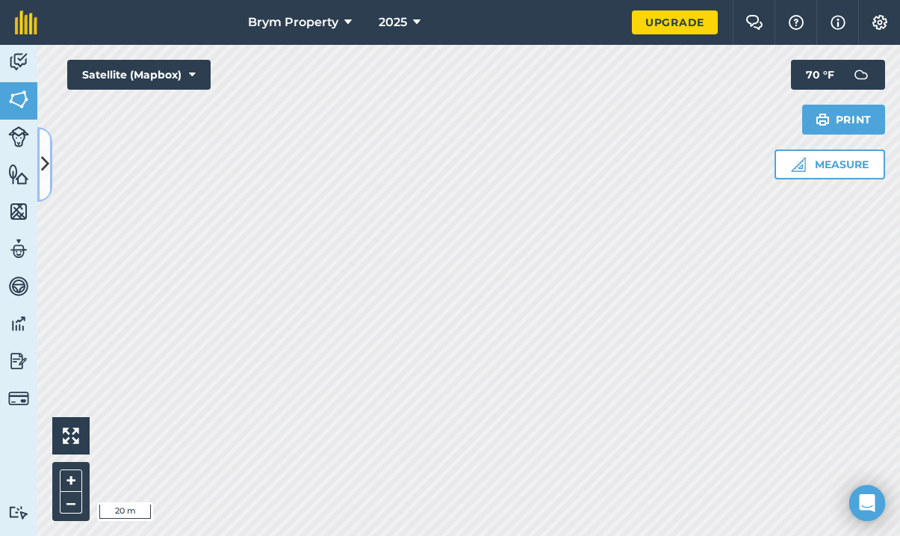
click at [45, 158] on icon at bounding box center [45, 164] width 8 height 26
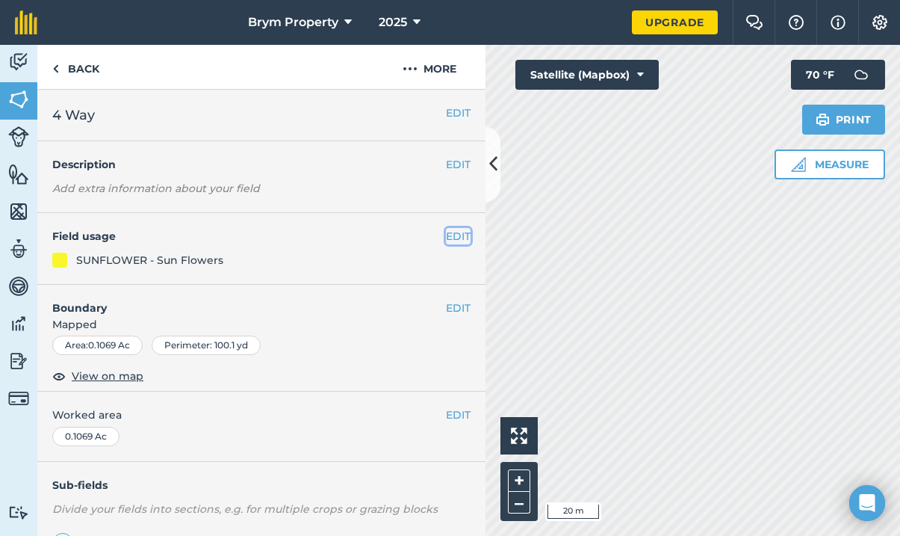
click at [446, 235] on button "EDIT" at bounding box center [458, 236] width 25 height 16
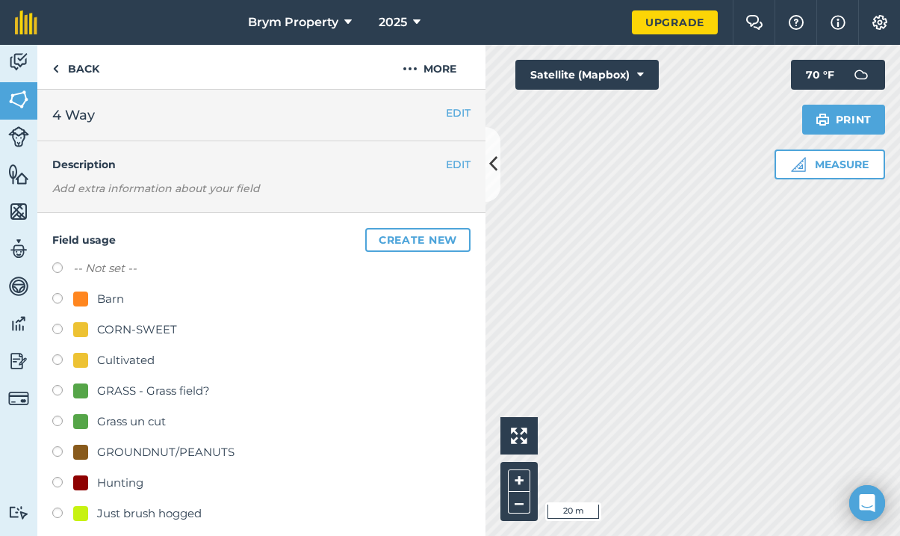
scroll to position [224, 0]
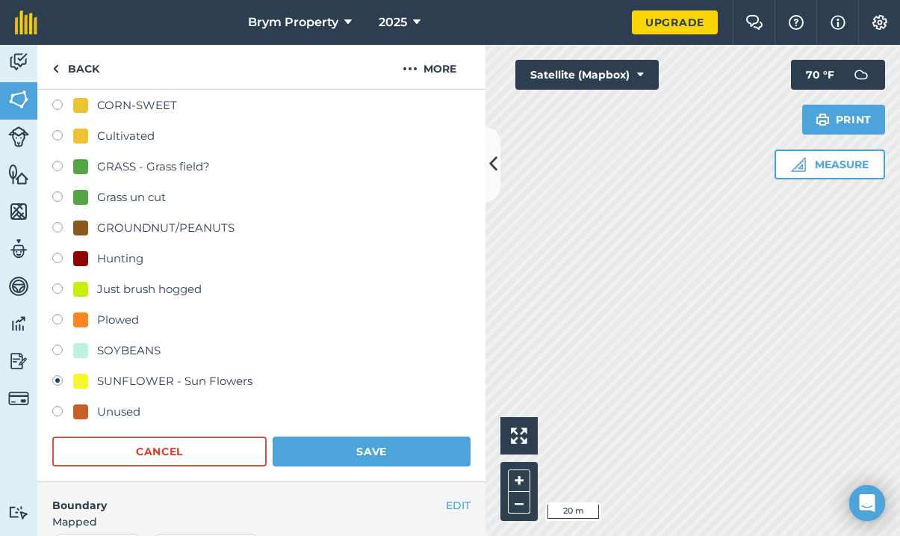
click at [138, 283] on div "Just brush hogged" at bounding box center [149, 289] width 105 height 18
radio input "true"
radio input "false"
click at [365, 452] on button "Save" at bounding box center [372, 451] width 198 height 30
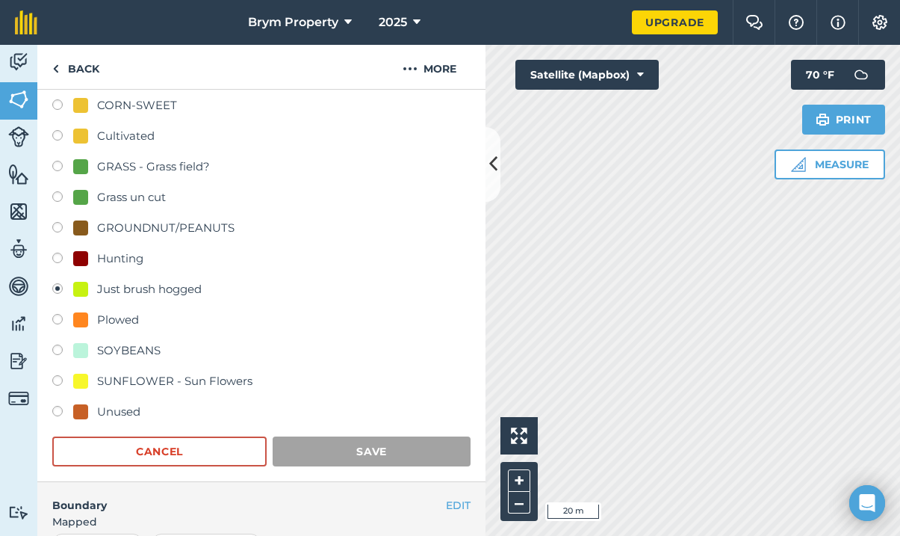
scroll to position [222, 0]
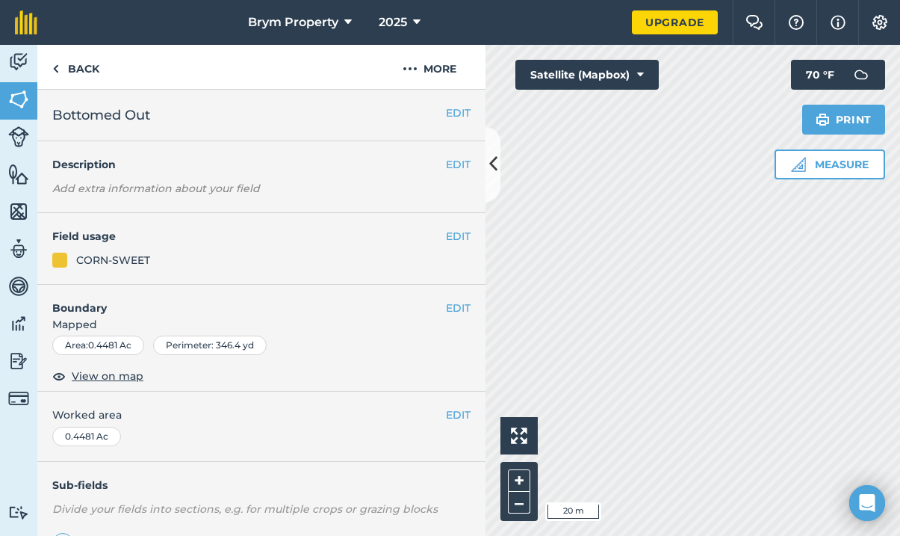
click at [231, 264] on div "CORN-SWEET" at bounding box center [261, 260] width 418 height 16
click at [446, 238] on button "EDIT" at bounding box center [458, 236] width 25 height 16
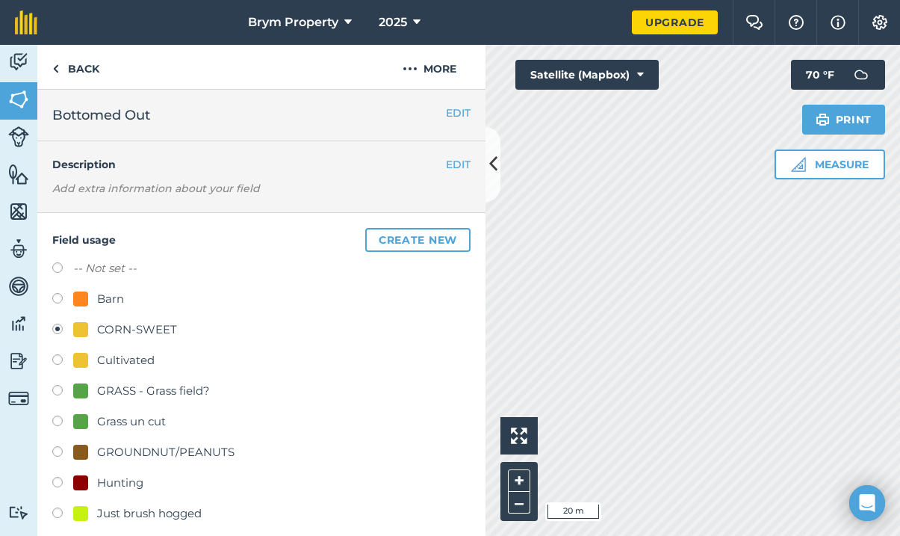
click at [144, 511] on div "Just brush hogged" at bounding box center [149, 513] width 105 height 18
radio input "true"
radio input "false"
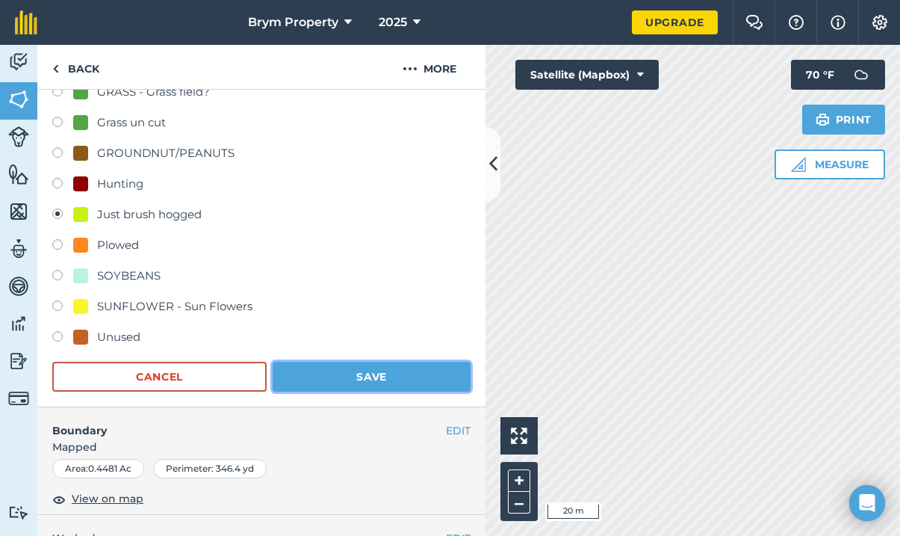
click at [327, 368] on button "Save" at bounding box center [372, 377] width 198 height 30
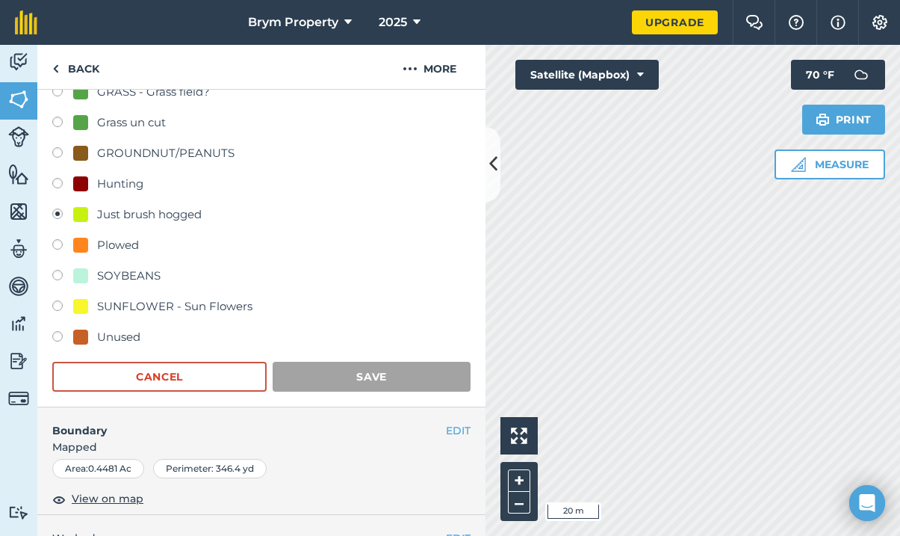
scroll to position [222, 0]
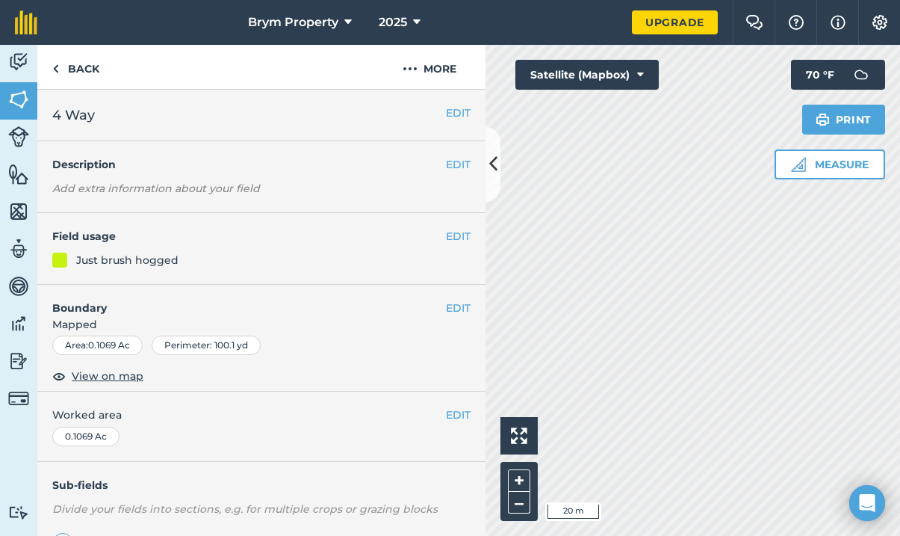
scroll to position [222, 0]
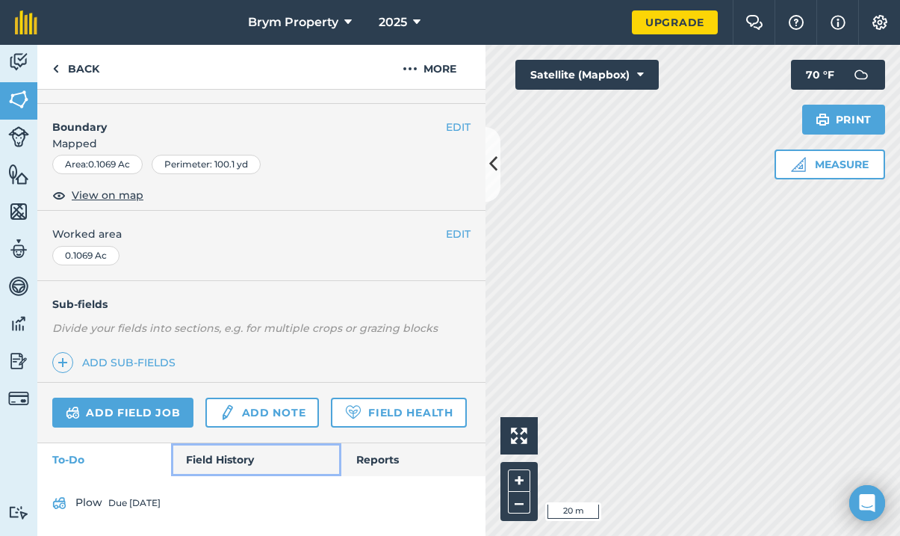
click at [242, 452] on link "Field History" at bounding box center [256, 459] width 170 height 33
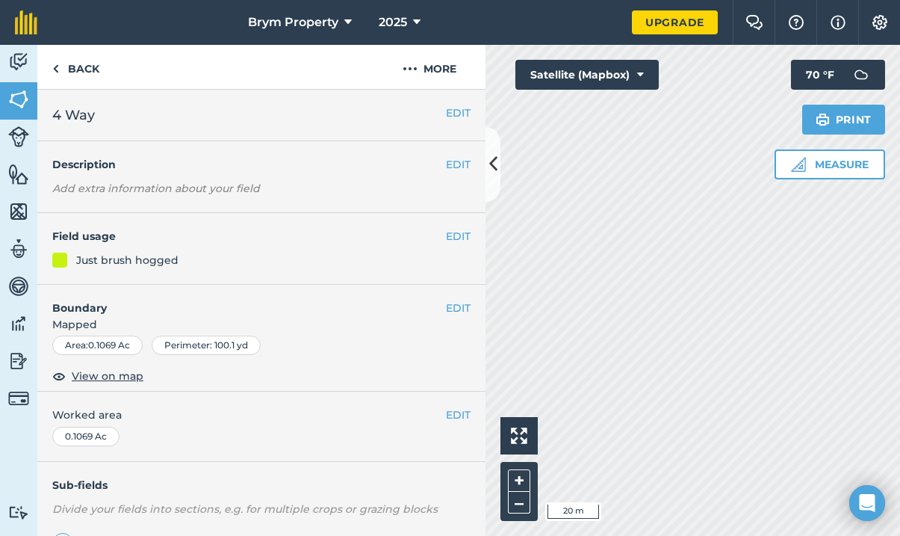
scroll to position [232, 0]
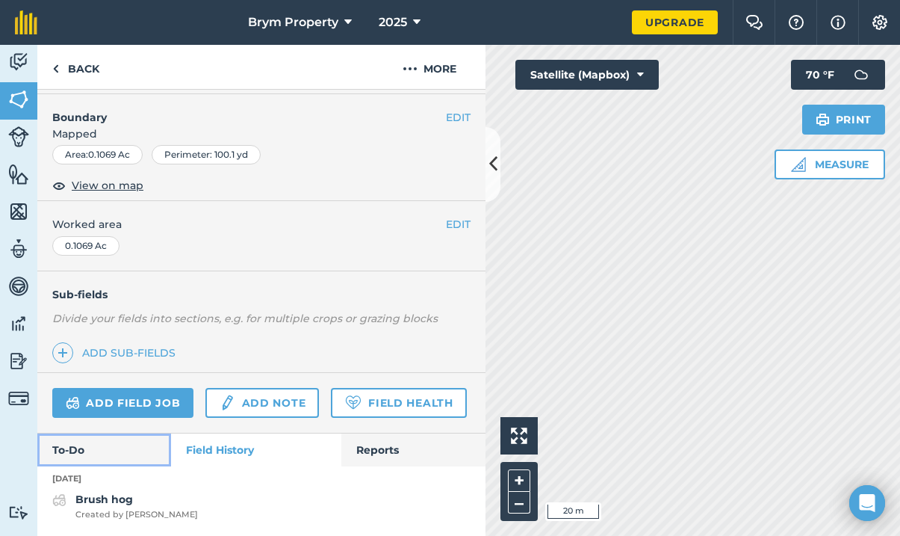
click at [110, 440] on link "To-Do" at bounding box center [104, 449] width 134 height 33
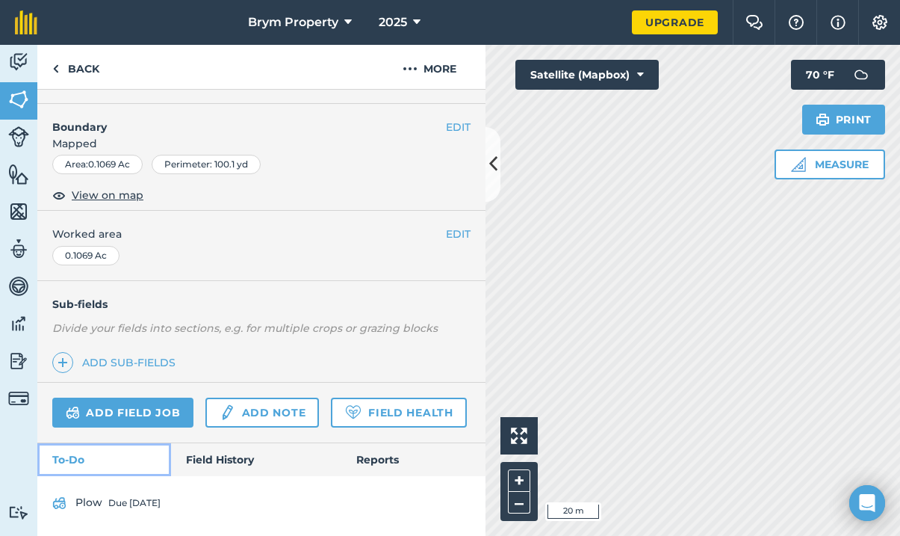
scroll to position [222, 0]
click at [270, 457] on link "Field History" at bounding box center [256, 459] width 170 height 33
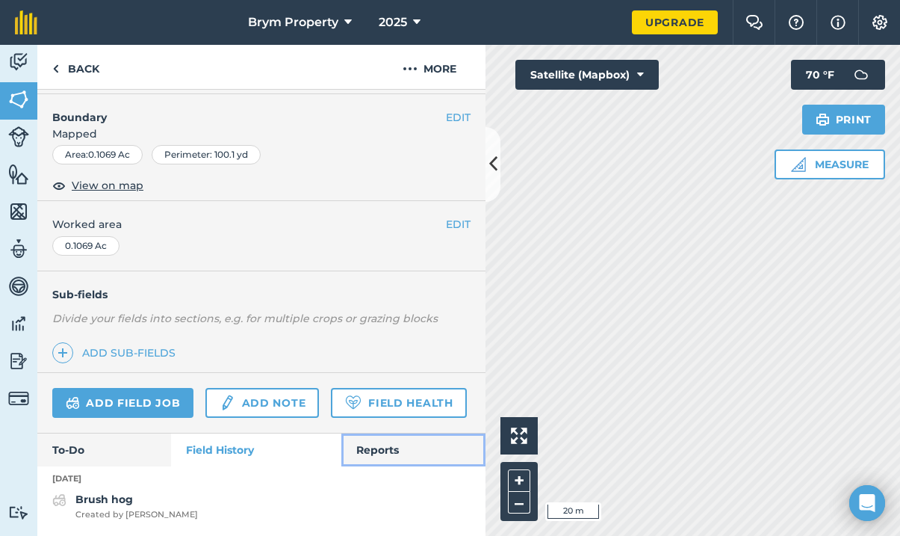
click at [368, 456] on link "Reports" at bounding box center [413, 449] width 144 height 33
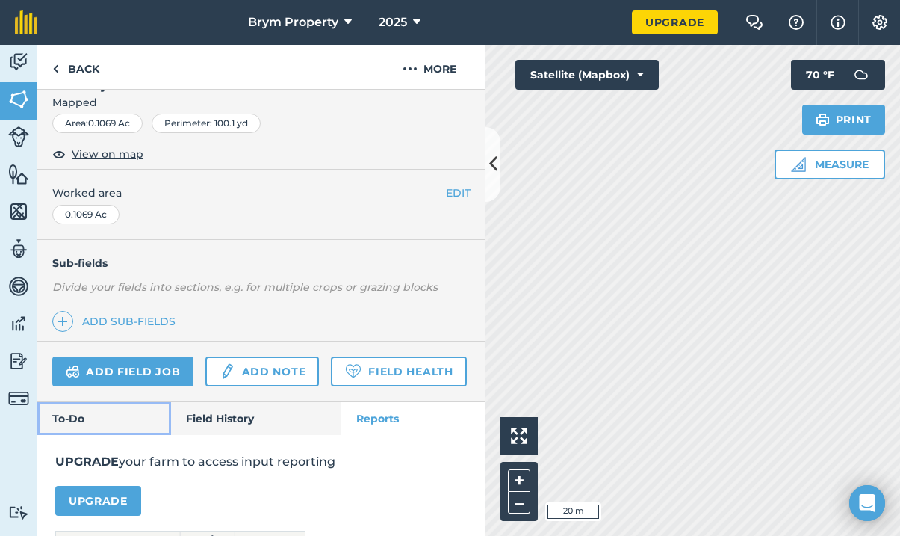
click at [121, 435] on link "To-Do" at bounding box center [104, 418] width 134 height 33
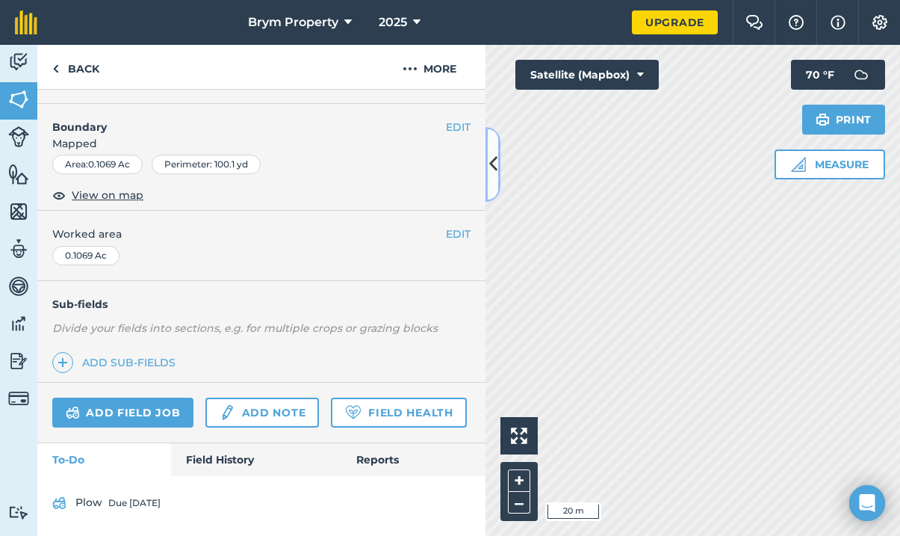
click at [494, 159] on icon at bounding box center [493, 164] width 8 height 26
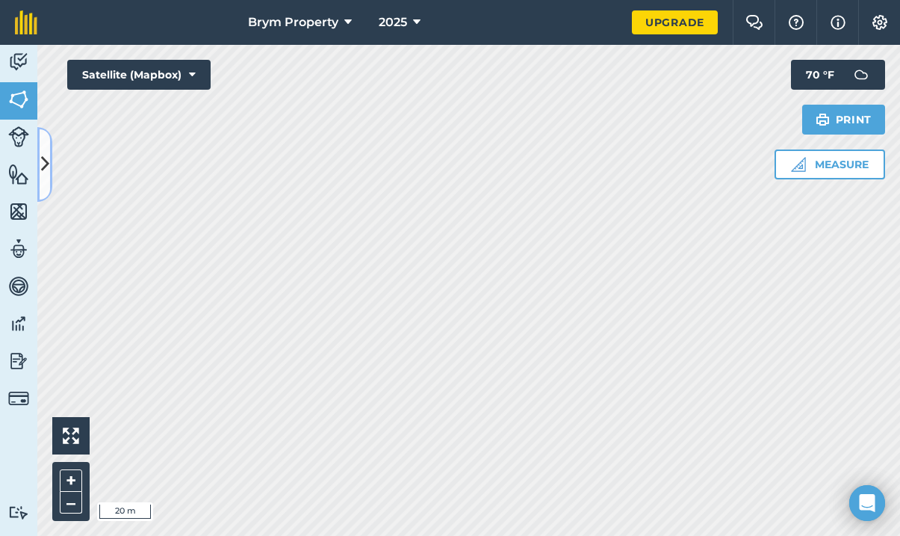
click at [42, 146] on button at bounding box center [44, 164] width 15 height 75
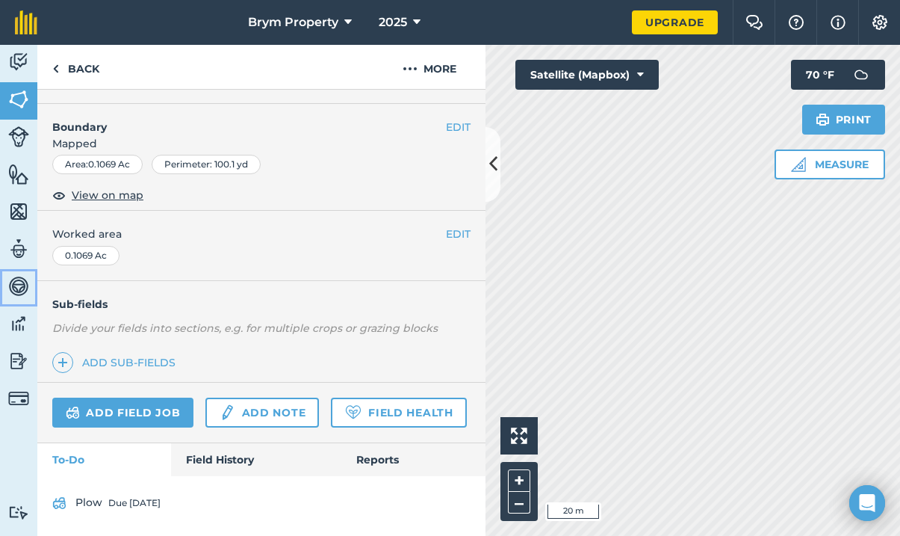
click at [20, 285] on img at bounding box center [18, 286] width 21 height 22
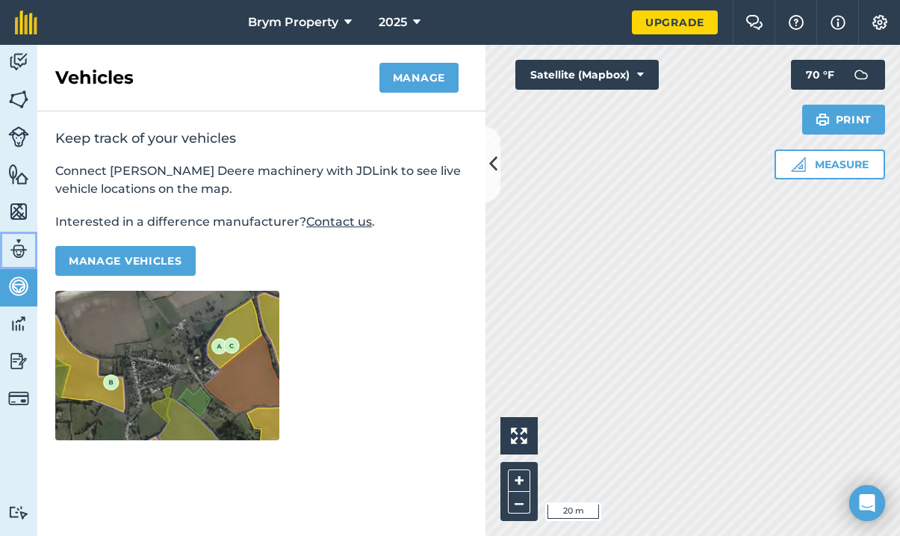
click at [17, 241] on img at bounding box center [18, 249] width 21 height 22
select select "MEMBER"
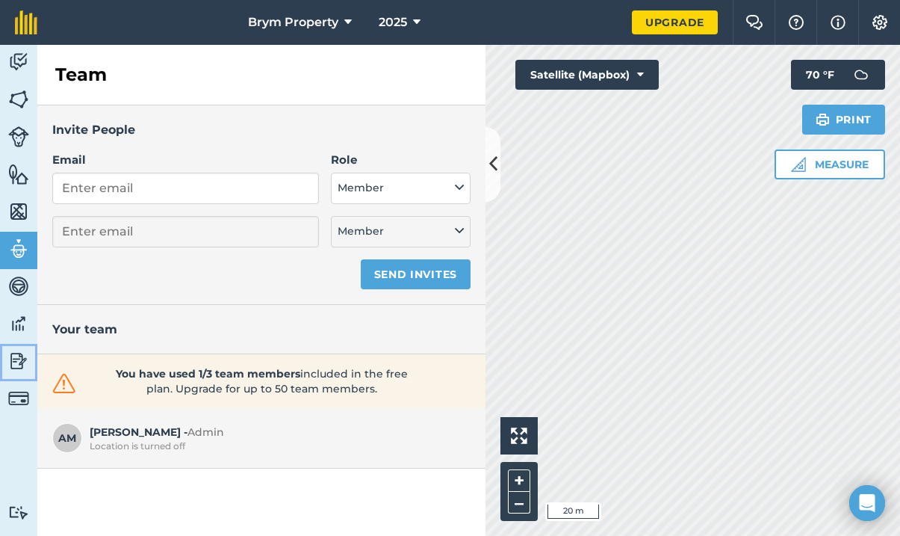
click at [16, 363] on img at bounding box center [18, 361] width 21 height 22
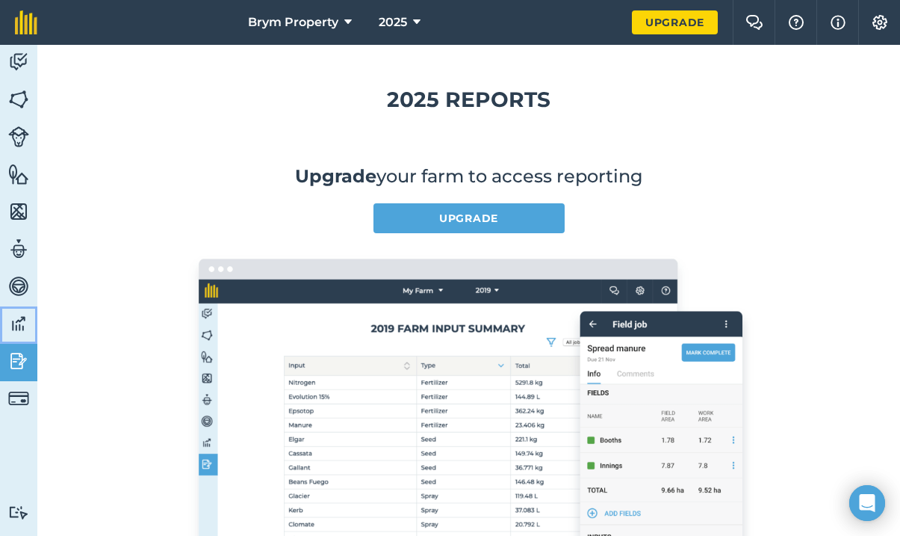
click at [14, 328] on img at bounding box center [18, 323] width 21 height 22
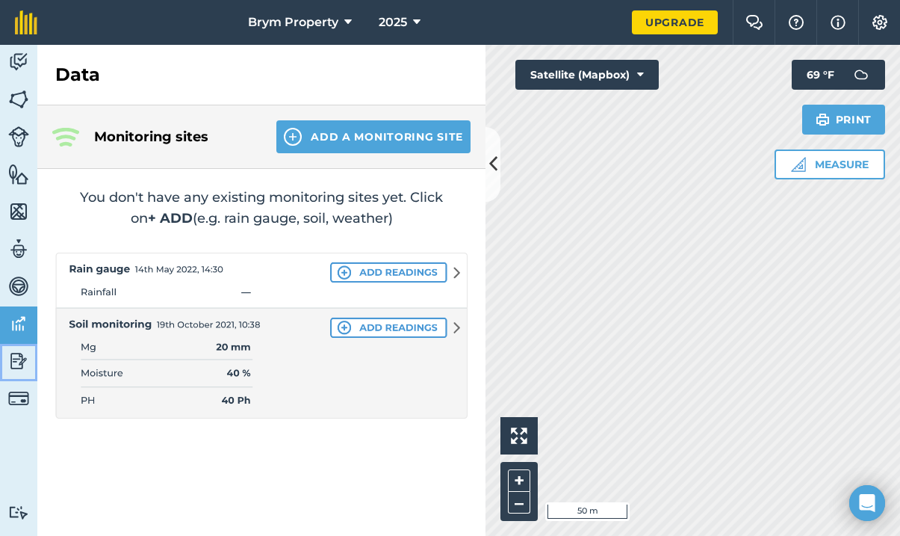
click at [22, 352] on img at bounding box center [18, 361] width 21 height 22
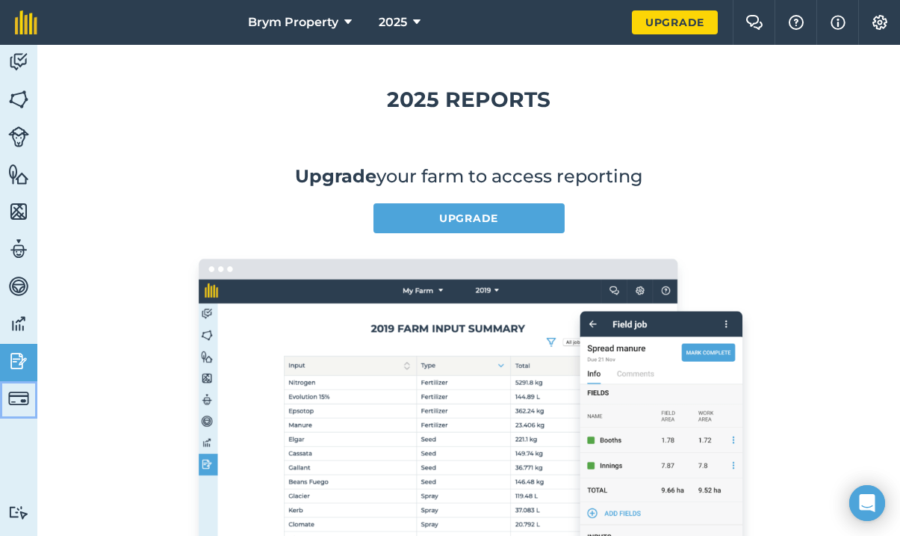
click at [16, 403] on img at bounding box center [18, 398] width 21 height 21
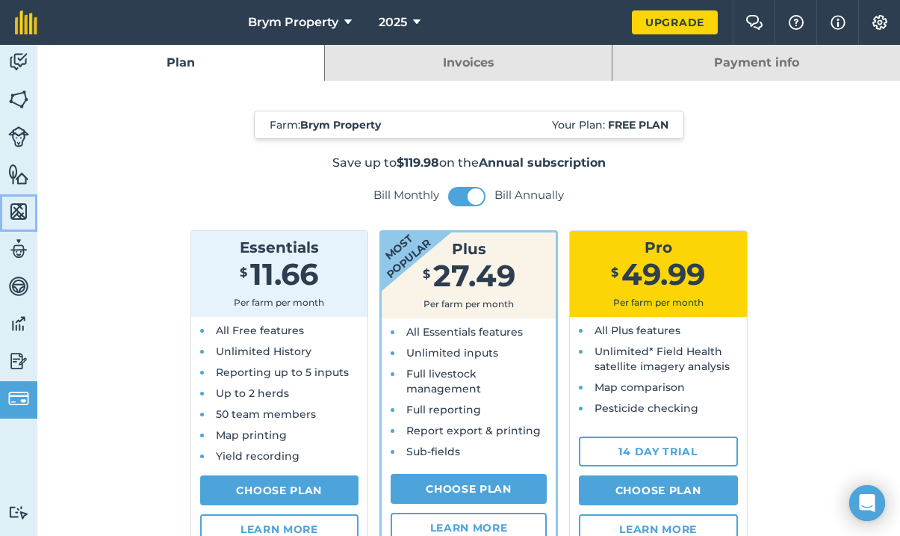
click at [14, 211] on img at bounding box center [18, 211] width 21 height 22
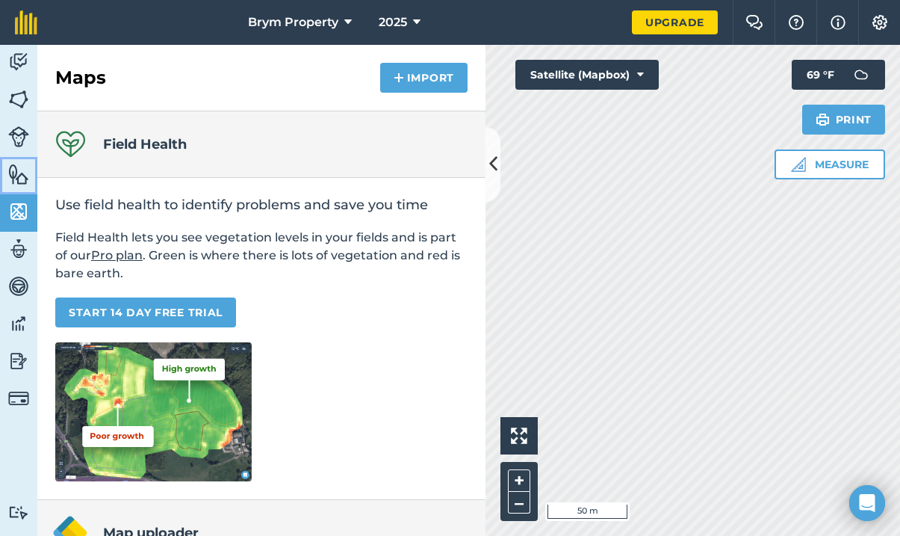
click at [23, 175] on img at bounding box center [18, 174] width 21 height 22
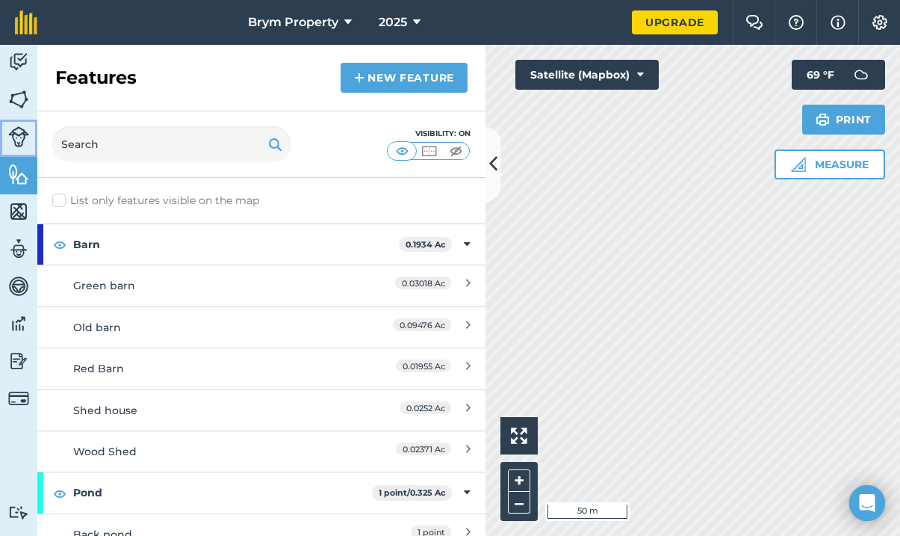
click at [21, 129] on img at bounding box center [18, 136] width 21 height 21
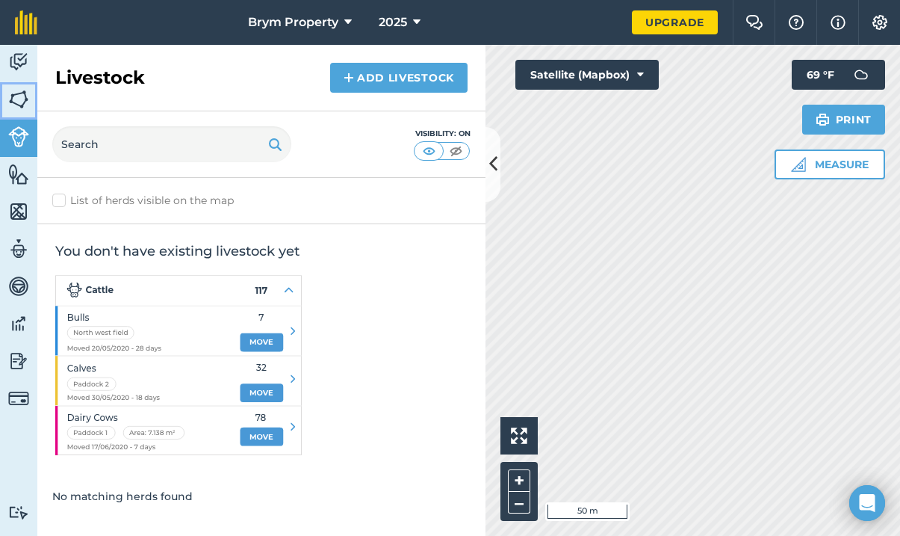
click at [21, 105] on img at bounding box center [18, 99] width 21 height 22
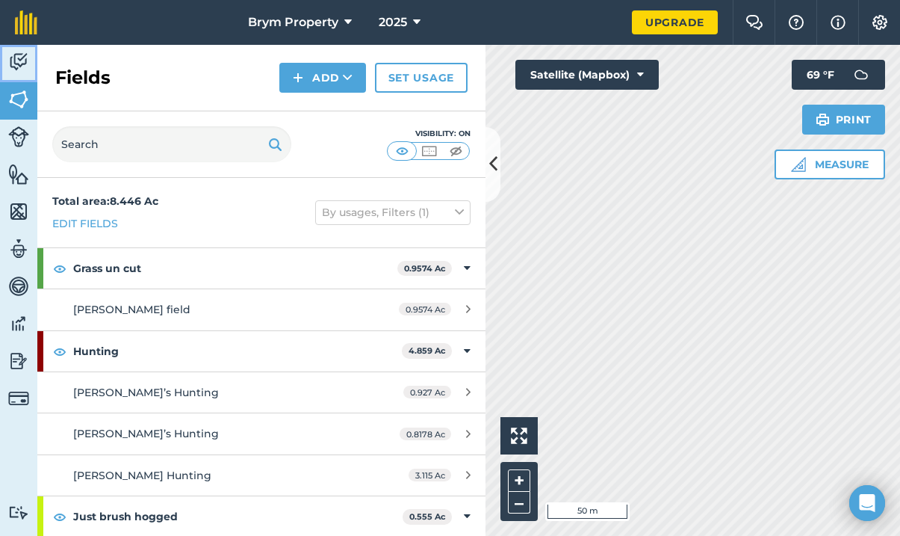
click at [19, 65] on img at bounding box center [18, 62] width 21 height 22
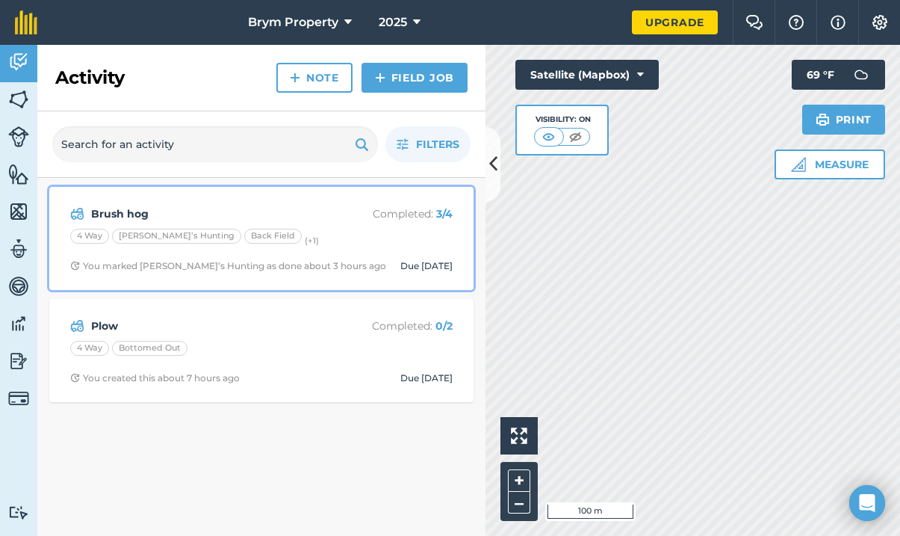
click at [305, 241] on small "(+ 1 )" at bounding box center [312, 240] width 14 height 10
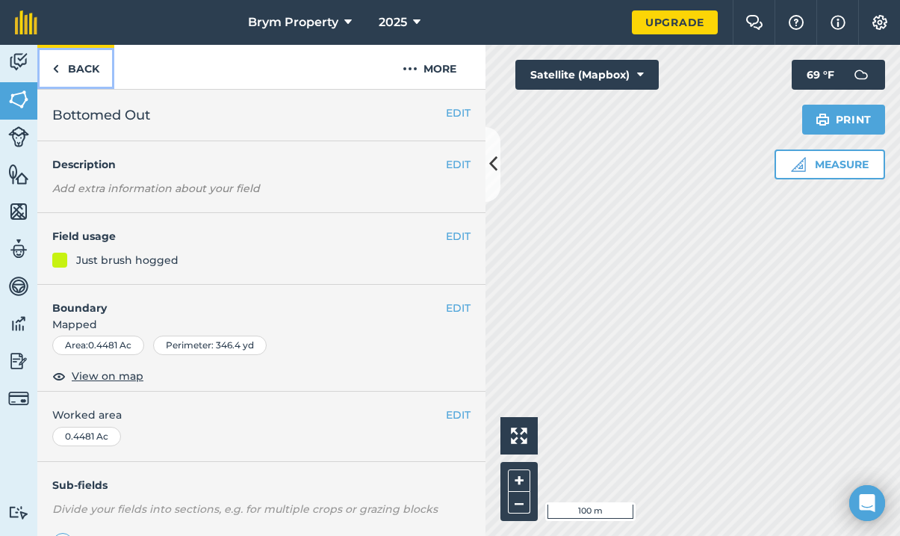
click at [96, 71] on link "Back" at bounding box center [75, 67] width 77 height 44
click at [84, 61] on link "Back" at bounding box center [75, 67] width 77 height 44
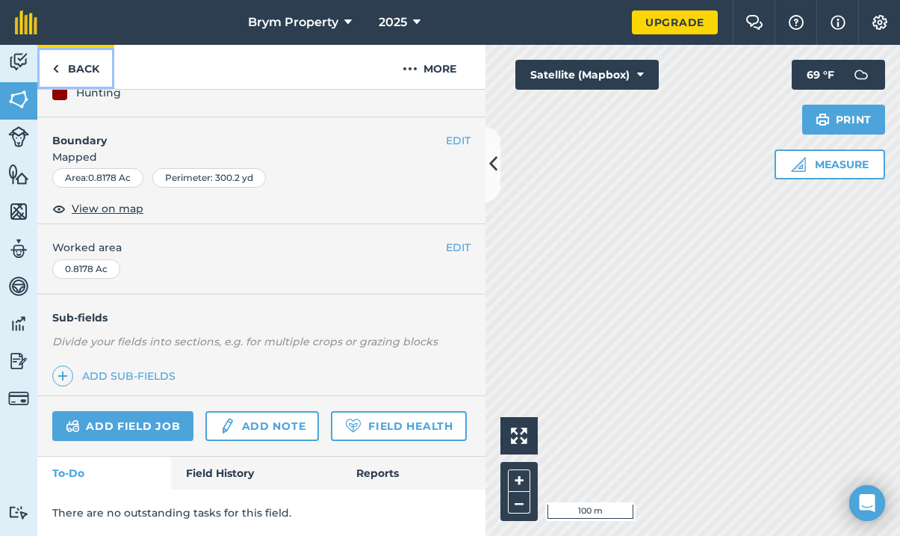
scroll to position [209, 0]
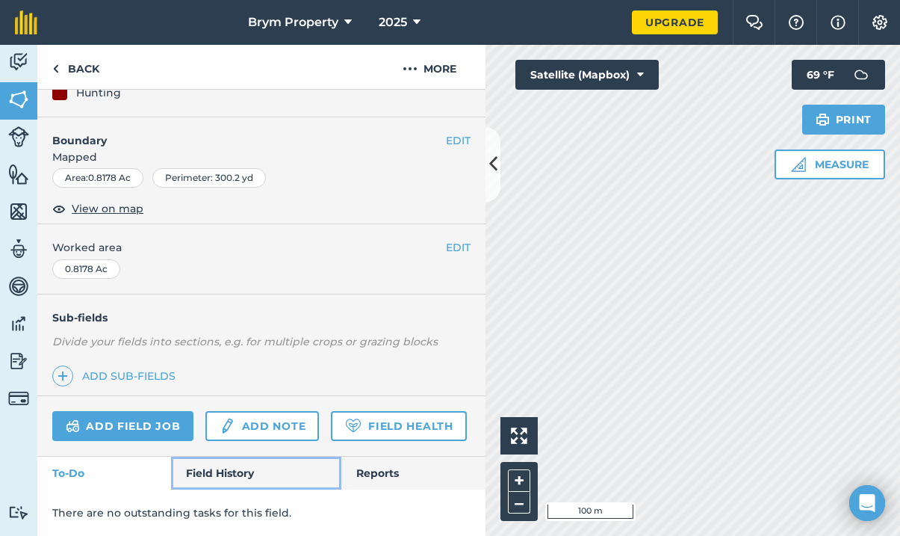
click at [219, 467] on link "Field History" at bounding box center [256, 472] width 170 height 33
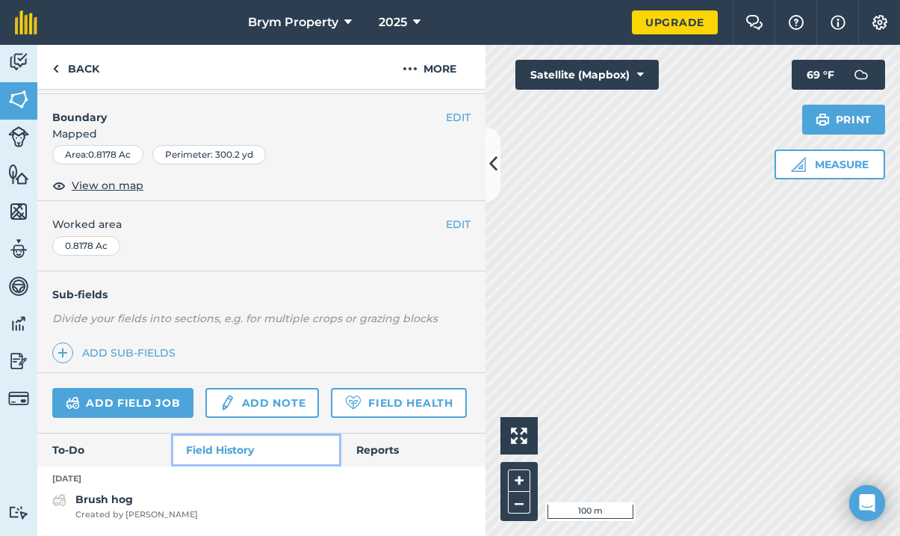
scroll to position [232, 0]
click at [500, 154] on button at bounding box center [493, 164] width 15 height 75
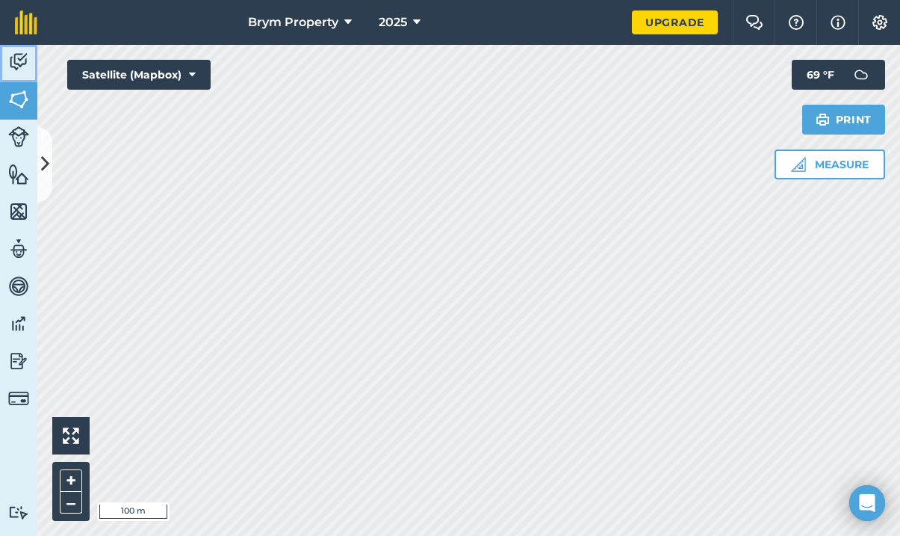
click at [18, 69] on img at bounding box center [18, 62] width 21 height 22
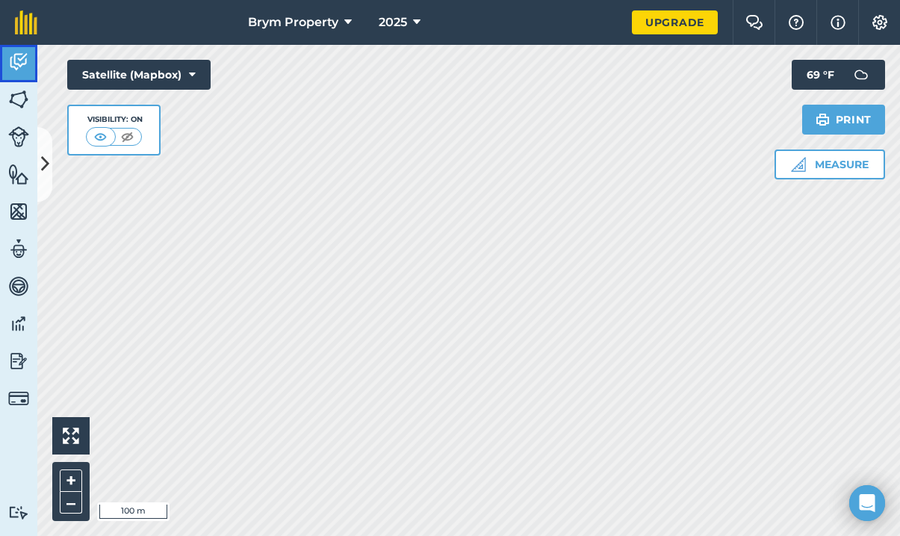
click at [22, 66] on img at bounding box center [18, 62] width 21 height 22
click at [45, 153] on icon at bounding box center [45, 164] width 8 height 26
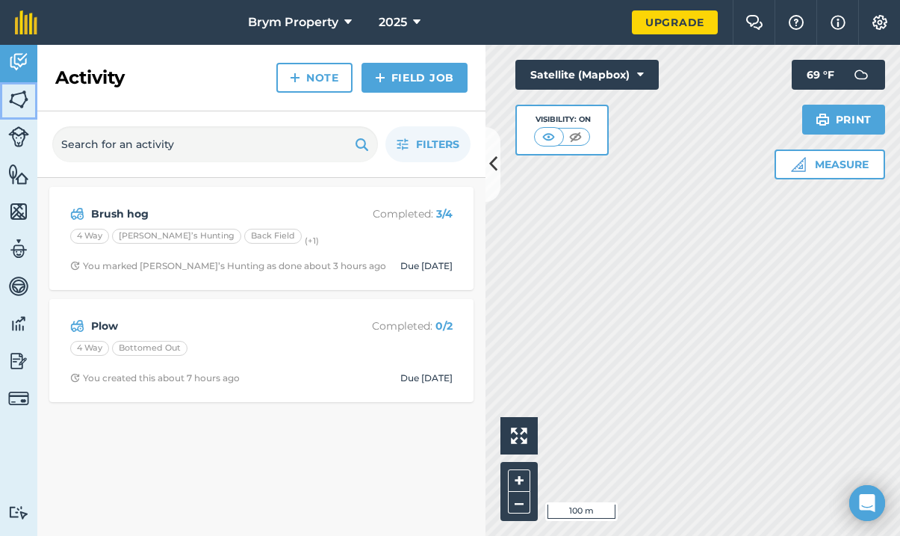
click at [27, 99] on img at bounding box center [18, 99] width 21 height 22
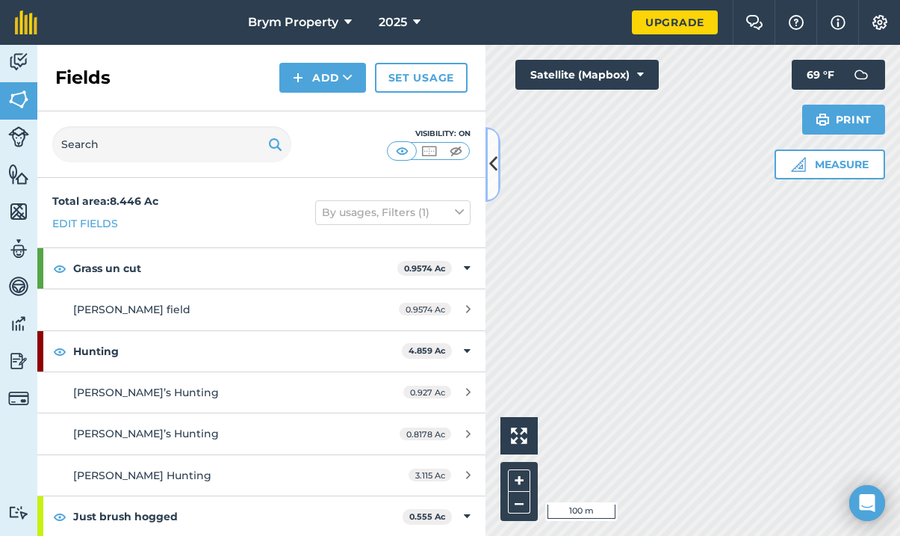
click at [499, 166] on button at bounding box center [493, 164] width 15 height 75
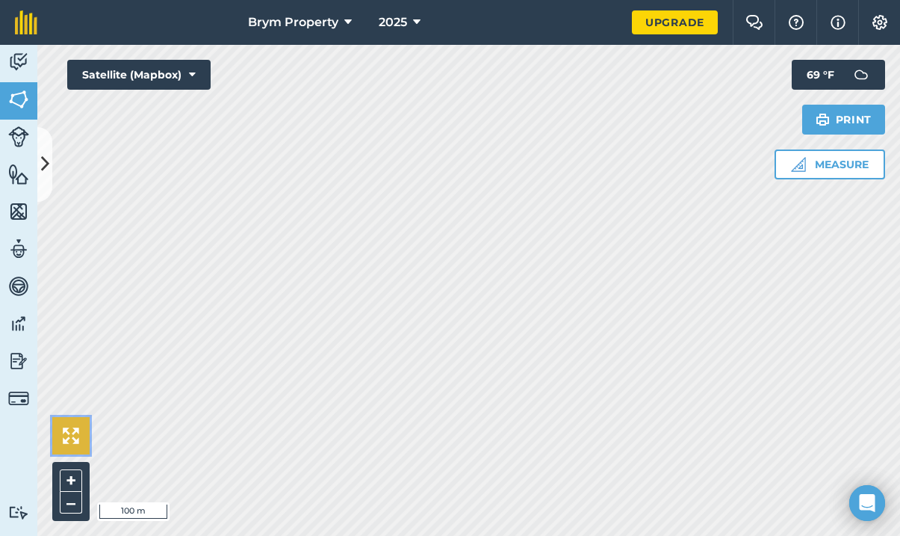
click at [74, 442] on img at bounding box center [71, 435] width 16 height 16
click at [77, 437] on img at bounding box center [71, 435] width 16 height 16
click at [66, 436] on img at bounding box center [71, 435] width 16 height 16
click at [66, 422] on button at bounding box center [70, 435] width 37 height 37
